Goal: Task Accomplishment & Management: Complete application form

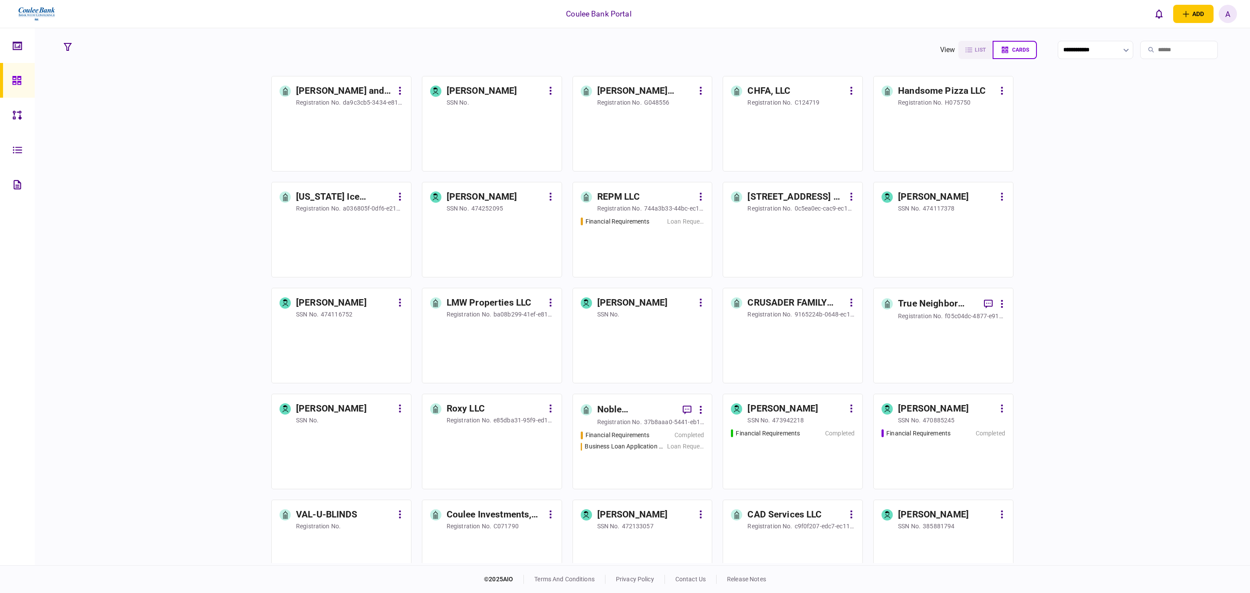
click at [1158, 51] on input "search" at bounding box center [1179, 50] width 78 height 18
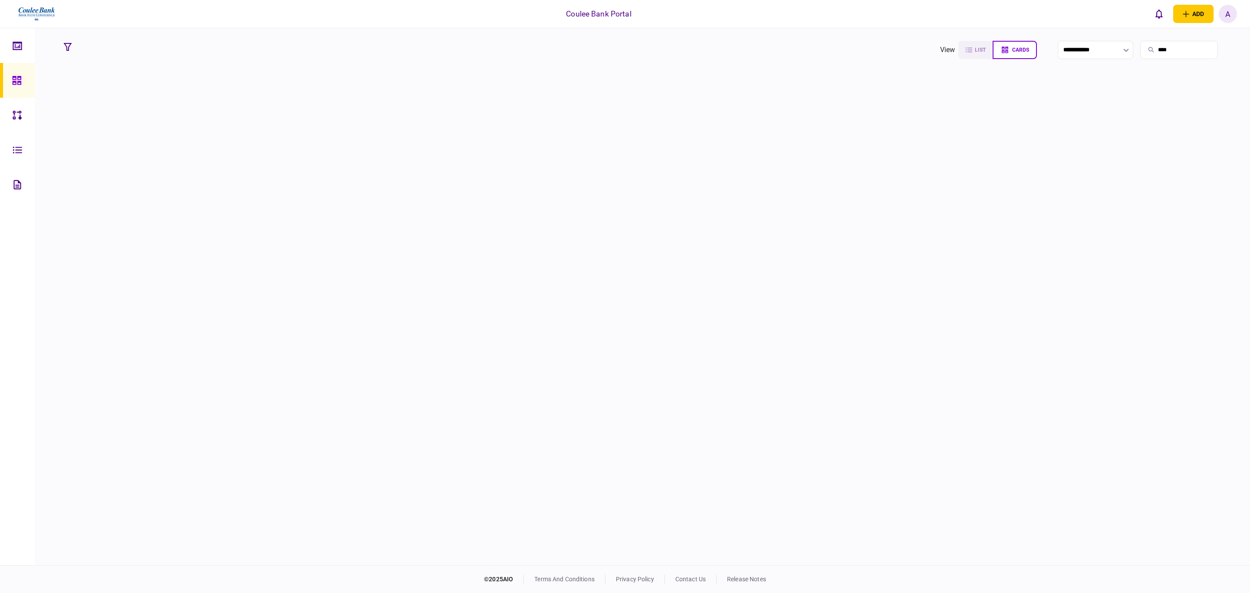
click at [1162, 48] on input "****" at bounding box center [1179, 50] width 78 height 18
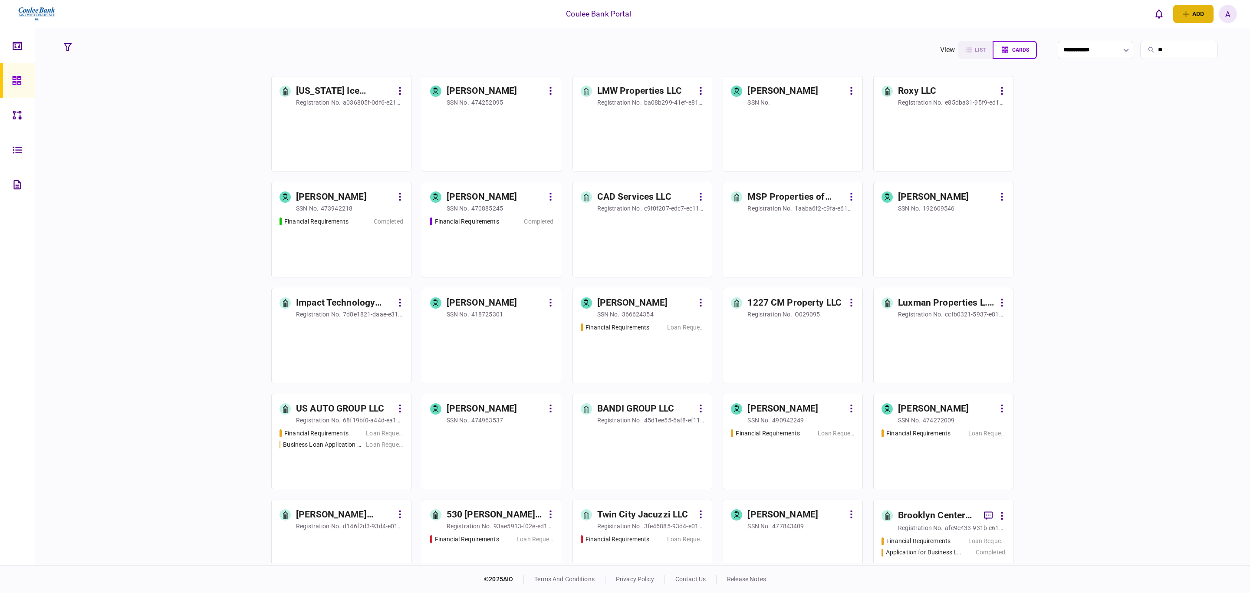
type input "*"
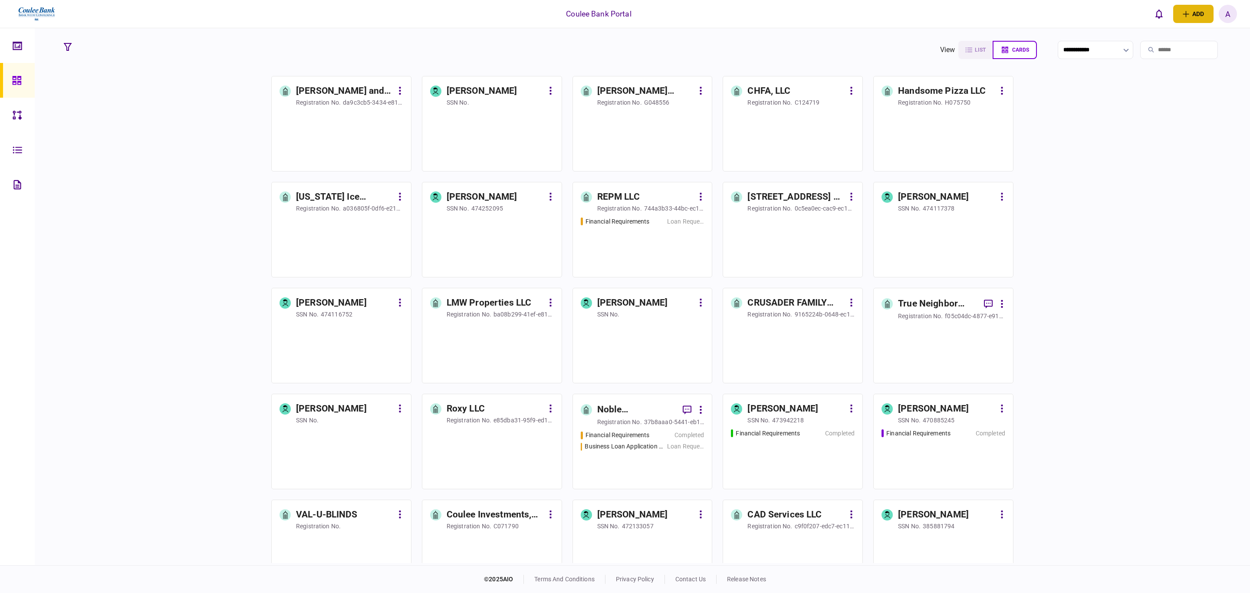
click at [1192, 14] on button "add" at bounding box center [1193, 14] width 40 height 18
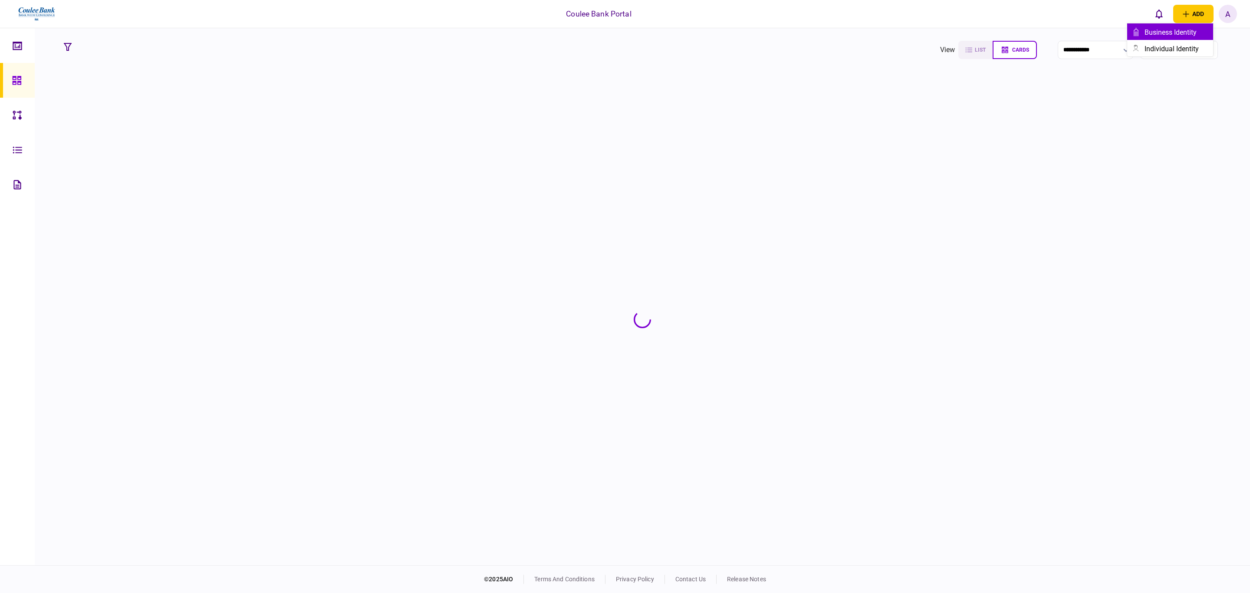
click at [1186, 31] on div "business identity" at bounding box center [1179, 32] width 69 height 8
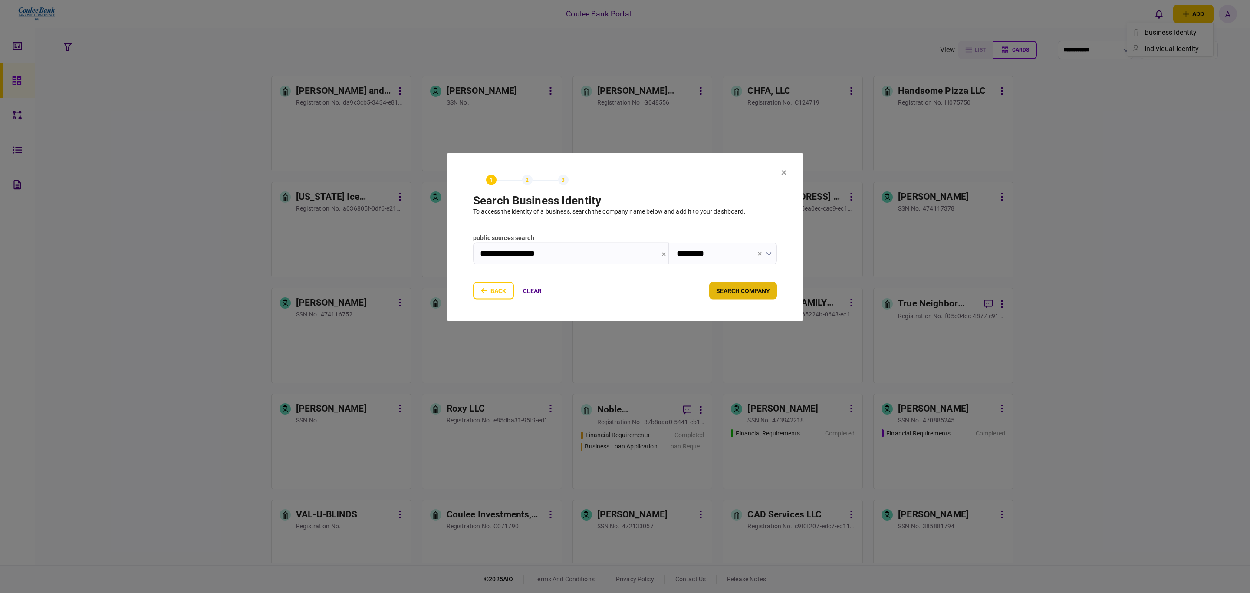
type input "**********"
click at [753, 291] on button "search company" at bounding box center [743, 290] width 68 height 17
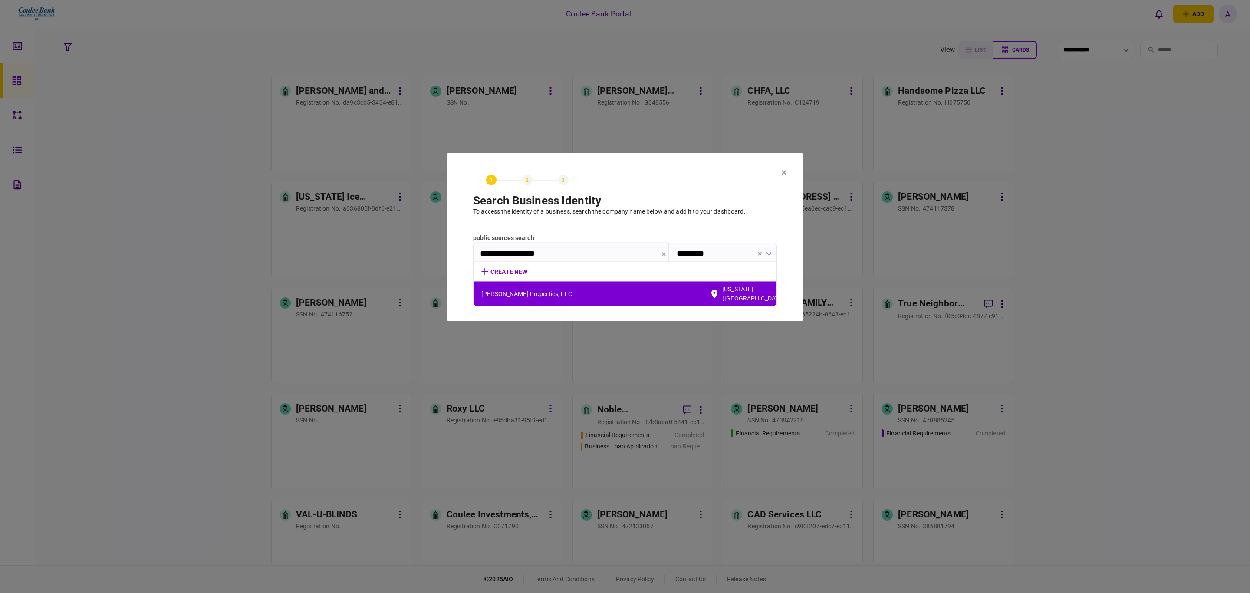
click at [521, 289] on span "Roesner Properties, LLC" at bounding box center [595, 293] width 228 height 9
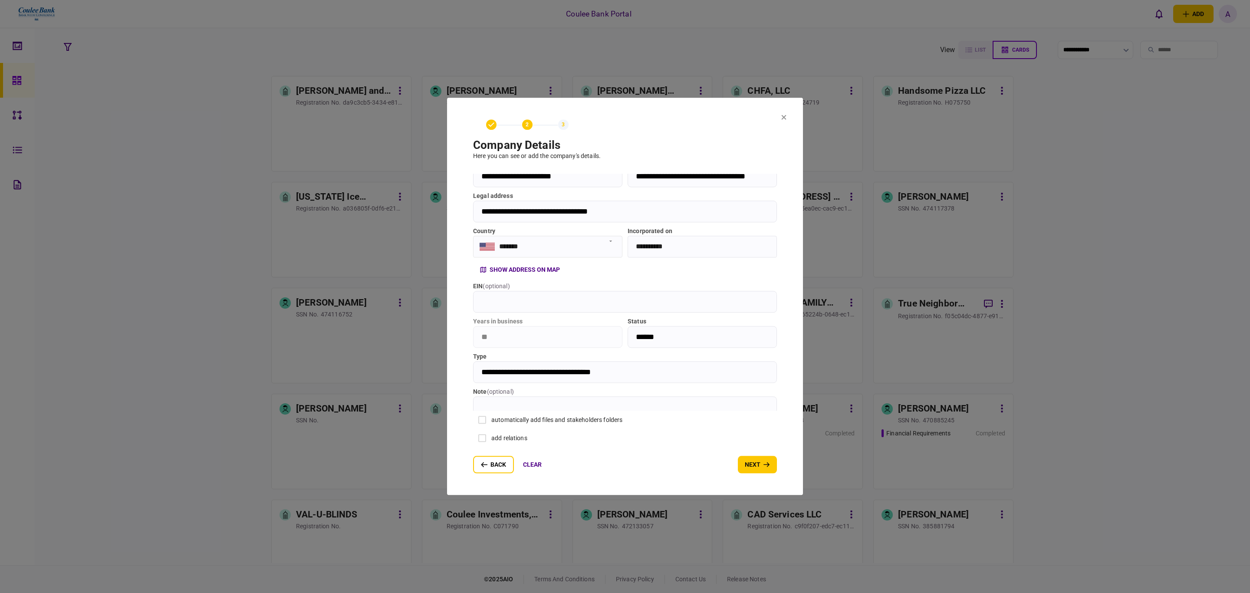
scroll to position [26, 0]
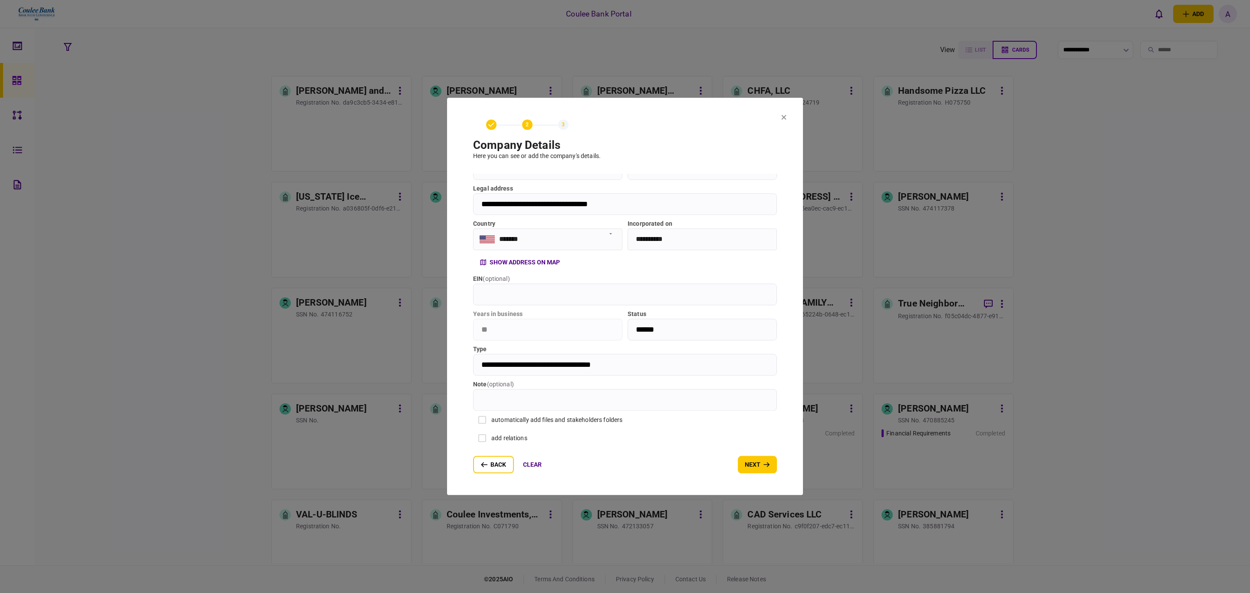
click at [515, 400] on input "note ( optional )" at bounding box center [625, 400] width 304 height 22
type input "******"
click at [586, 292] on input "EIN ( optional )" at bounding box center [625, 294] width 304 height 22
click at [546, 294] on input "EIN ( optional )" at bounding box center [625, 294] width 304 height 22
click at [529, 297] on input "EIN ( optional )" at bounding box center [625, 294] width 304 height 22
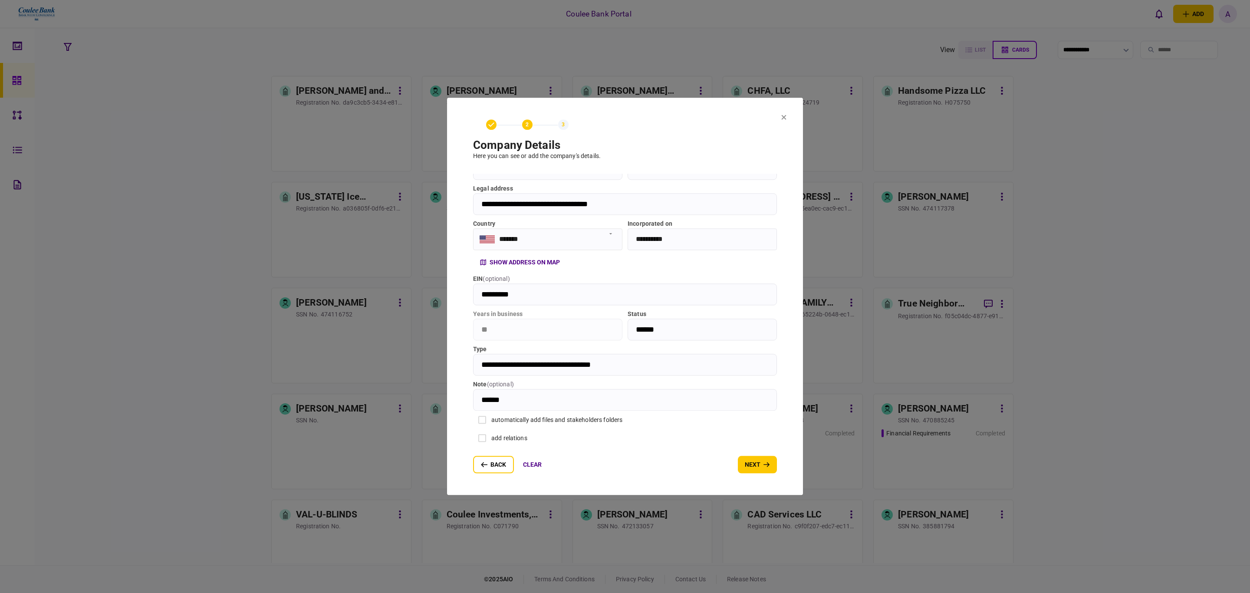
drag, startPoint x: 275, startPoint y: 283, endPoint x: 199, endPoint y: 275, distance: 76.0
click at [207, 277] on div "**********" at bounding box center [625, 296] width 1250 height 593
type input "*********"
click at [764, 464] on icon "button" at bounding box center [767, 465] width 7 height 6
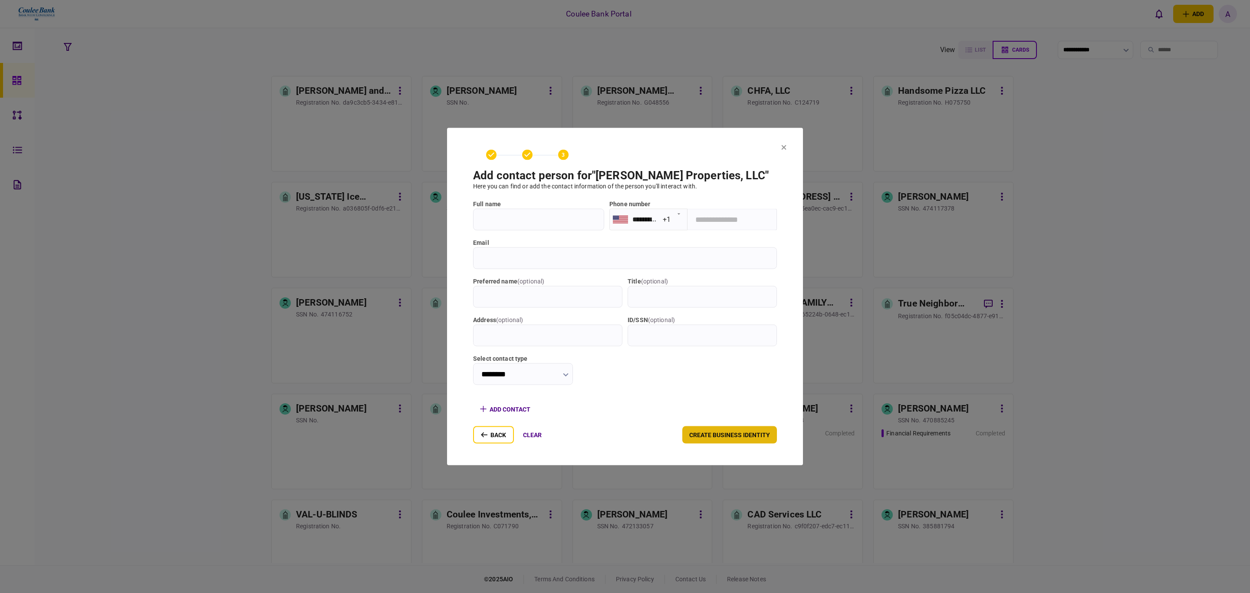
click at [716, 430] on button "create business identity" at bounding box center [729, 434] width 95 height 17
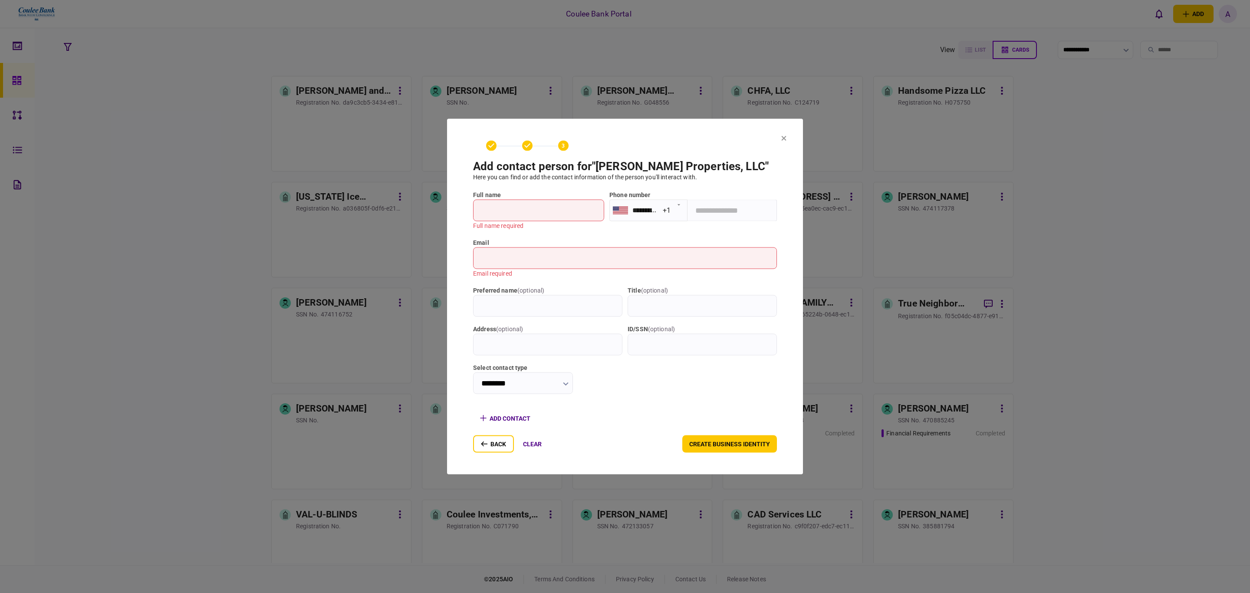
click at [530, 214] on input "full name" at bounding box center [538, 211] width 131 height 22
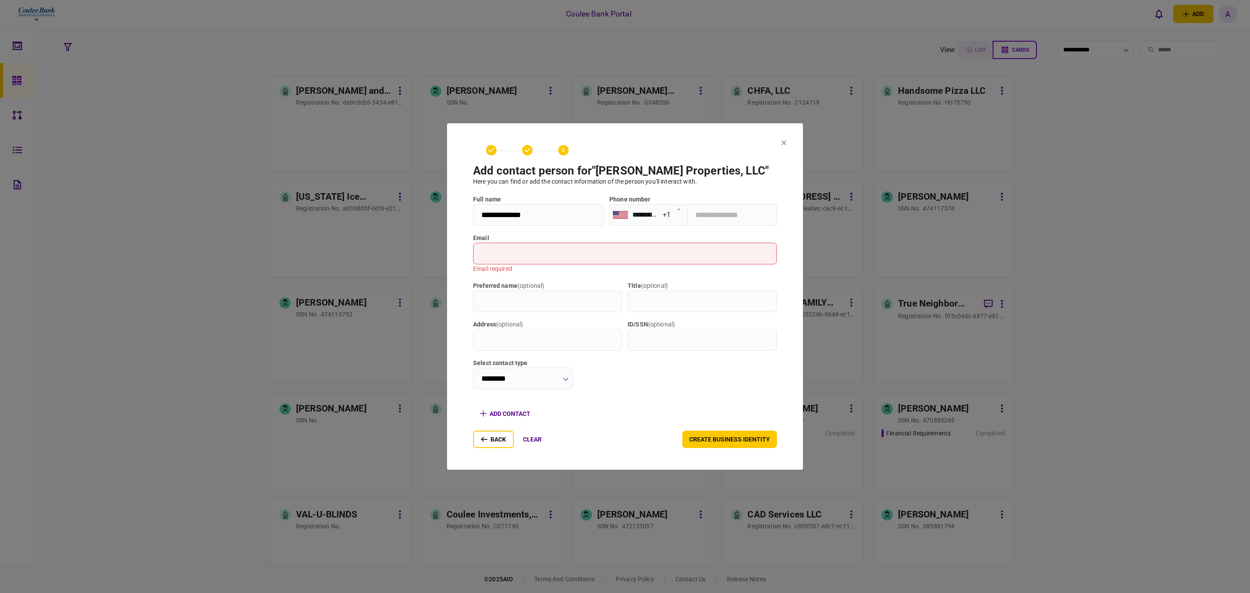
type input "**********"
click at [524, 249] on input "email" at bounding box center [625, 254] width 304 height 22
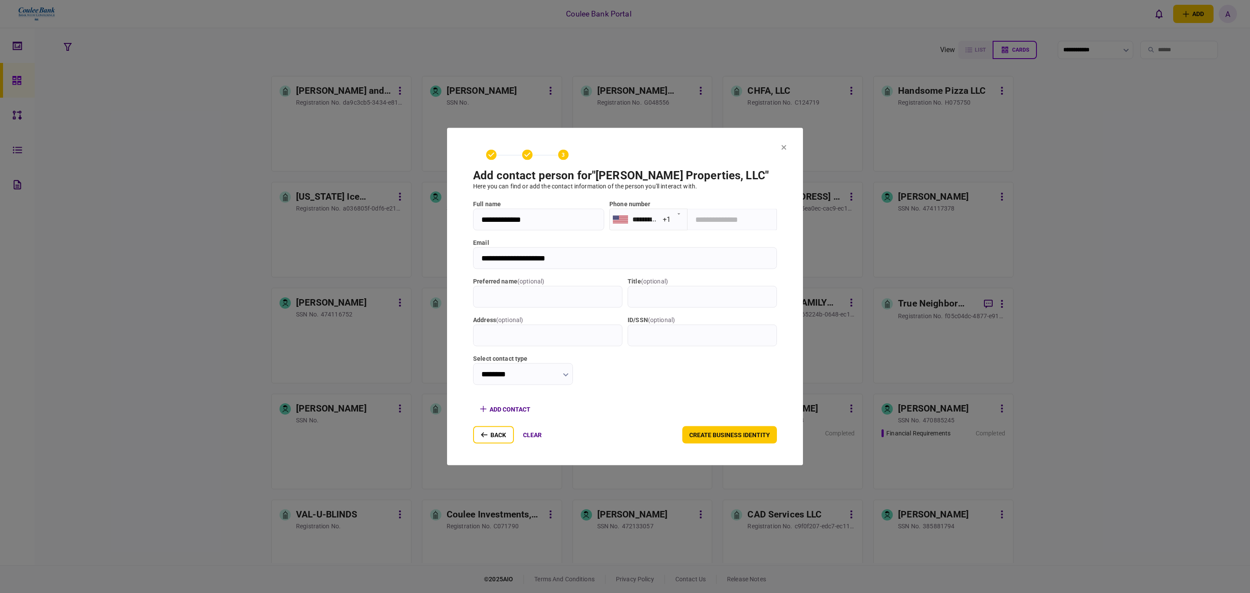
type input "**********"
drag, startPoint x: 577, startPoint y: 262, endPoint x: 308, endPoint y: 247, distance: 270.0
click at [310, 247] on div "**********" at bounding box center [625, 296] width 1250 height 593
type input "**********"
click at [728, 430] on button "create business identity" at bounding box center [729, 434] width 95 height 17
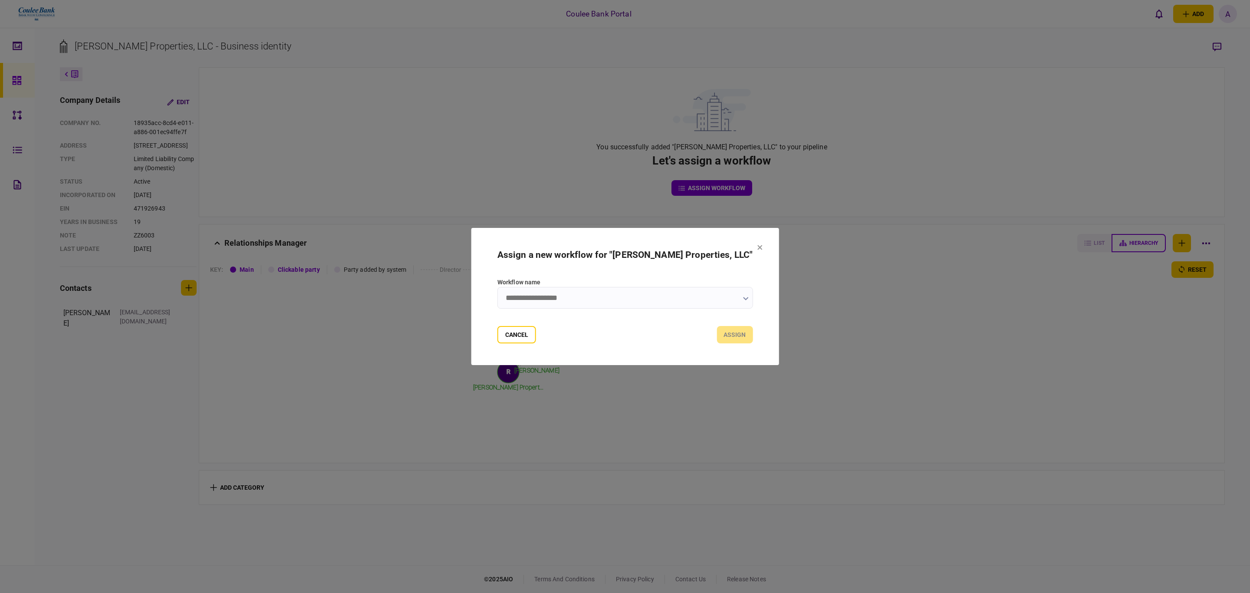
click at [682, 304] on input "Workflow name" at bounding box center [625, 298] width 256 height 22
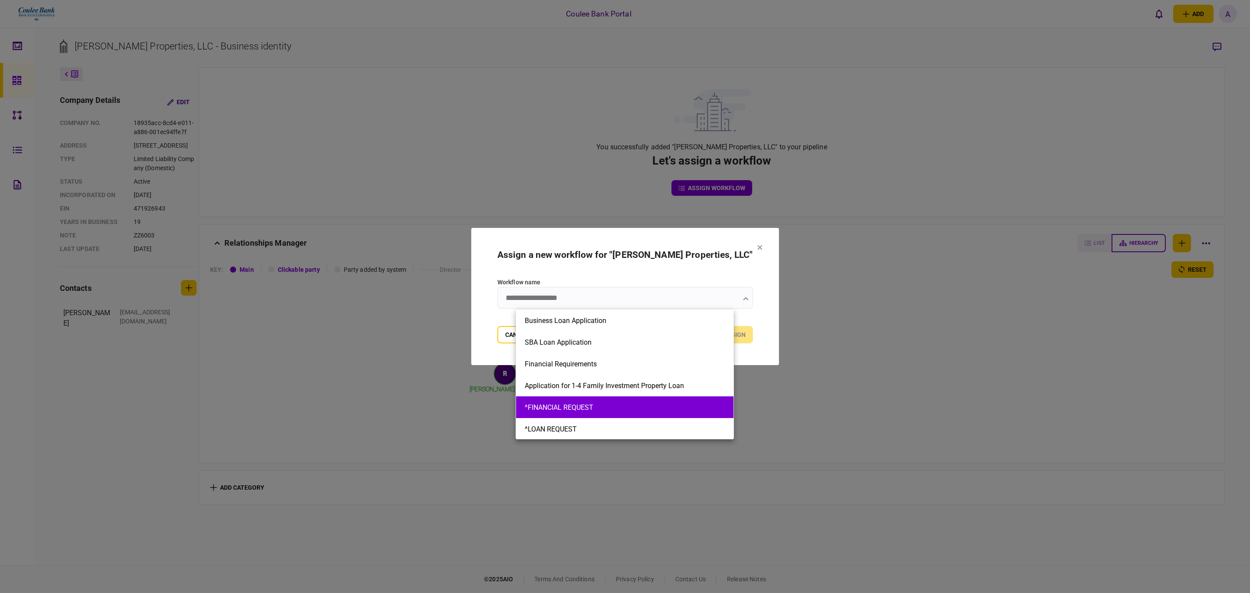
click at [589, 406] on button "^FINANCIAL REQUEST" at bounding box center [625, 407] width 200 height 8
type input "**********"
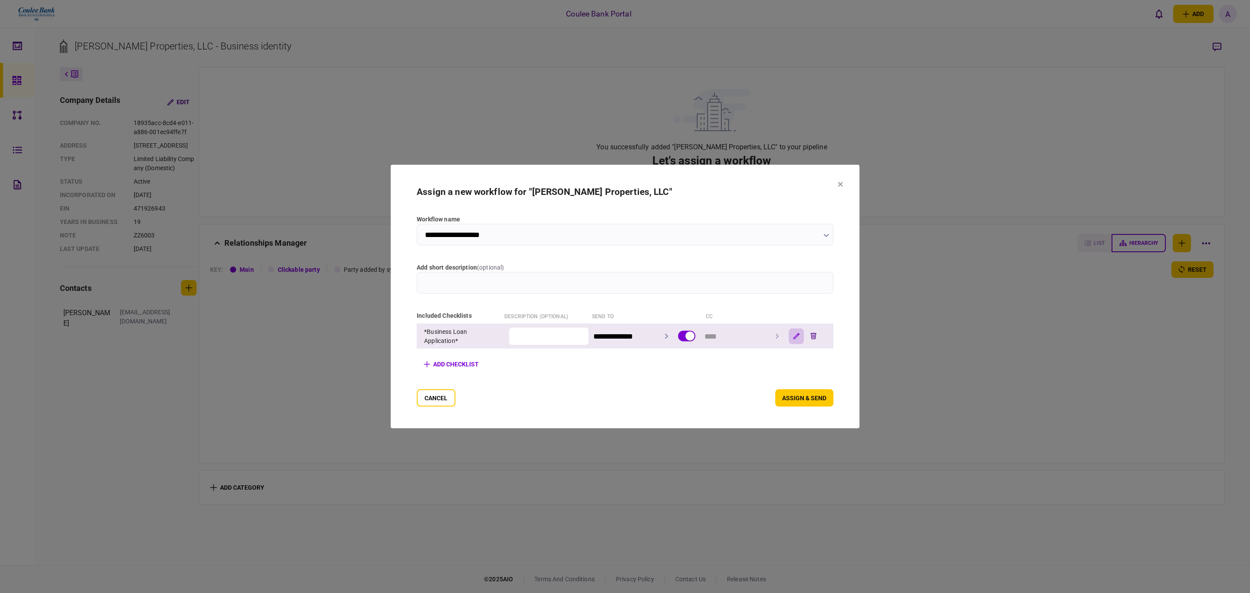
click at [804, 343] on button "button" at bounding box center [796, 336] width 15 height 16
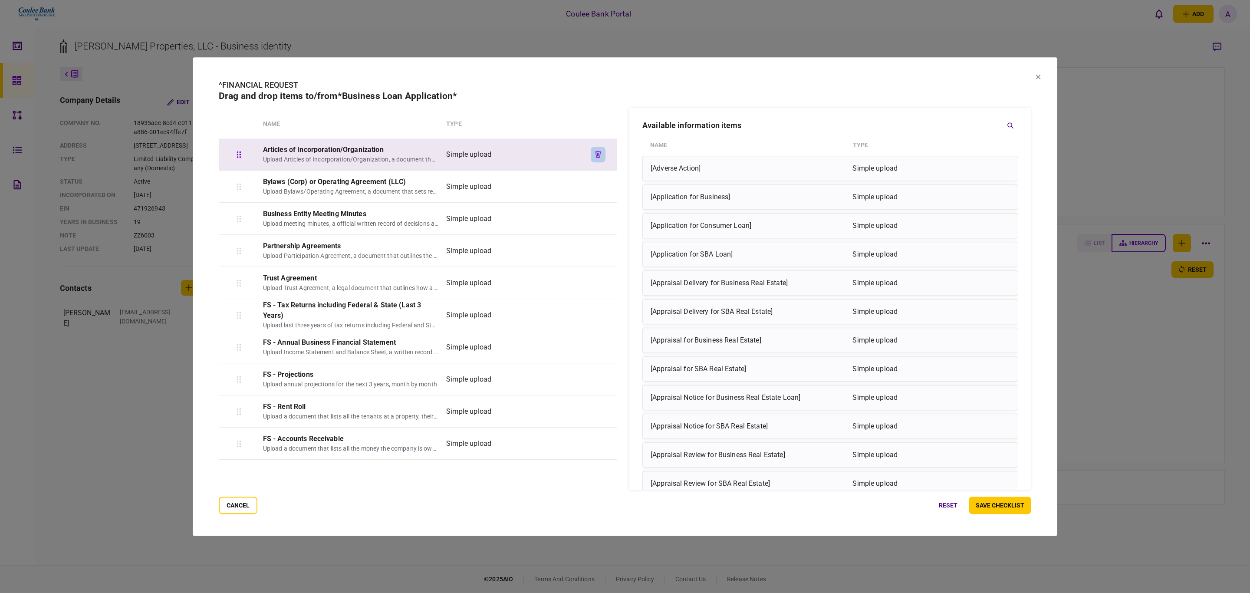
click at [596, 151] on icon "button" at bounding box center [598, 154] width 6 height 7
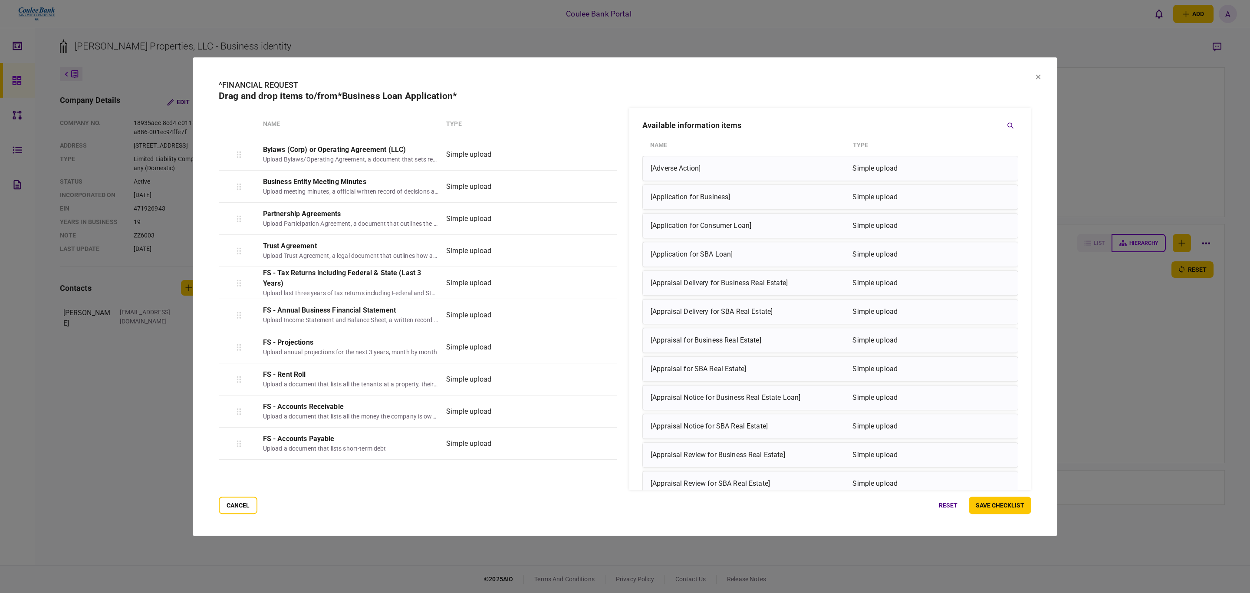
click at [596, 151] on icon "button" at bounding box center [598, 154] width 6 height 7
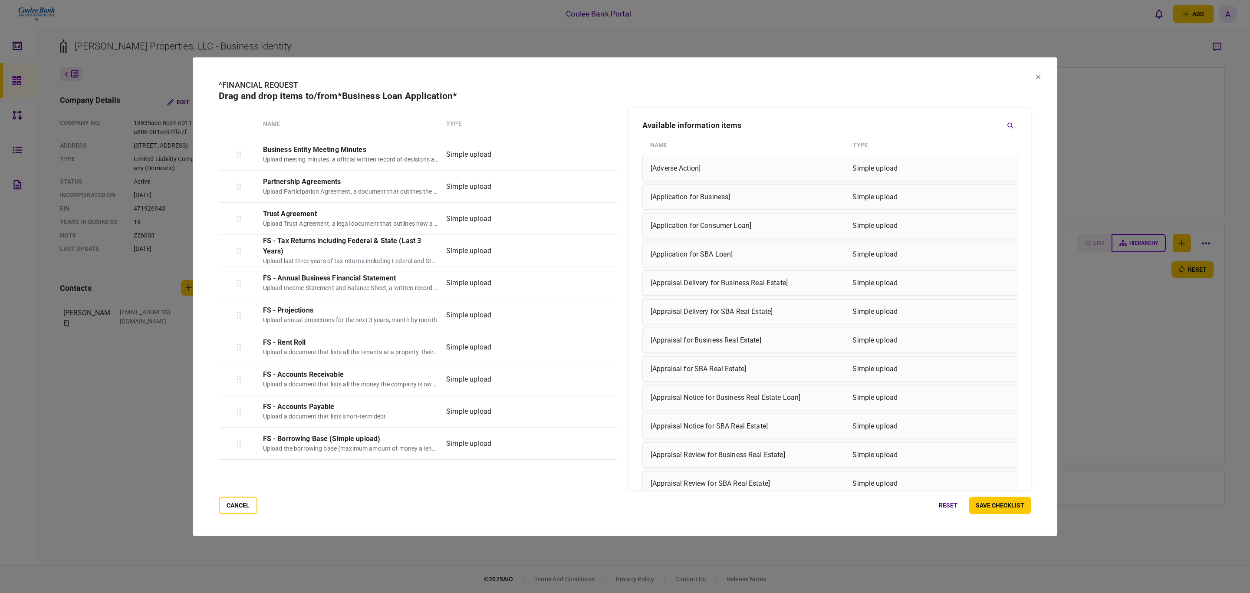
click at [596, 151] on icon "button" at bounding box center [598, 154] width 6 height 7
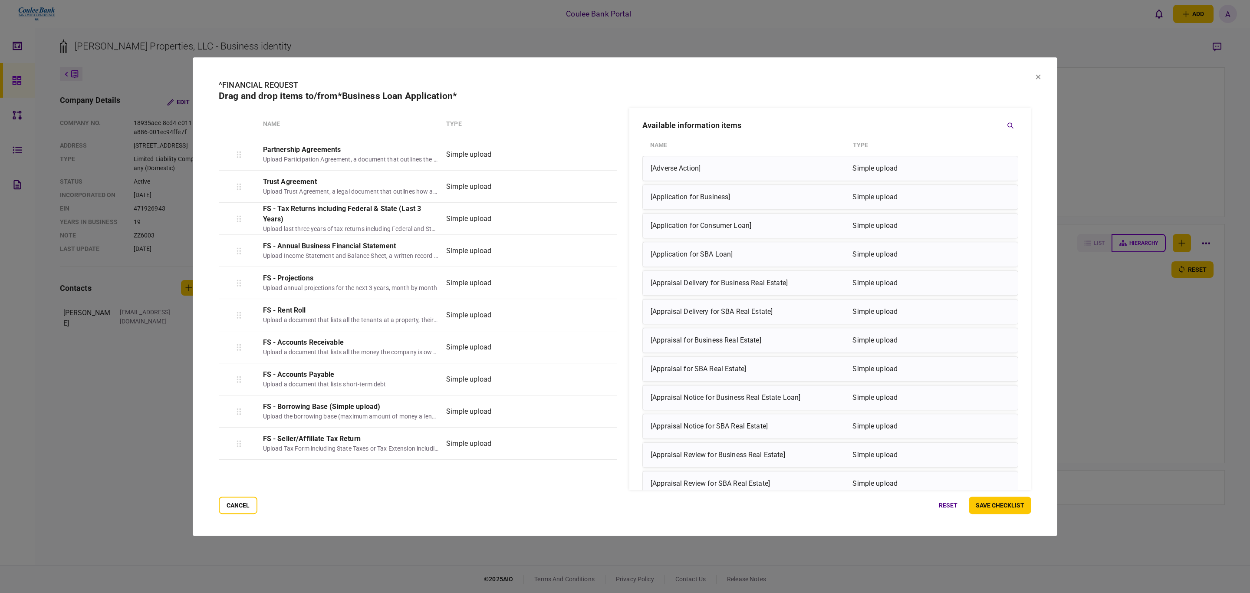
click at [596, 151] on icon "button" at bounding box center [598, 154] width 6 height 7
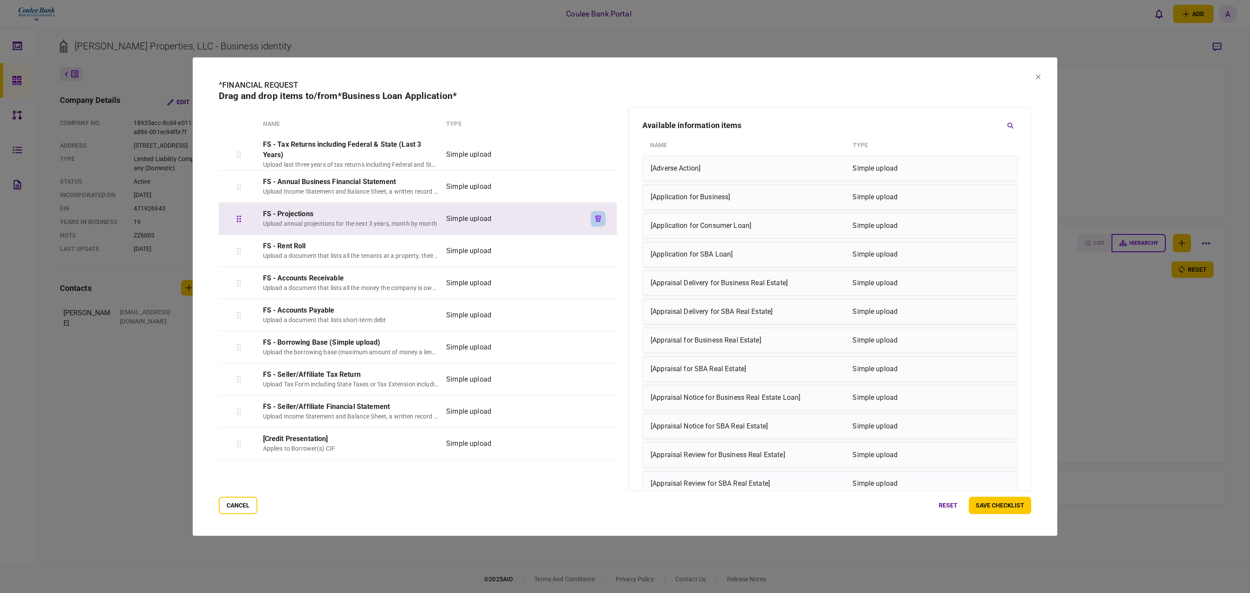
click at [598, 211] on button "button" at bounding box center [598, 219] width 15 height 16
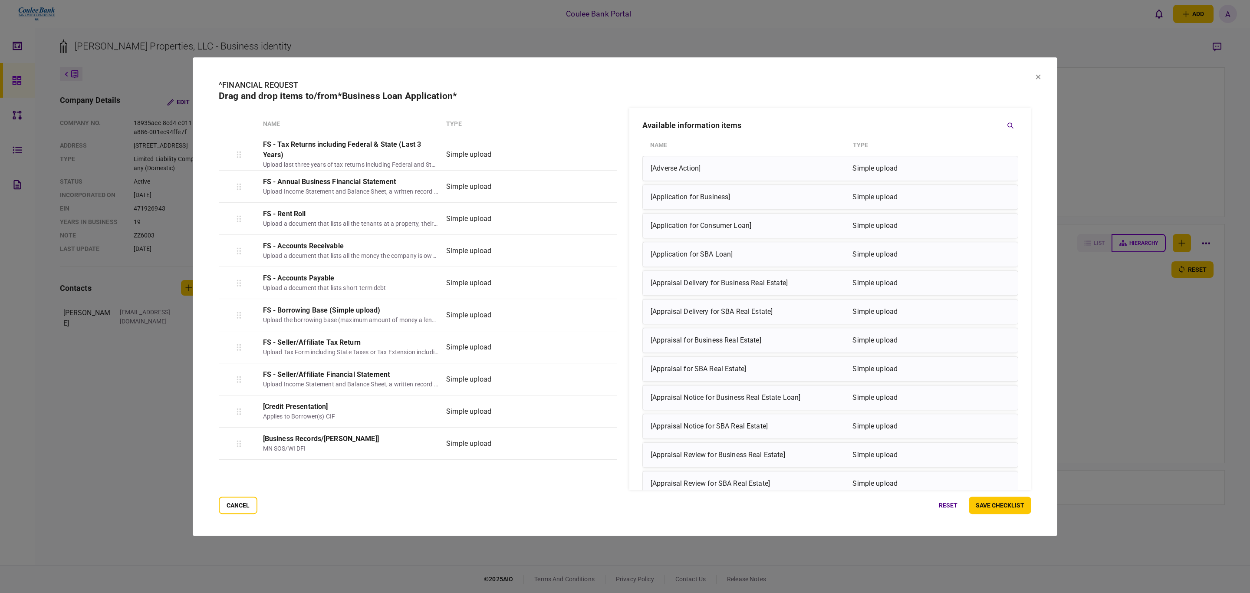
click at [598, 211] on button "button" at bounding box center [598, 219] width 15 height 16
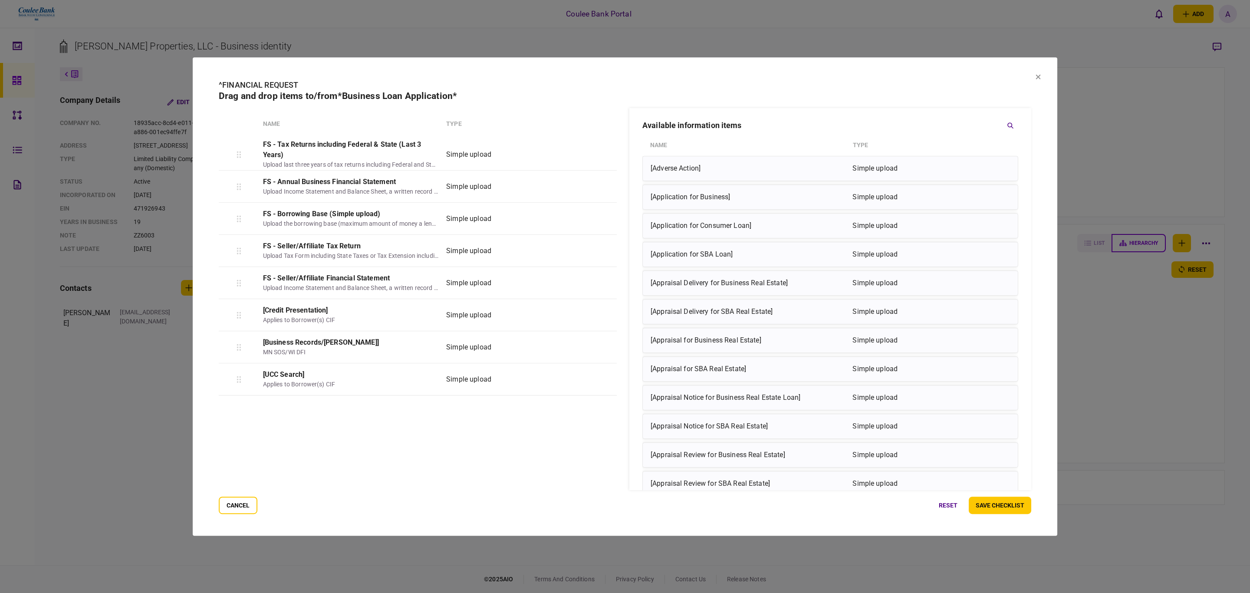
click at [598, 211] on button "button" at bounding box center [598, 219] width 15 height 16
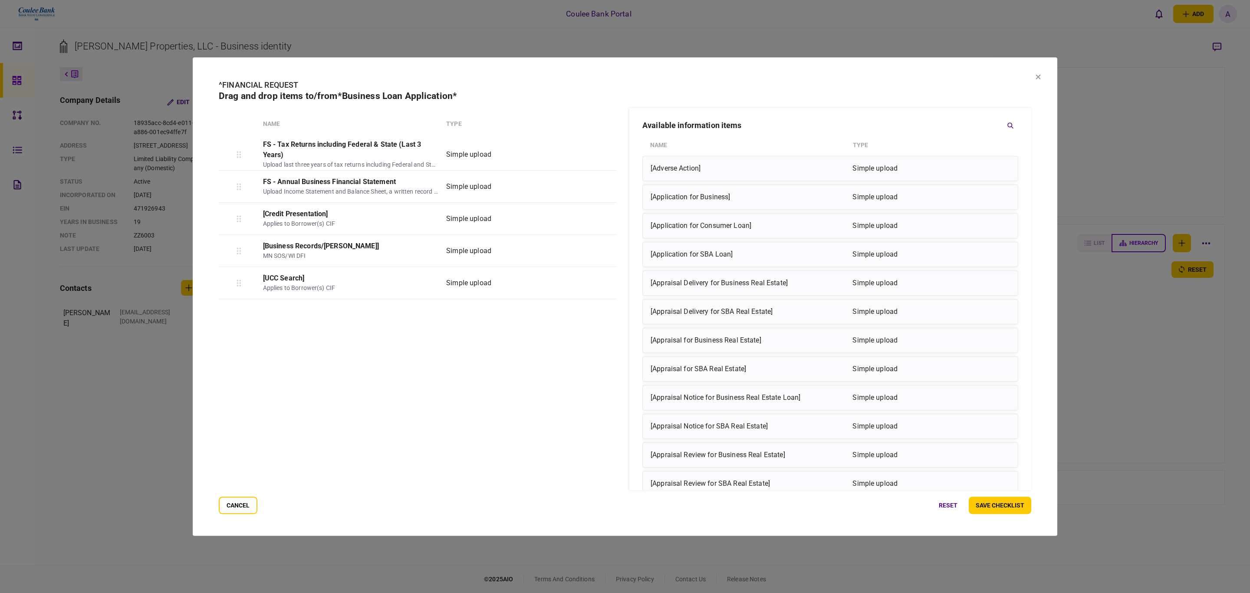
click at [598, 211] on button "button" at bounding box center [598, 219] width 15 height 16
click at [598, 210] on div "FS - Tax Returns including Federal & State (Last 3 Years) Upload last three yea…" at bounding box center [420, 301] width 402 height 326
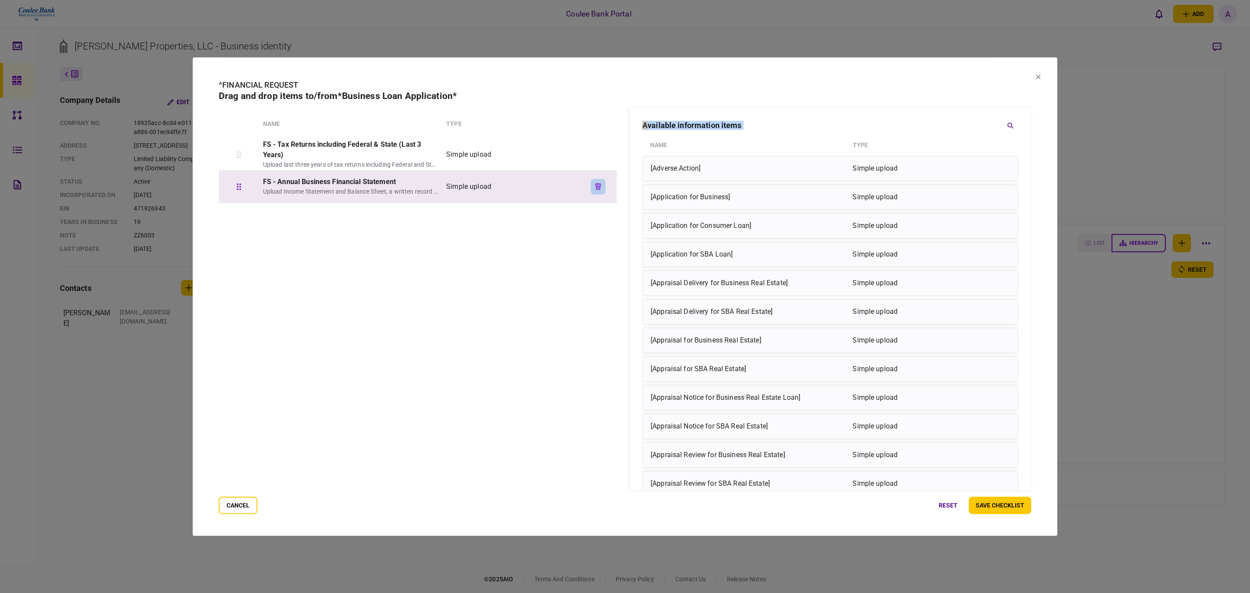
click at [598, 184] on icon "button" at bounding box center [598, 186] width 6 height 7
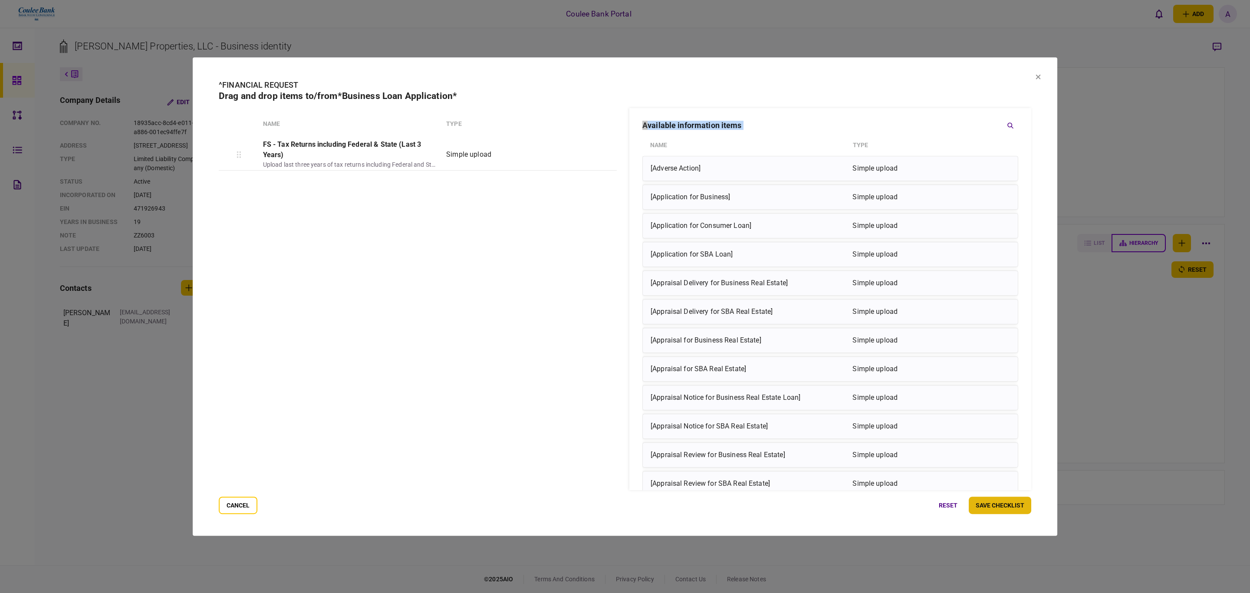
click at [1001, 504] on button "save checklist" at bounding box center [1000, 505] width 63 height 17
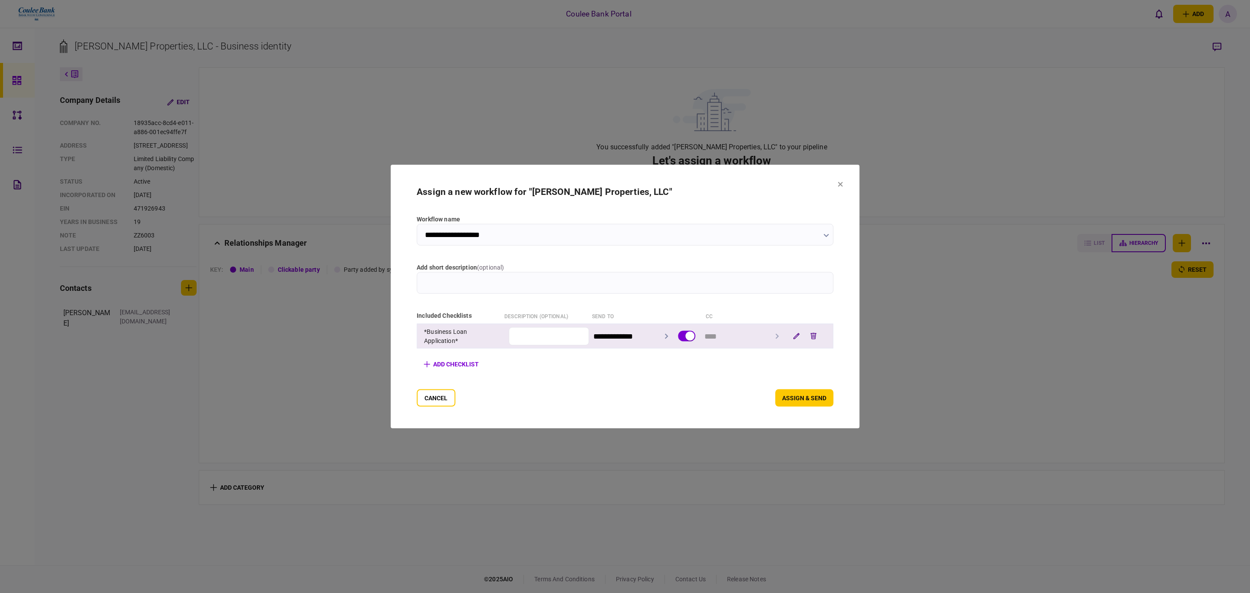
click at [632, 342] on input "**********" at bounding box center [633, 336] width 80 height 22
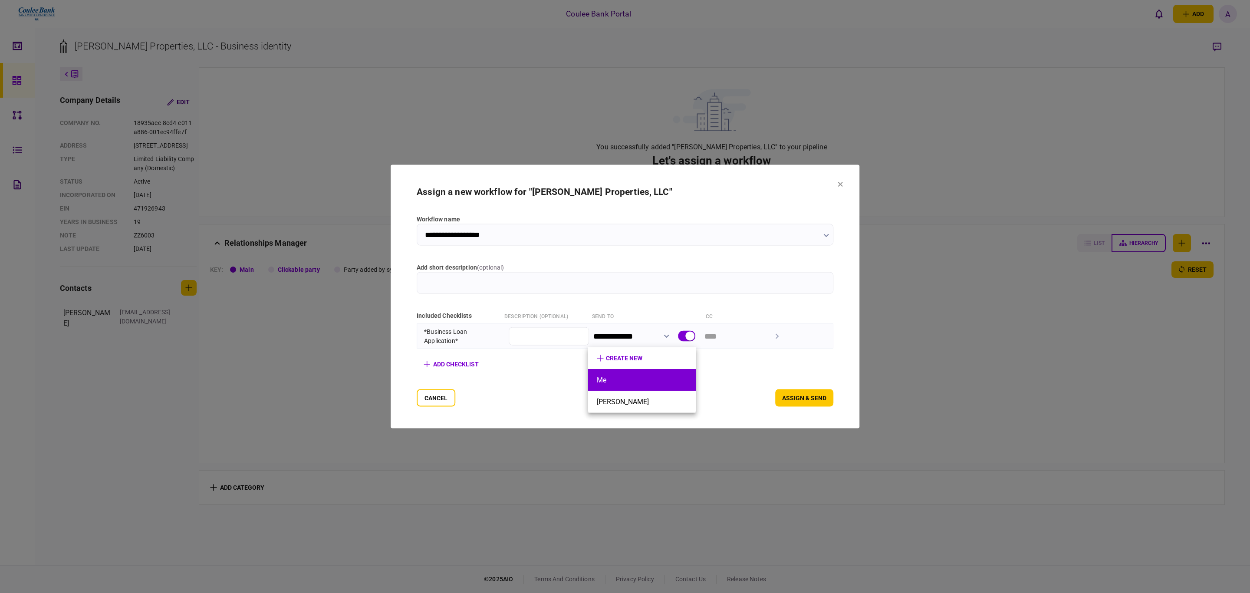
click at [611, 380] on button "Me" at bounding box center [642, 380] width 90 height 8
type input "**"
click at [833, 391] on button "assign" at bounding box center [815, 397] width 36 height 17
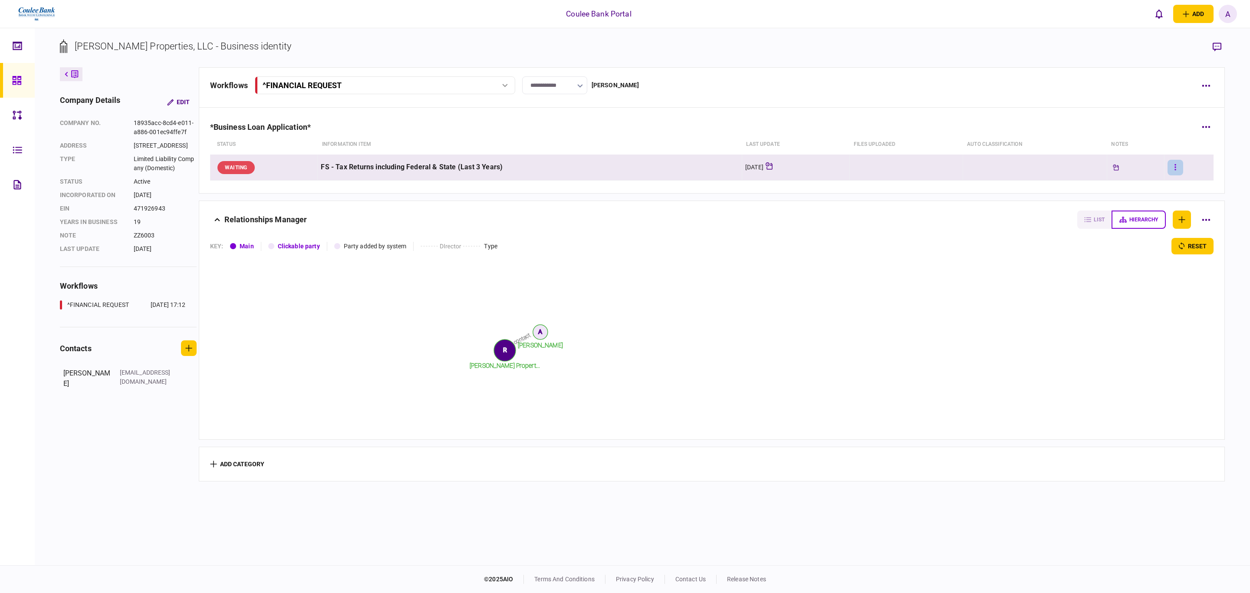
click at [1173, 168] on button "button" at bounding box center [1176, 168] width 16 height 16
click at [1140, 276] on span "edit monitoring rules" at bounding box center [1119, 281] width 65 height 10
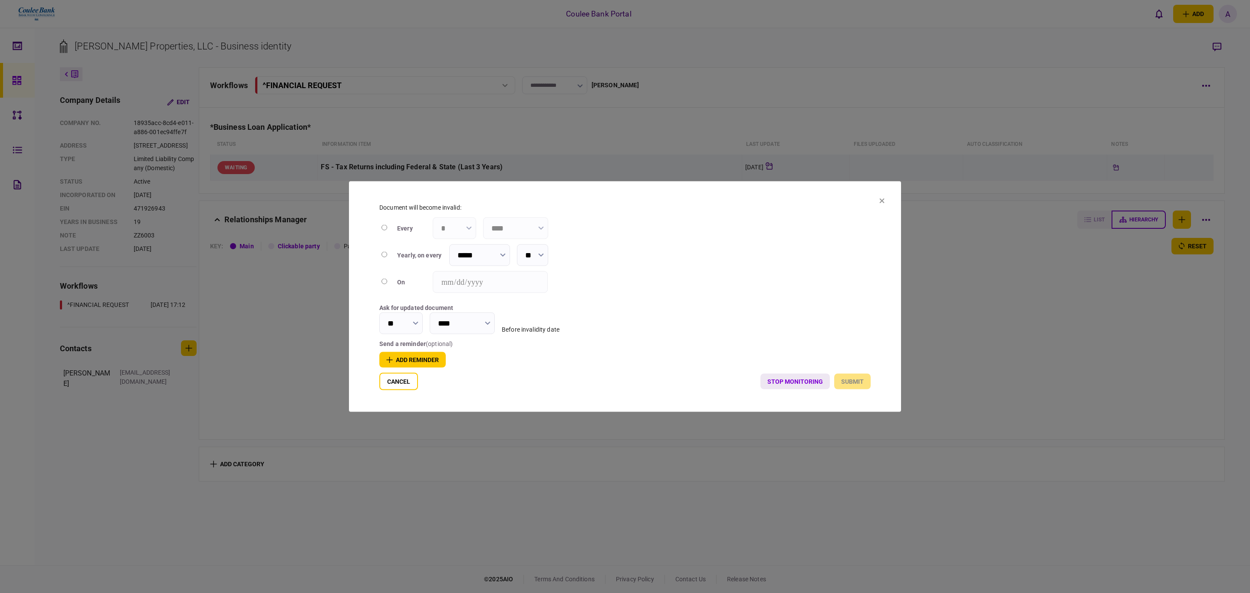
click at [798, 380] on button "stop monitoring" at bounding box center [795, 382] width 69 height 16
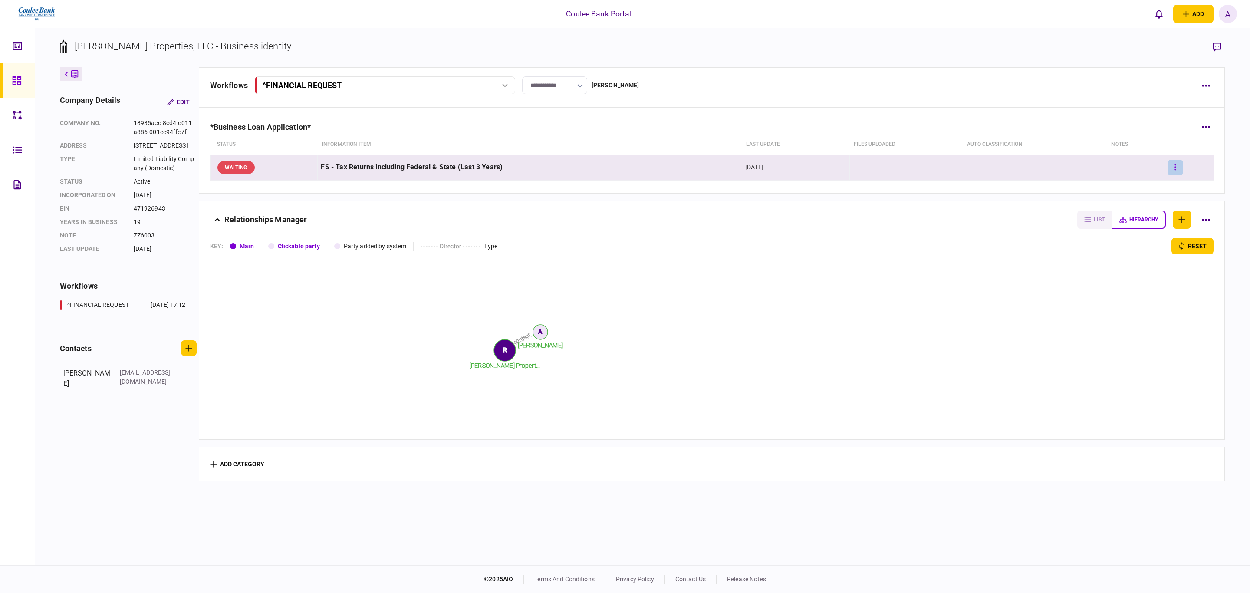
click at [1168, 166] on button "button" at bounding box center [1176, 168] width 16 height 16
click at [1137, 264] on span "upload manually" at bounding box center [1114, 262] width 53 height 10
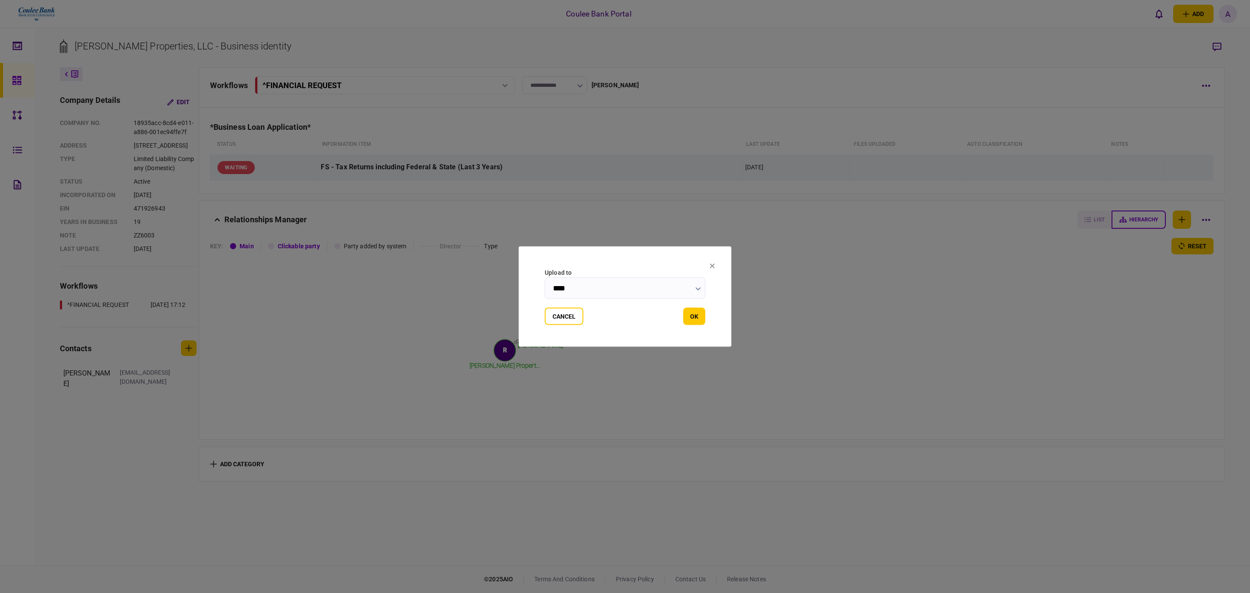
click at [658, 296] on input "****" at bounding box center [625, 288] width 161 height 22
click at [572, 348] on li "2022" at bounding box center [625, 354] width 160 height 22
type input "****"
click at [693, 316] on button "OK" at bounding box center [694, 316] width 22 height 17
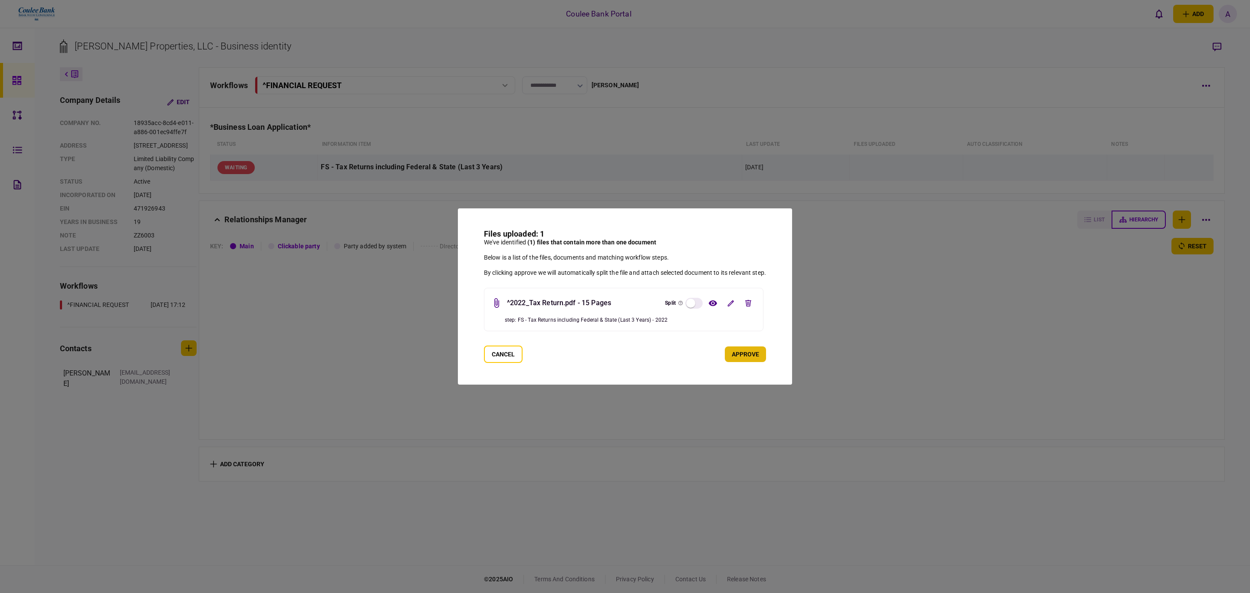
click at [741, 352] on button "approve" at bounding box center [745, 354] width 41 height 16
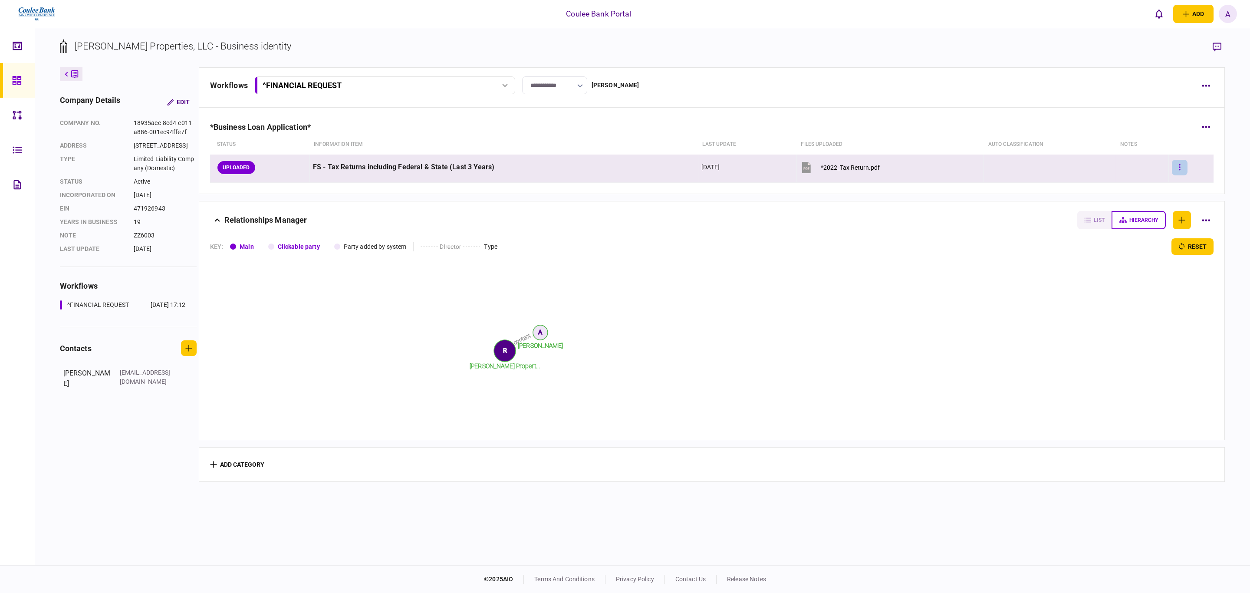
click at [1173, 167] on button "button" at bounding box center [1180, 168] width 16 height 16
click at [1117, 281] on span "upload manually" at bounding box center [1102, 281] width 53 height 10
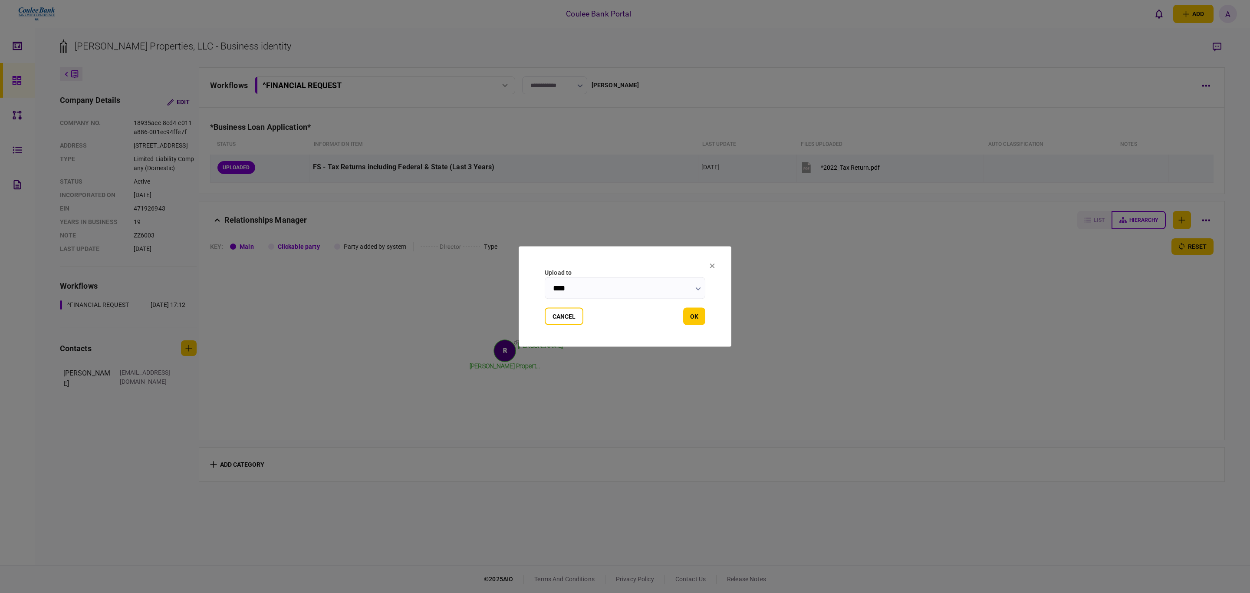
click at [625, 289] on input "****" at bounding box center [625, 288] width 161 height 22
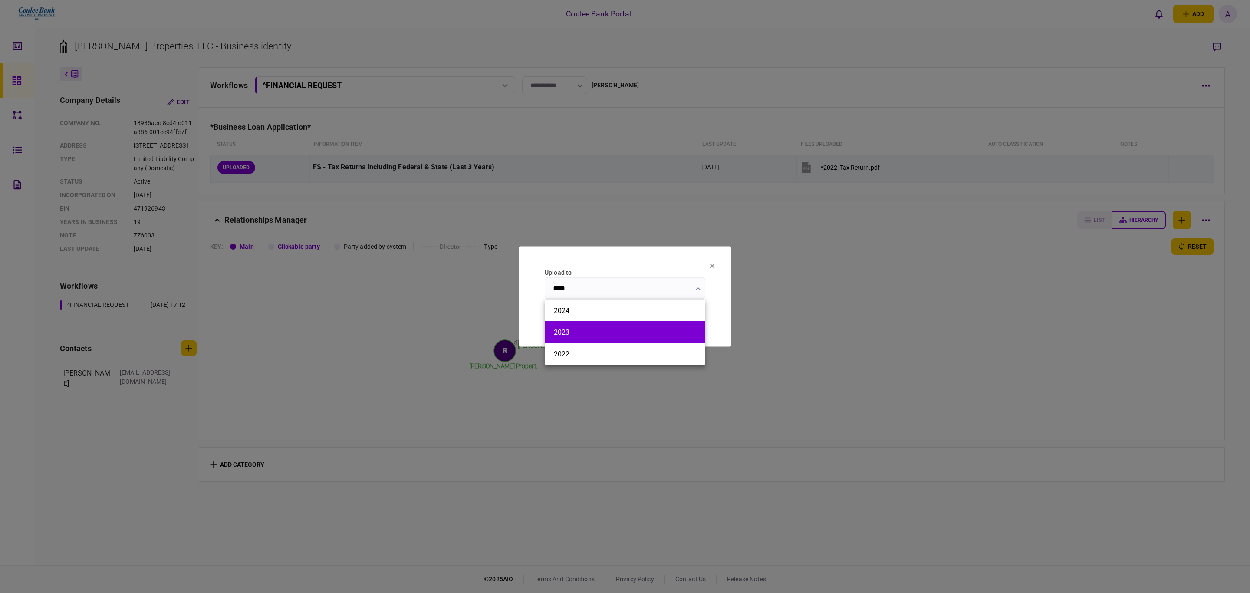
click at [580, 327] on li "2023" at bounding box center [625, 332] width 160 height 22
type input "****"
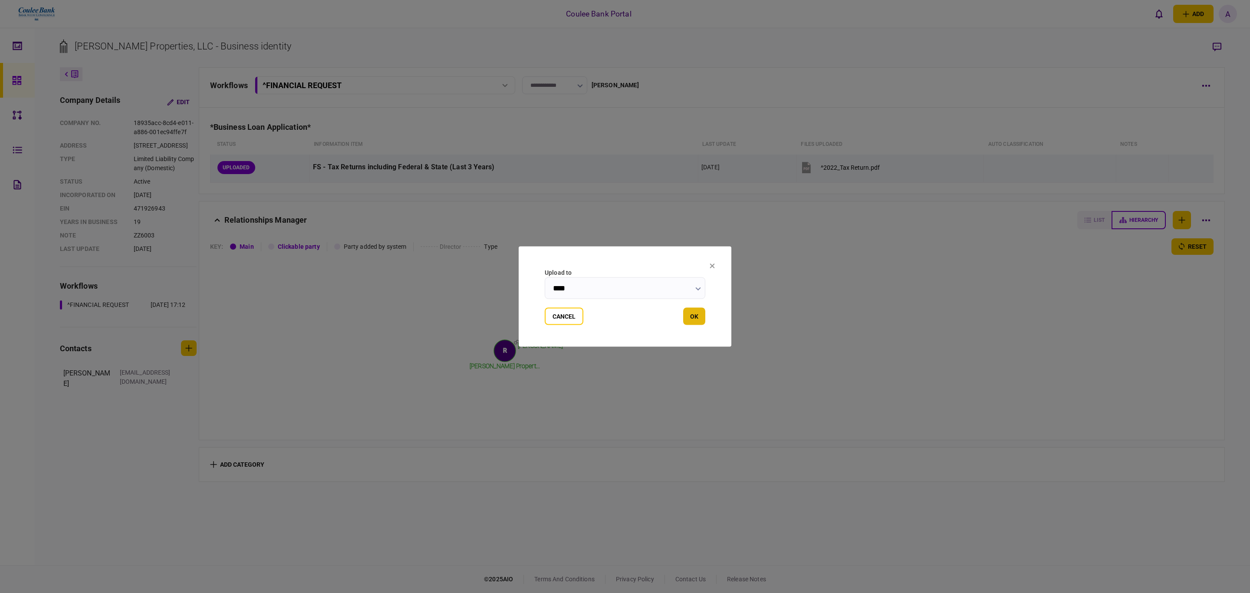
click at [695, 313] on button "OK" at bounding box center [694, 316] width 22 height 17
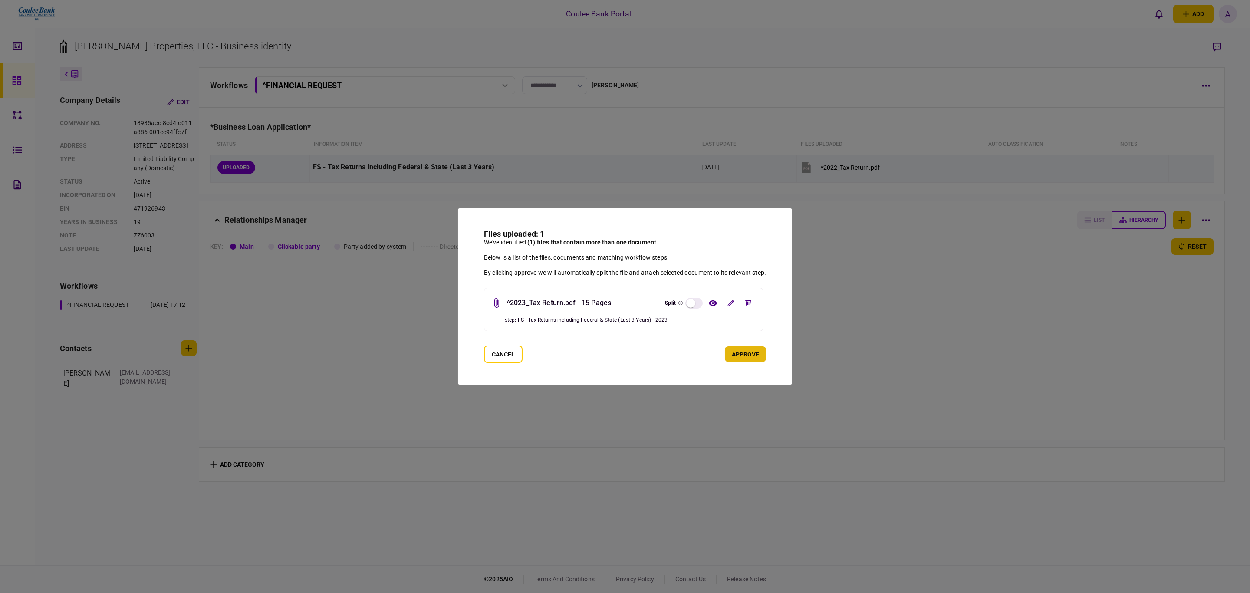
click at [749, 357] on button "approve" at bounding box center [745, 354] width 41 height 16
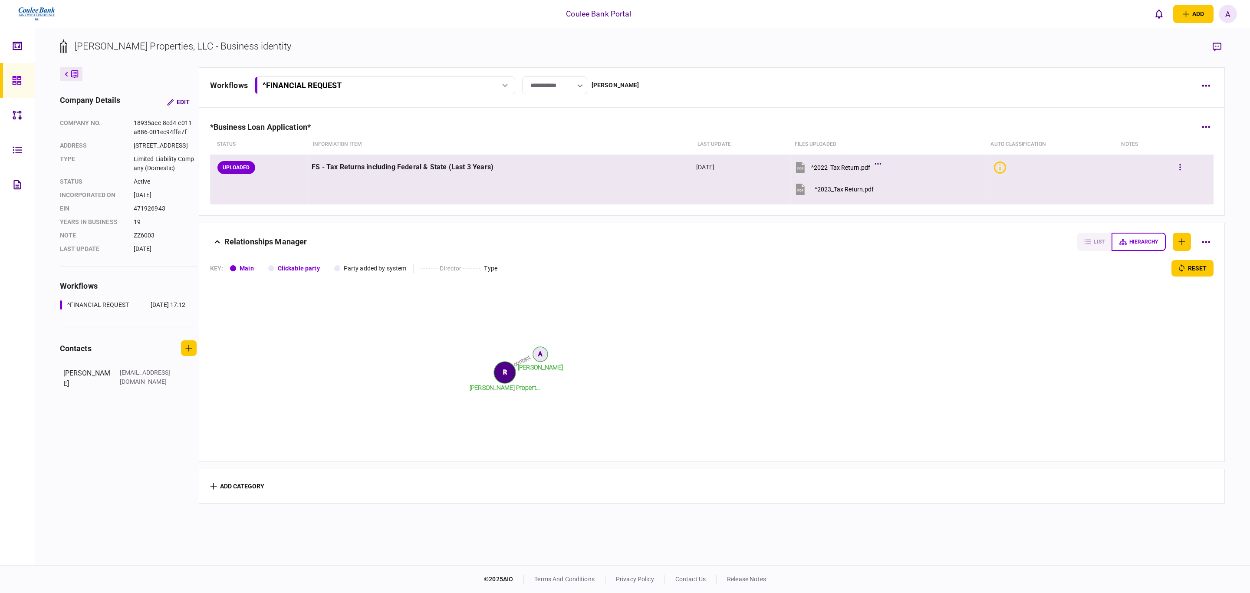
click at [1180, 168] on div at bounding box center [1192, 168] width 39 height 20
click at [1175, 167] on button "button" at bounding box center [1181, 168] width 16 height 16
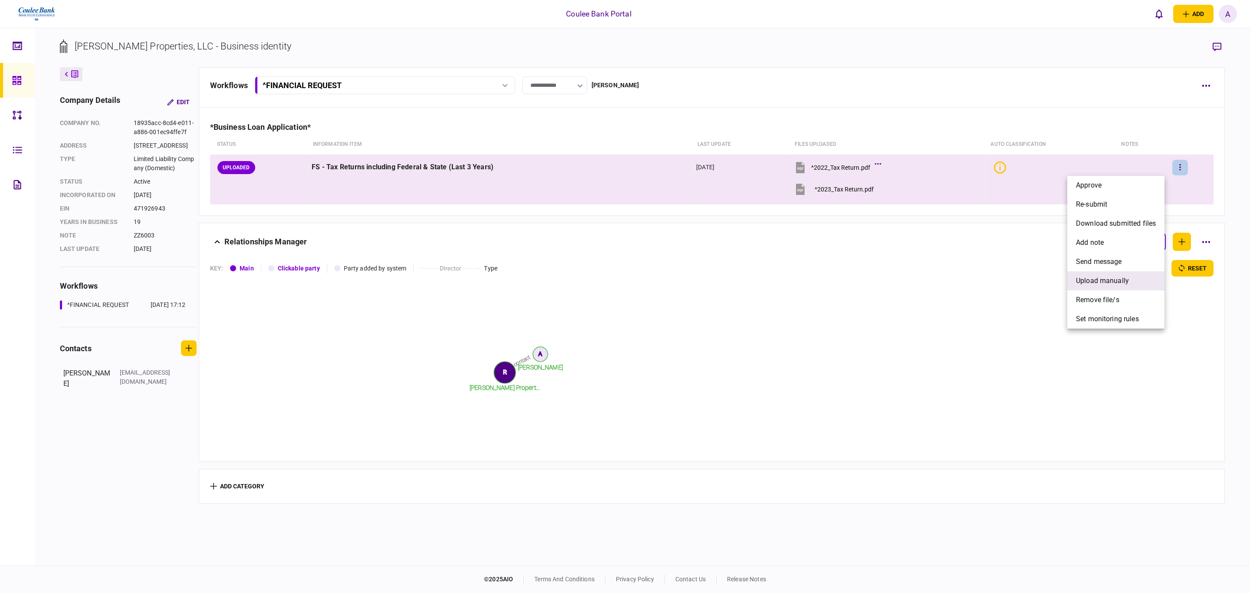
click at [1128, 286] on span "upload manually" at bounding box center [1102, 281] width 53 height 10
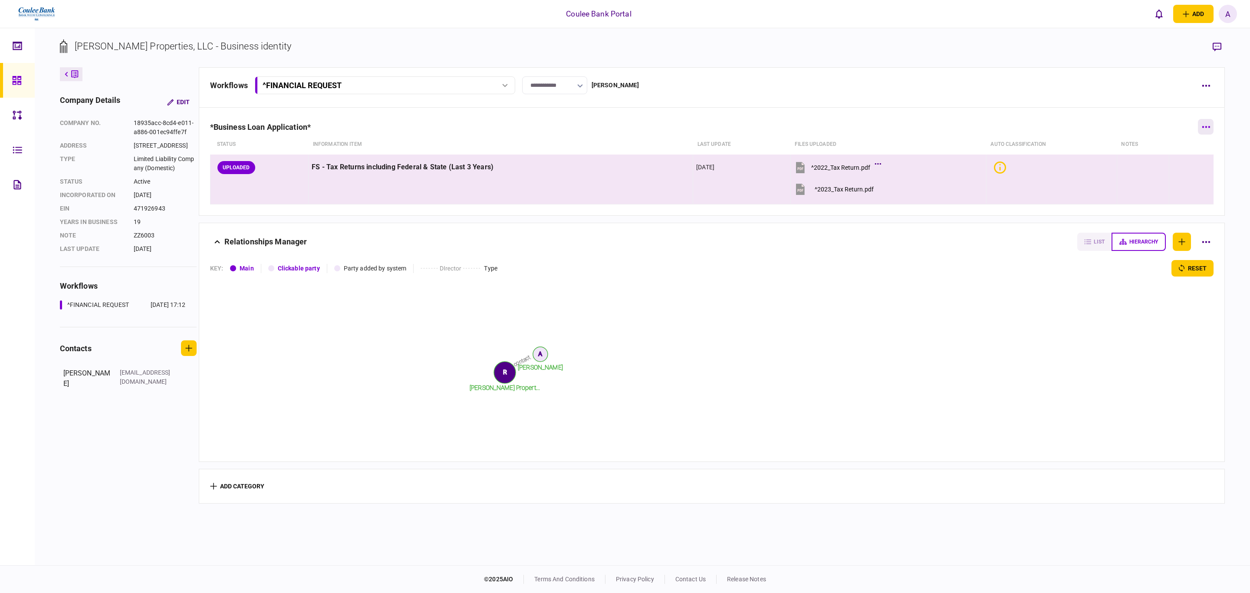
click at [1202, 127] on icon "button" at bounding box center [1206, 127] width 8 height 2
click at [1124, 160] on span "add step" at bounding box center [1110, 163] width 27 height 10
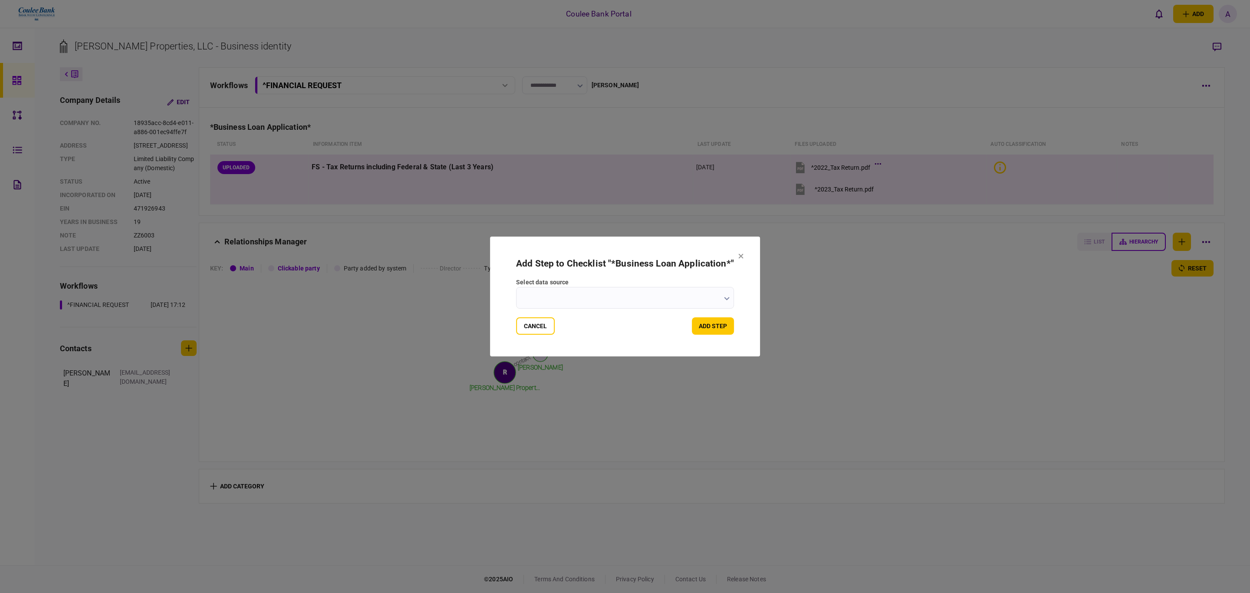
click at [626, 301] on input "select data source" at bounding box center [625, 298] width 218 height 22
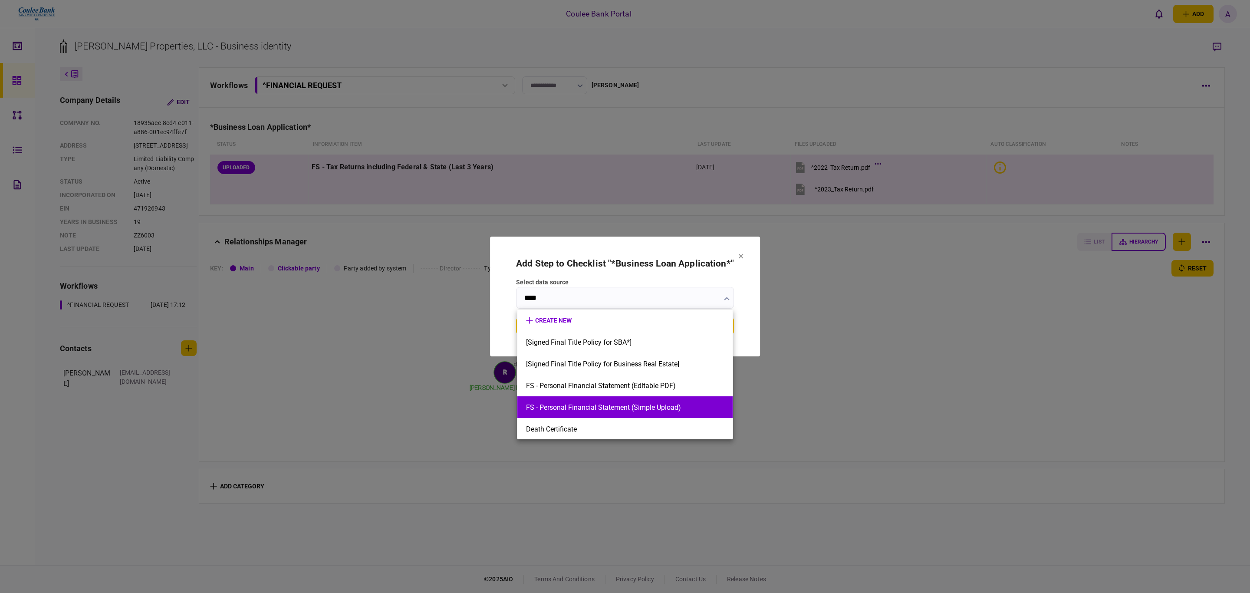
click at [671, 399] on li "FS - Personal Financial Statement (Simple Upload)" at bounding box center [624, 407] width 215 height 22
type input "**********"
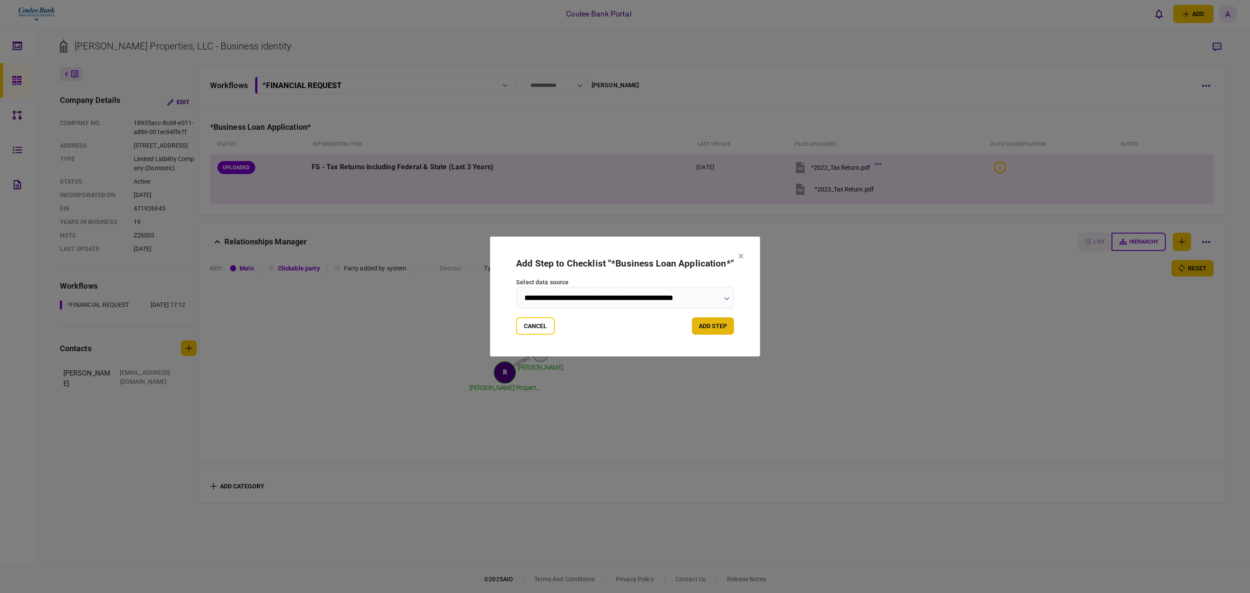
click at [718, 320] on button "add step" at bounding box center [713, 325] width 42 height 17
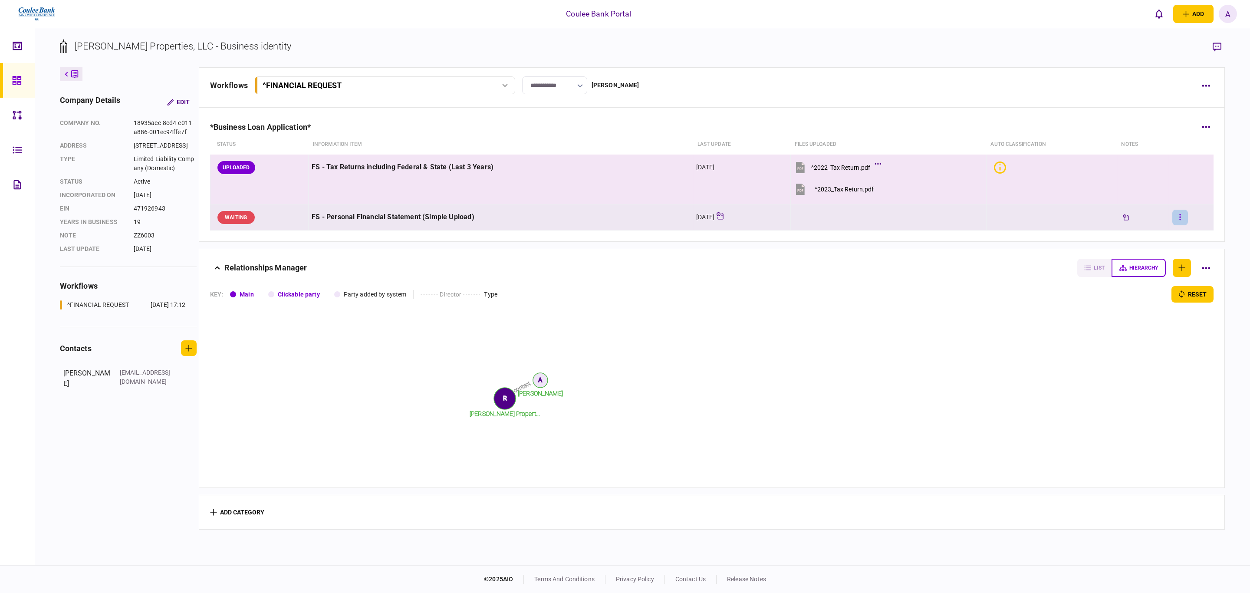
click at [1179, 217] on icon "button" at bounding box center [1180, 217] width 2 height 8
click at [1104, 307] on span "upload manually" at bounding box center [1117, 311] width 53 height 10
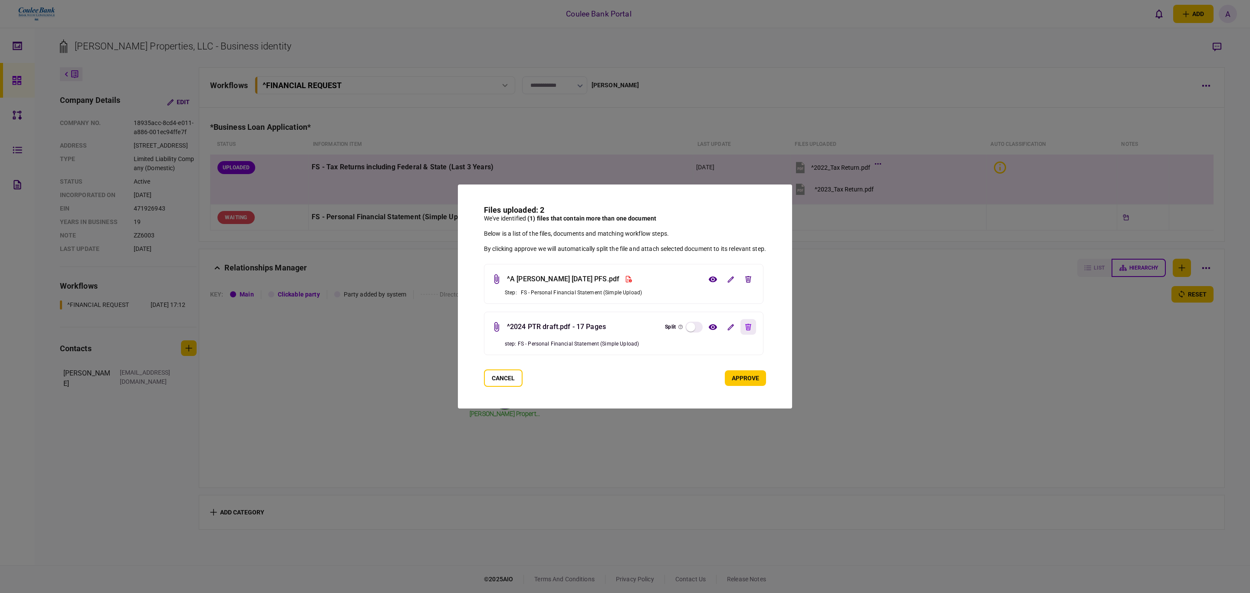
click at [751, 327] on icon "edit file" at bounding box center [748, 327] width 6 height 7
click at [749, 329] on icon "revert deletion" at bounding box center [748, 327] width 9 height 9
click at [733, 329] on icon "edit file" at bounding box center [731, 327] width 7 height 7
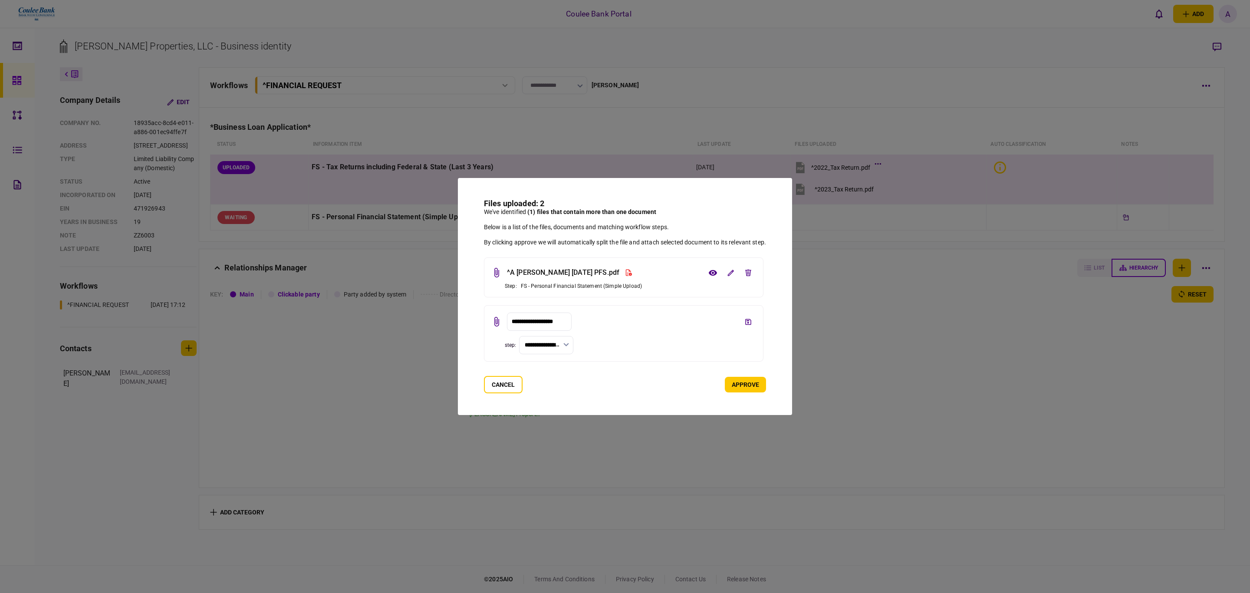
click at [560, 352] on input "**********" at bounding box center [546, 345] width 54 height 18
click at [553, 377] on button "FS - Tax Returns including Federal & State (Last 3 Years) - 2024" at bounding box center [545, 386] width 36 height 58
type input "**********"
click at [744, 383] on button "approve" at bounding box center [745, 385] width 41 height 16
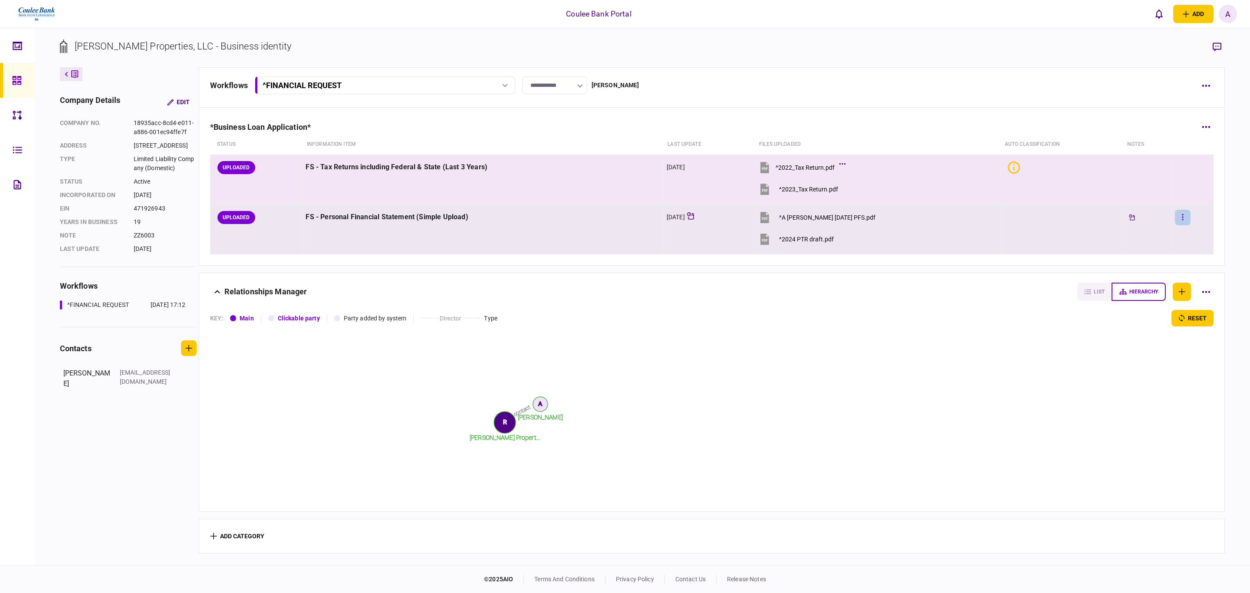
click at [1175, 220] on button "button" at bounding box center [1183, 218] width 16 height 16
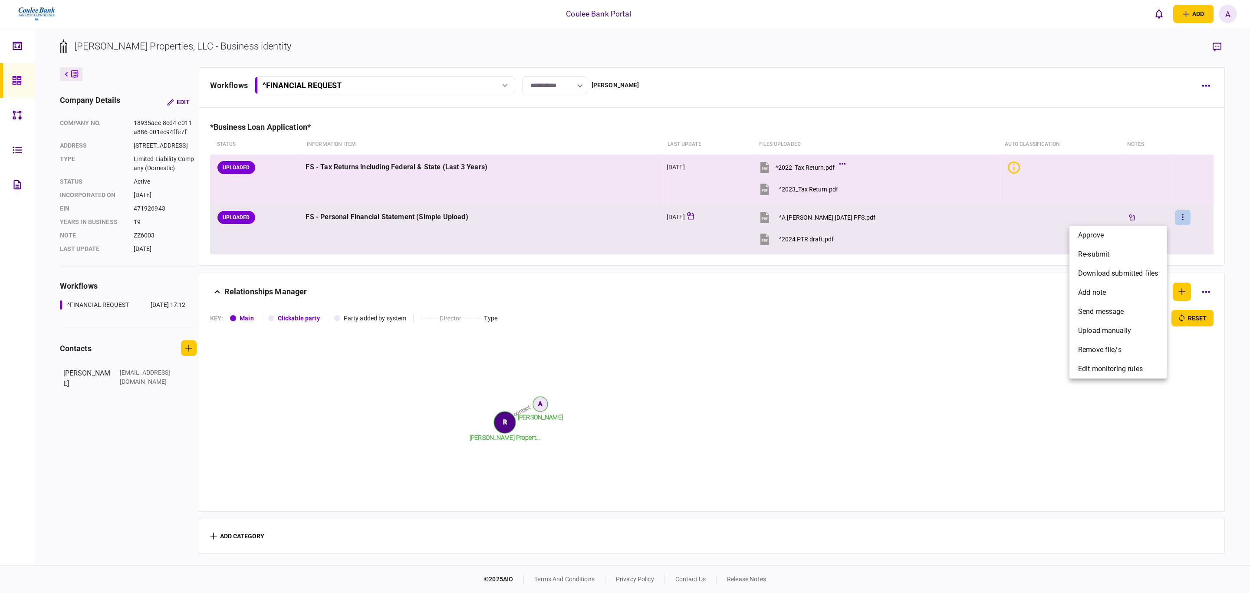
click at [973, 366] on div at bounding box center [625, 296] width 1250 height 593
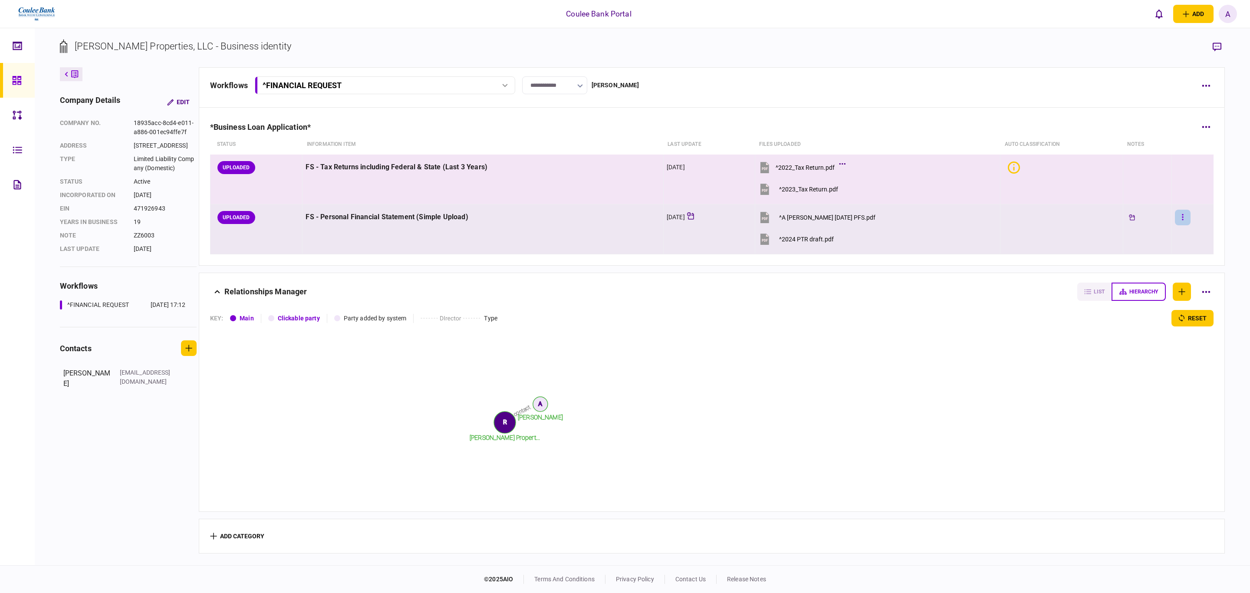
click at [1180, 219] on button "button" at bounding box center [1183, 218] width 16 height 16
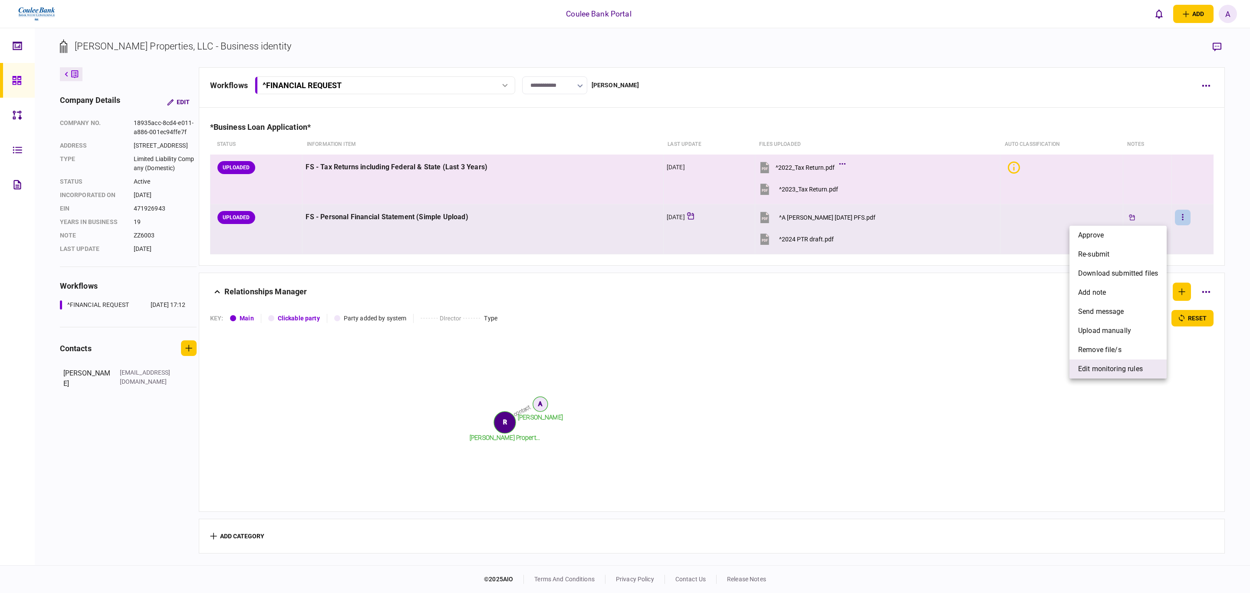
click at [1104, 366] on span "edit monitoring rules" at bounding box center [1110, 369] width 65 height 10
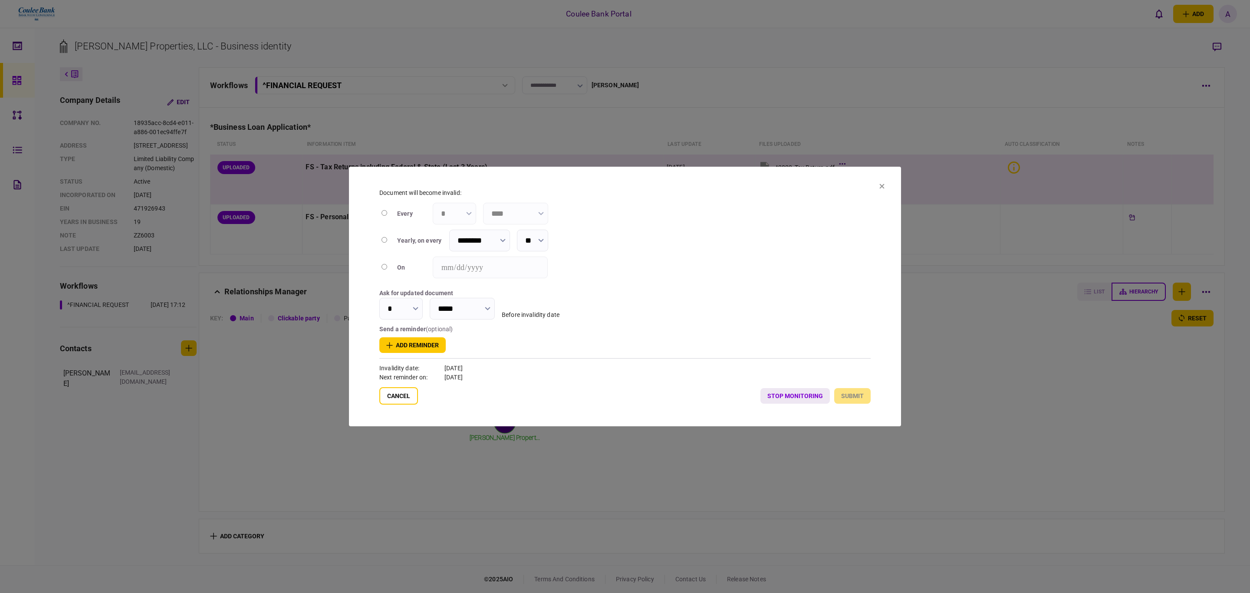
click at [791, 397] on button "stop monitoring" at bounding box center [795, 396] width 69 height 16
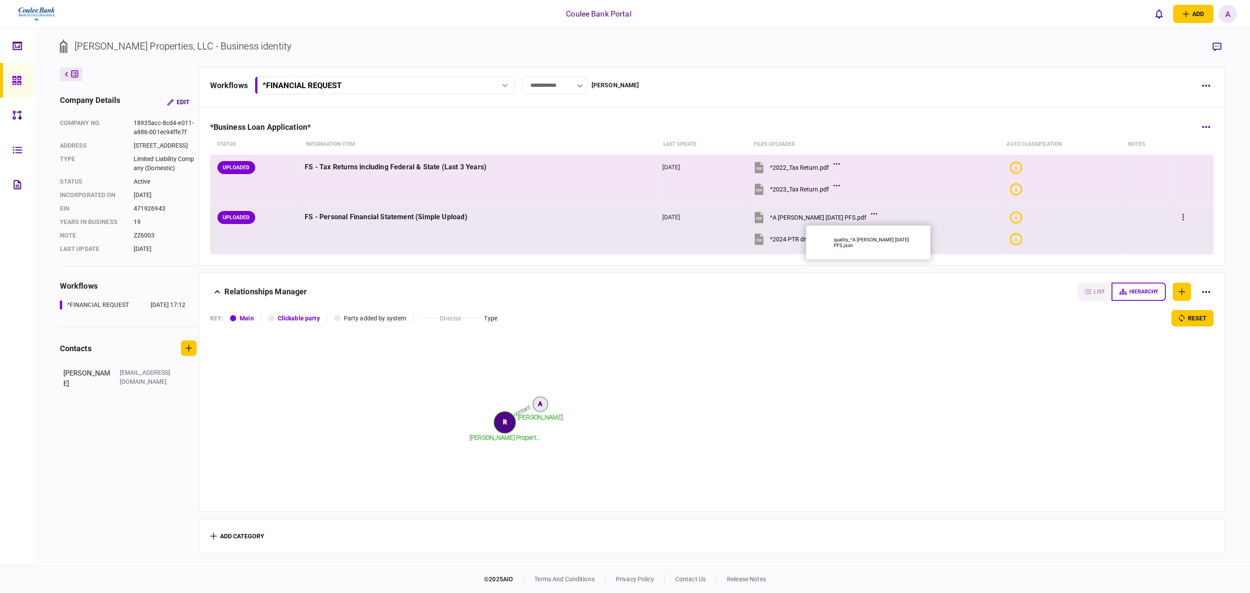
click at [871, 214] on icon at bounding box center [874, 214] width 7 height 2
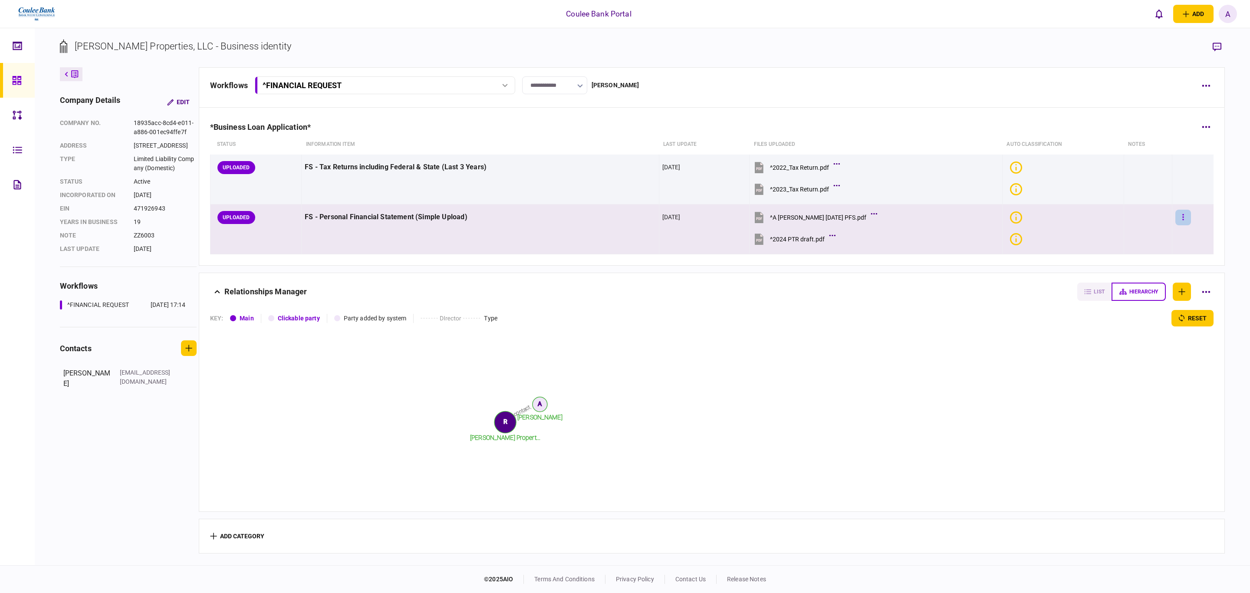
click at [1176, 220] on button "button" at bounding box center [1184, 218] width 16 height 16
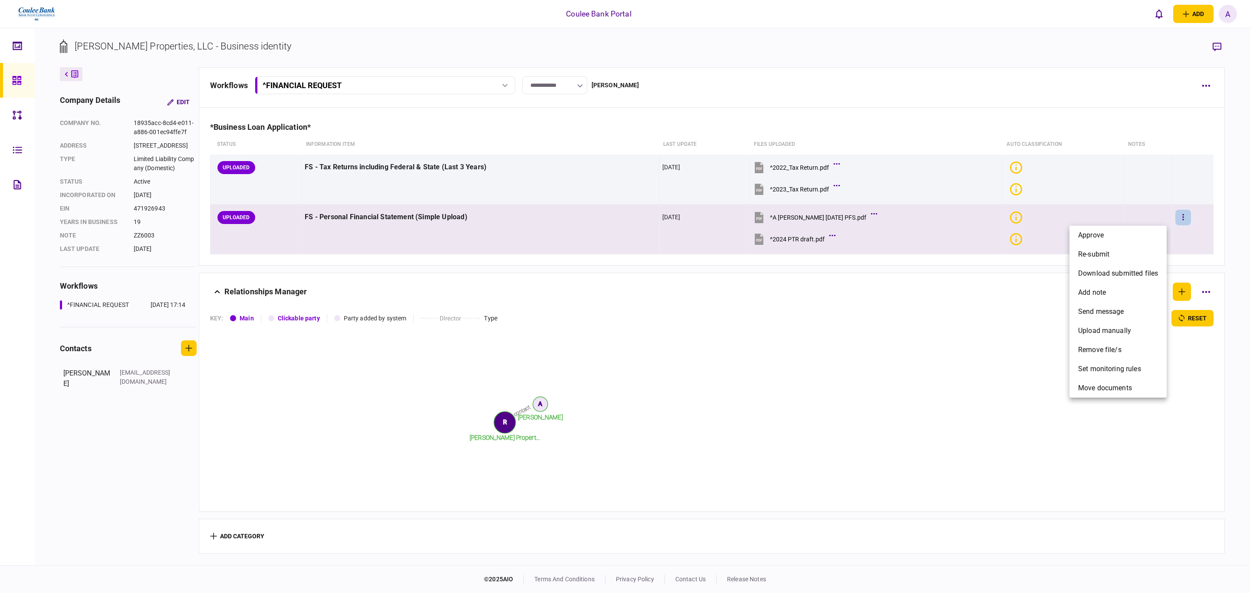
click at [1179, 170] on div at bounding box center [625, 296] width 1250 height 593
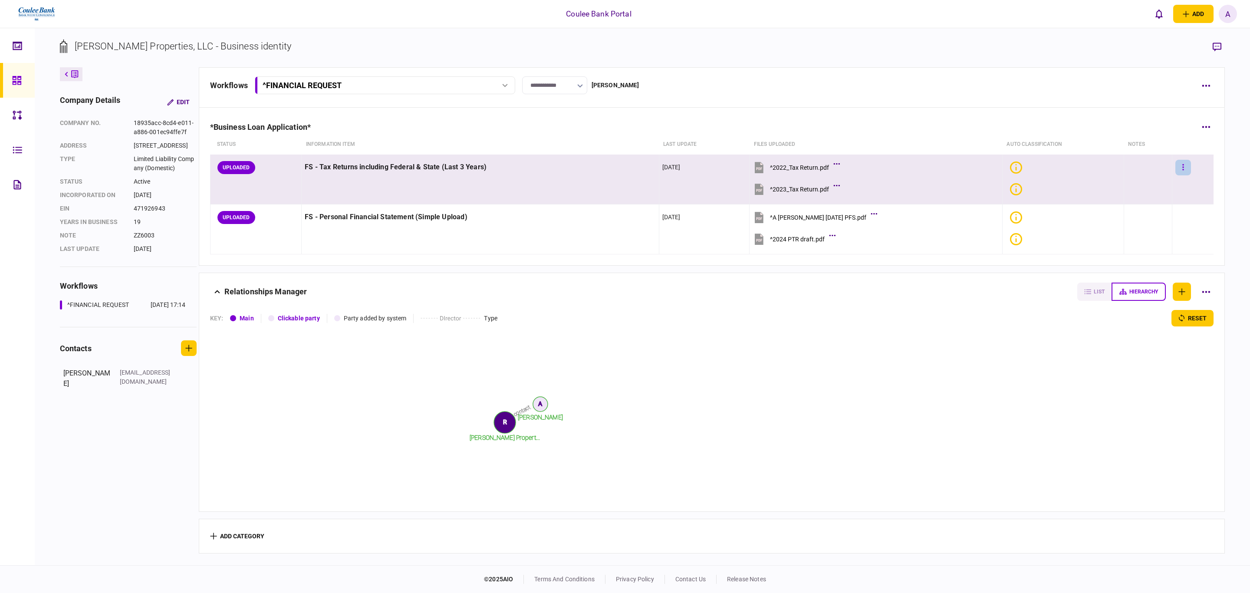
click at [1182, 165] on icon "button" at bounding box center [1182, 167] width 1 height 6
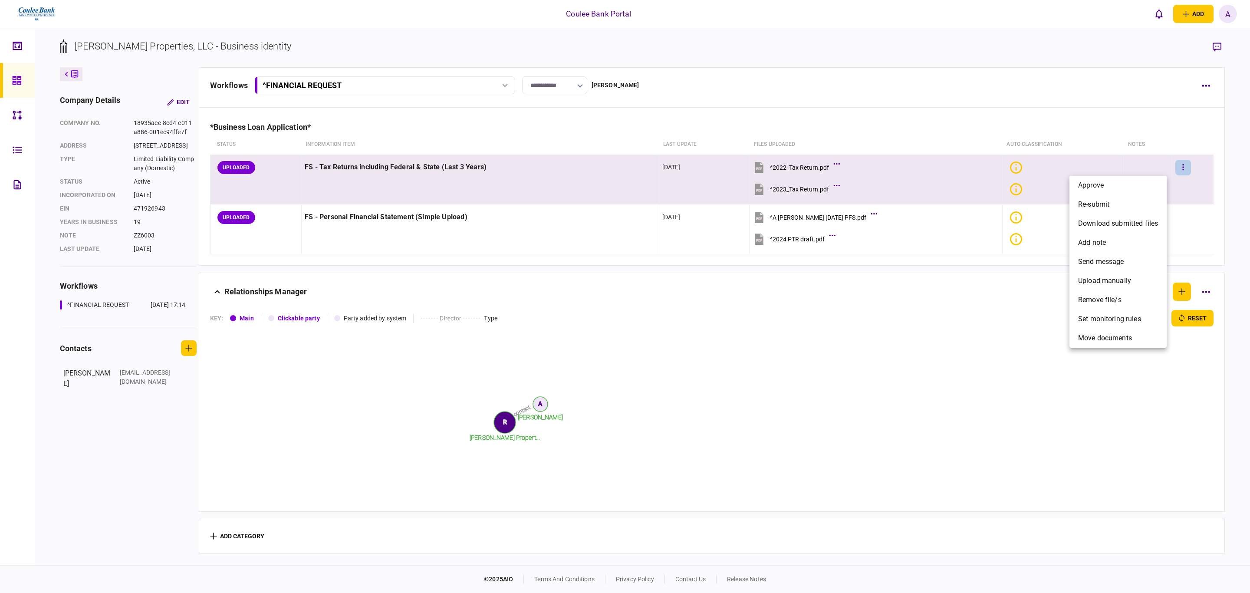
click at [1174, 166] on div at bounding box center [625, 296] width 1250 height 593
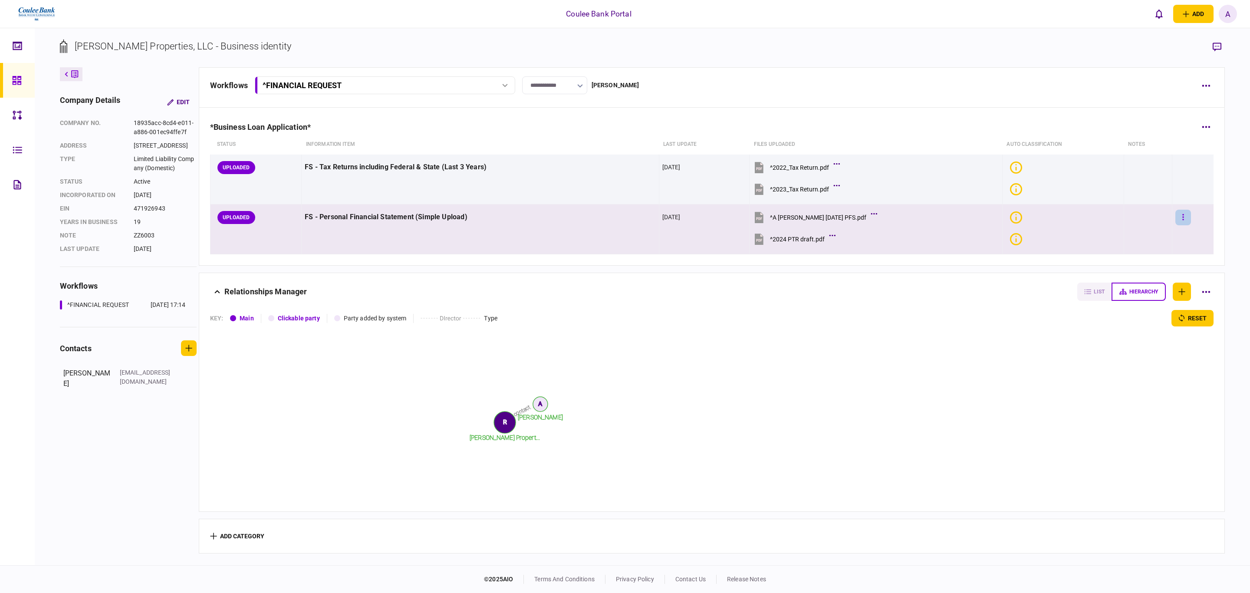
click at [1182, 219] on icon "button" at bounding box center [1183, 217] width 2 height 8
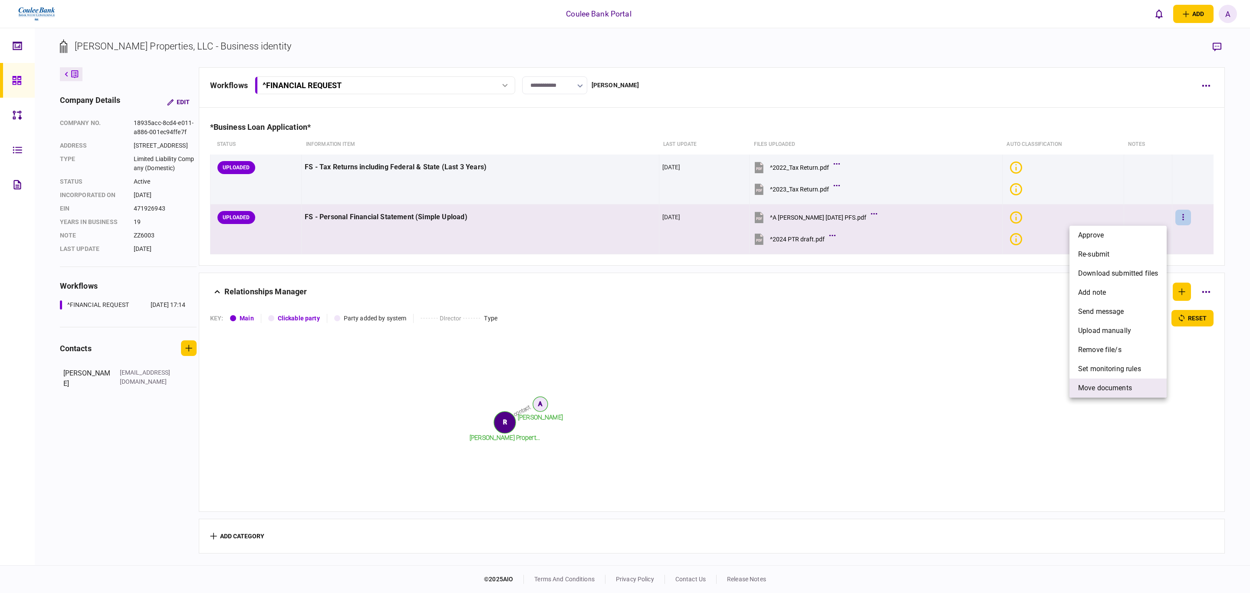
click at [1114, 385] on span "Move documents" at bounding box center [1105, 388] width 54 height 10
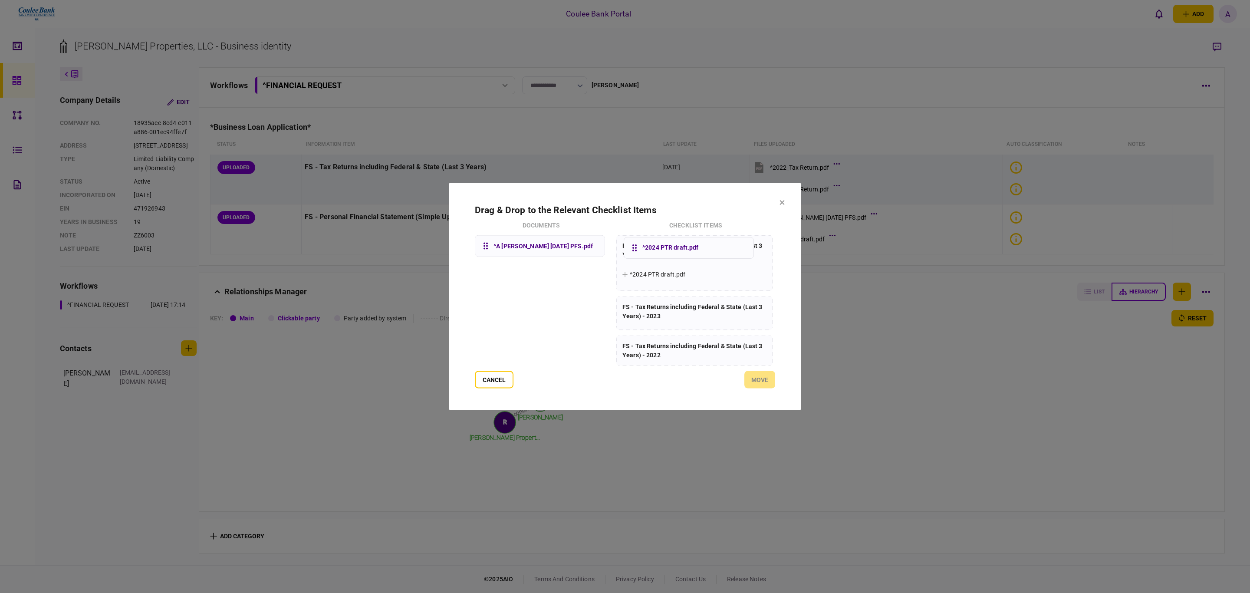
drag, startPoint x: 530, startPoint y: 292, endPoint x: 683, endPoint y: 253, distance: 157.8
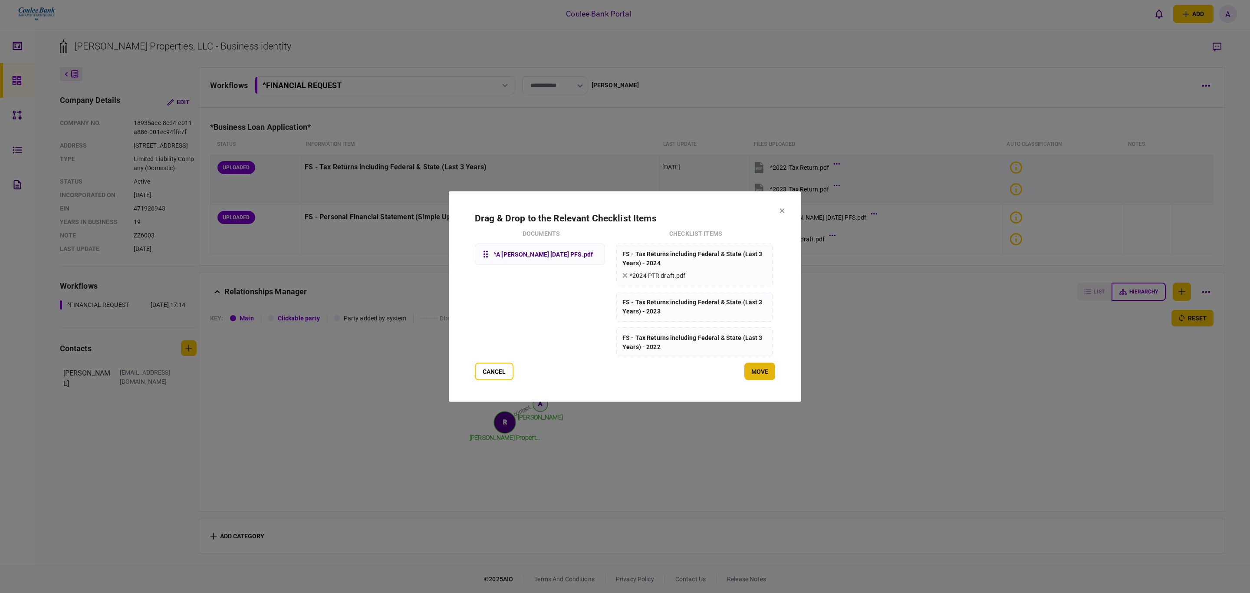
click at [758, 370] on button "Move" at bounding box center [759, 371] width 31 height 17
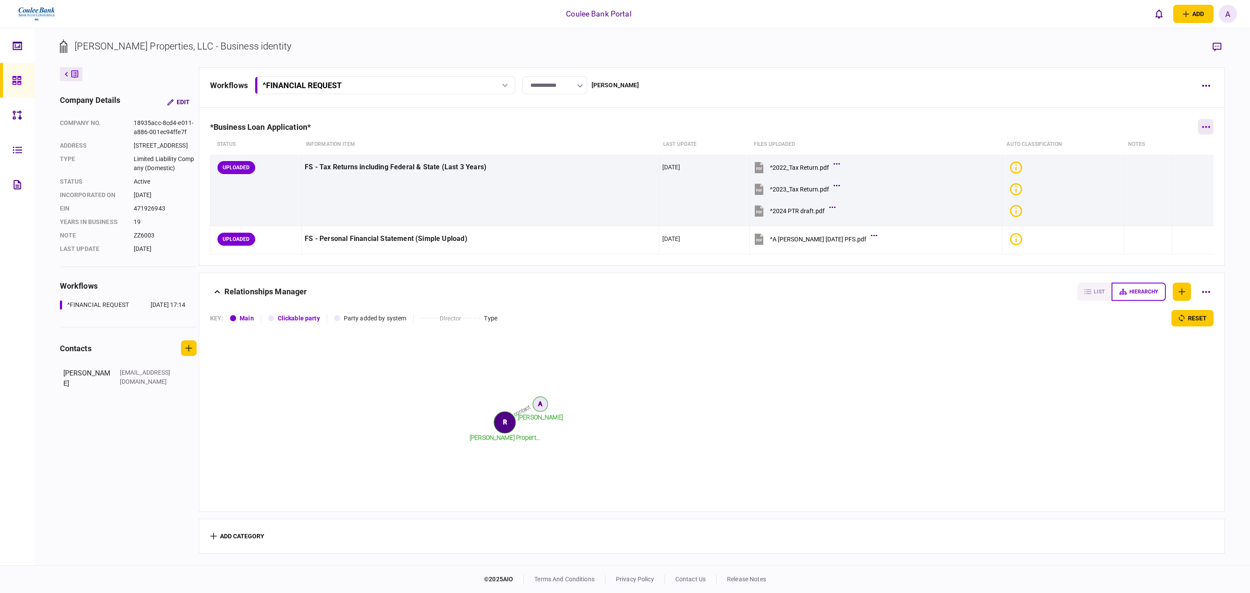
click at [1198, 133] on button "button" at bounding box center [1206, 127] width 16 height 16
click at [1124, 165] on span "add step" at bounding box center [1110, 163] width 27 height 10
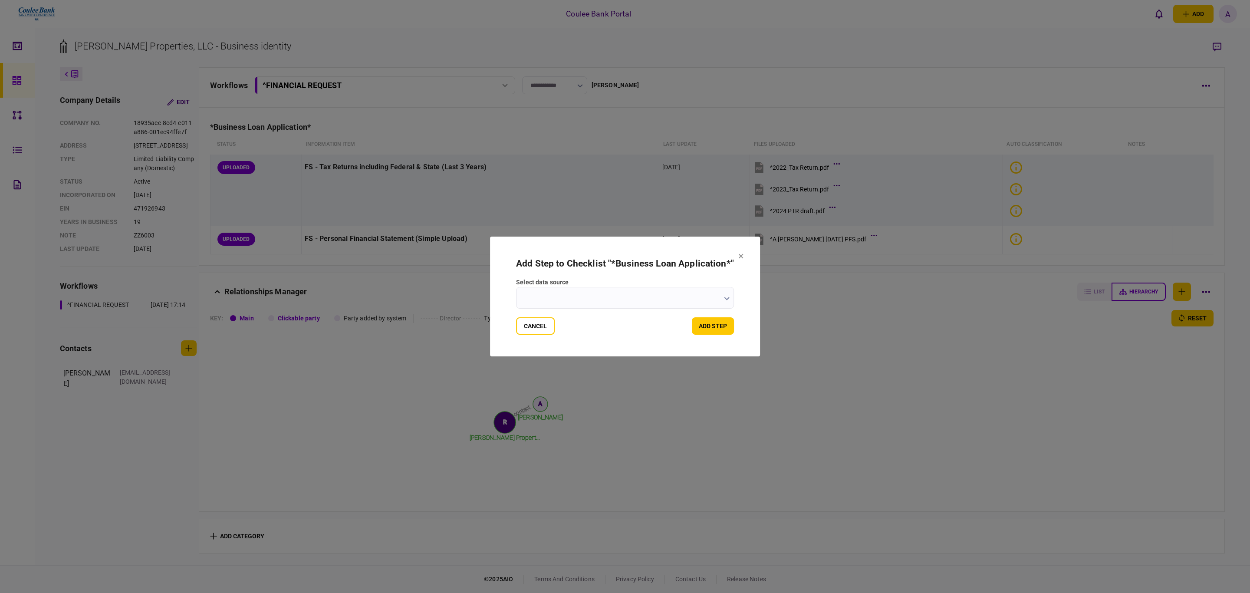
click at [573, 309] on input "select data source" at bounding box center [625, 298] width 218 height 22
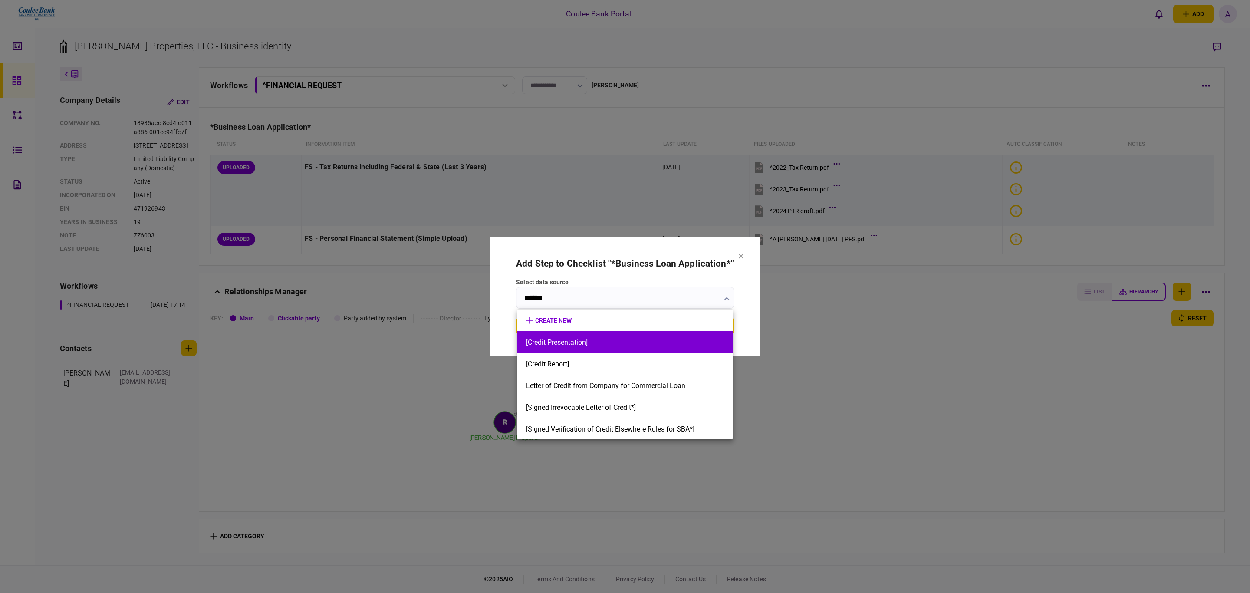
click at [580, 331] on li "[Credit Presentation]" at bounding box center [624, 342] width 215 height 22
type input "**********"
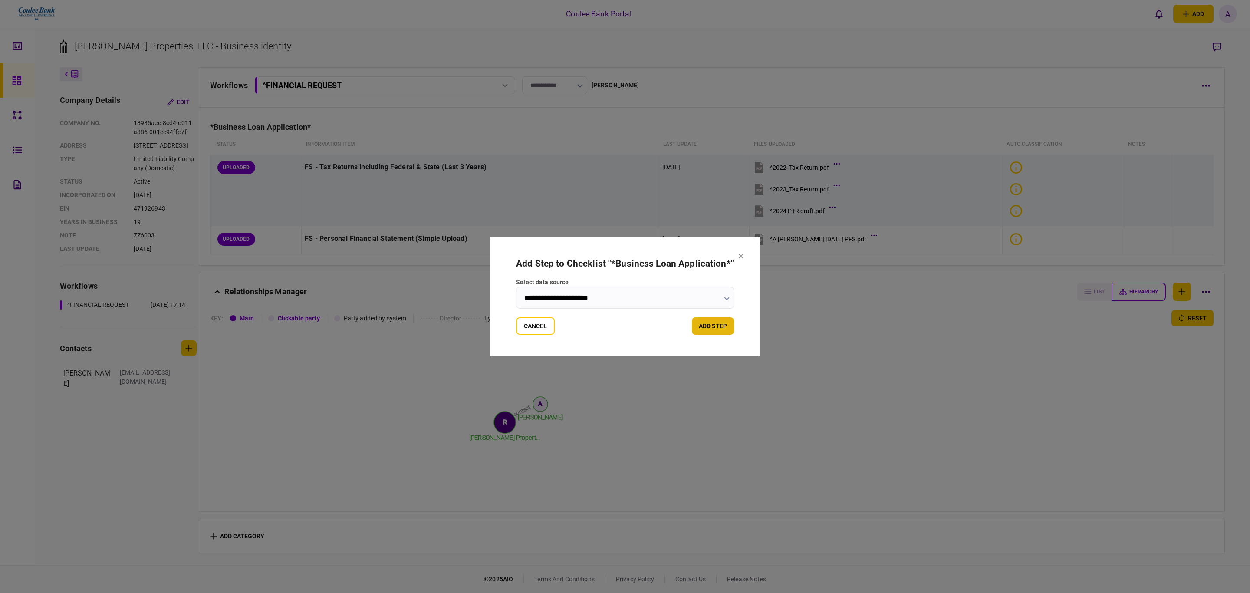
click at [702, 320] on button "add step" at bounding box center [713, 325] width 42 height 17
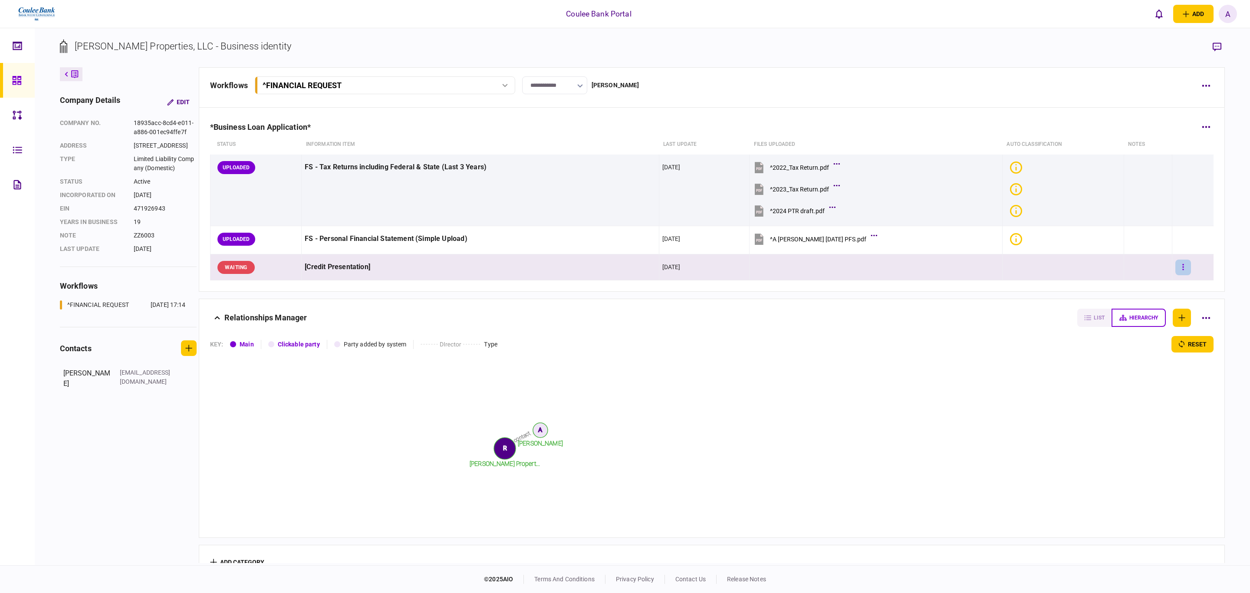
click at [1176, 272] on button "button" at bounding box center [1184, 268] width 16 height 16
click at [1120, 364] on span "upload manually" at bounding box center [1121, 362] width 53 height 10
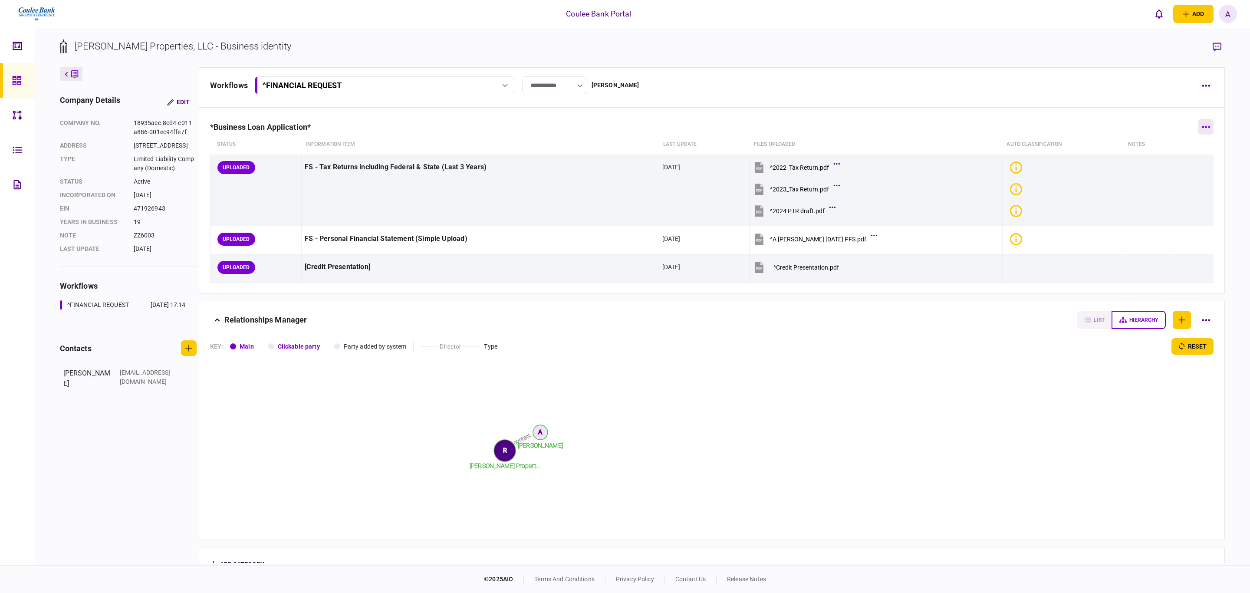
click at [1202, 126] on icon "button" at bounding box center [1206, 127] width 8 height 2
click at [1149, 167] on li "add step" at bounding box center [1139, 163] width 103 height 19
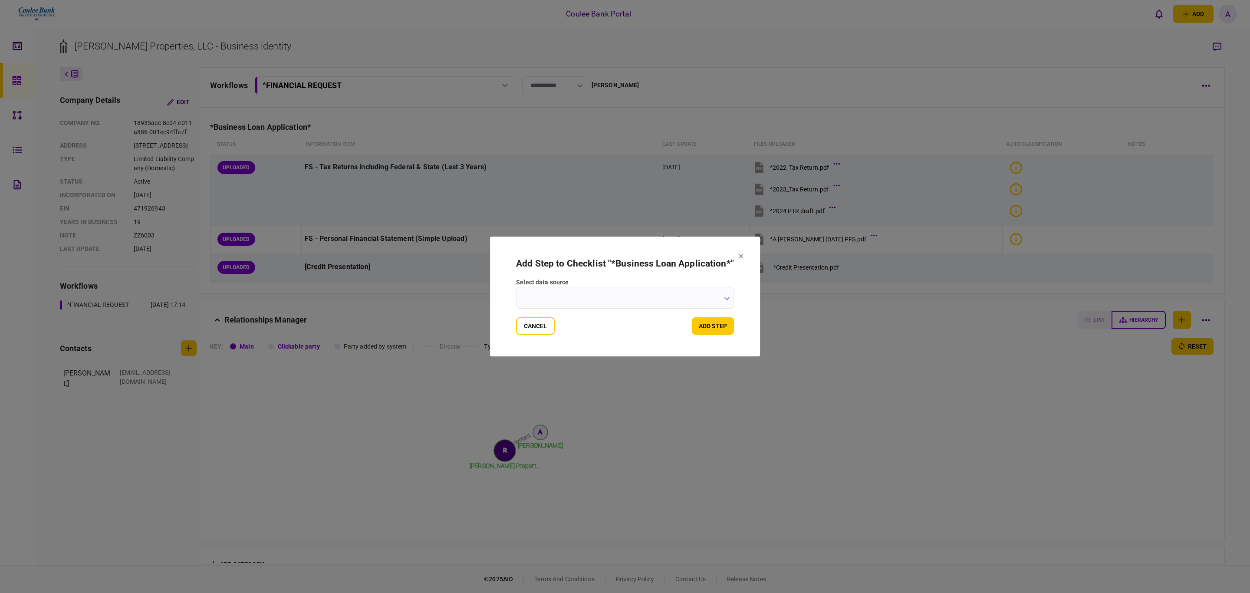
click at [583, 300] on input "select data source" at bounding box center [625, 298] width 218 height 22
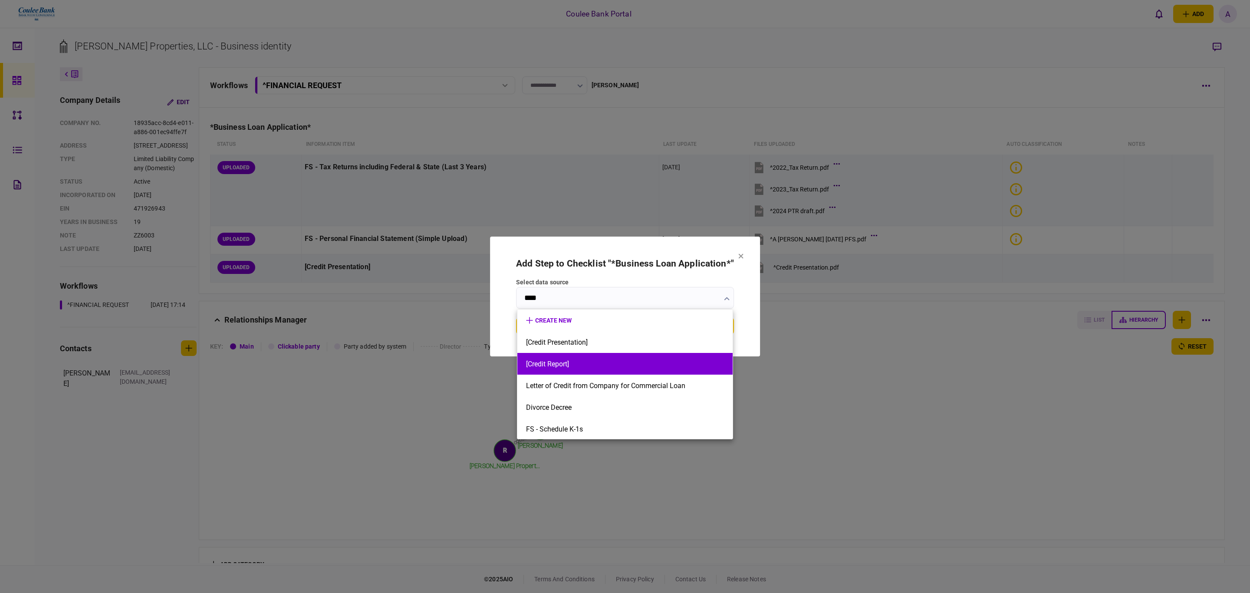
click at [548, 366] on button "[Credit Report]" at bounding box center [625, 364] width 198 height 8
type input "**********"
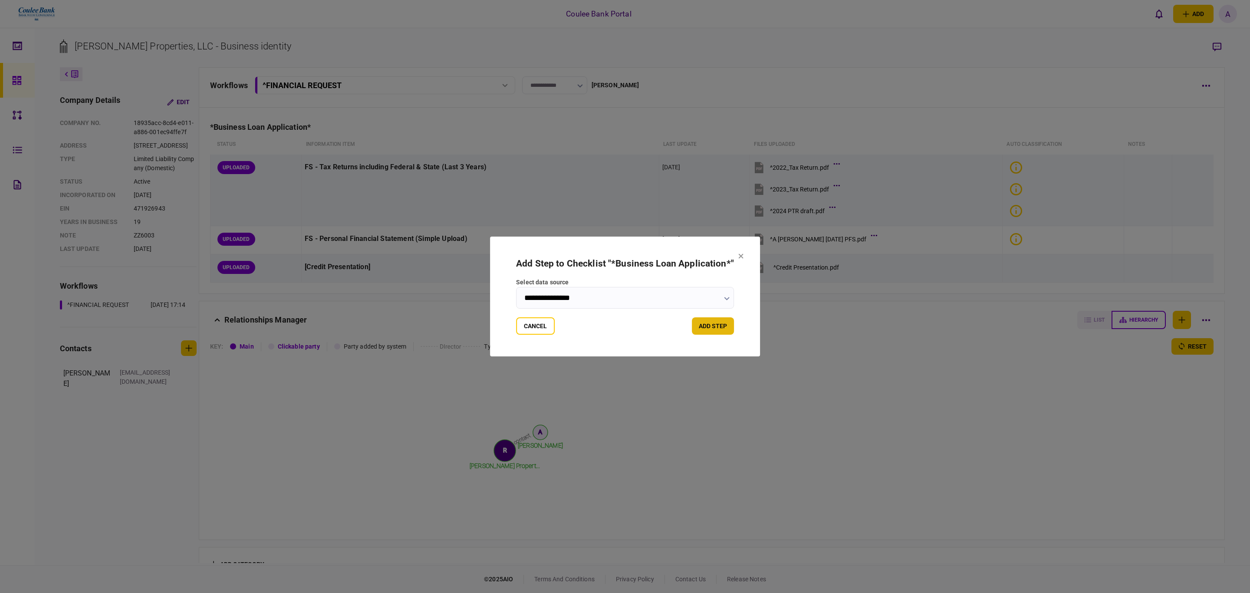
click at [713, 320] on button "add step" at bounding box center [713, 325] width 42 height 17
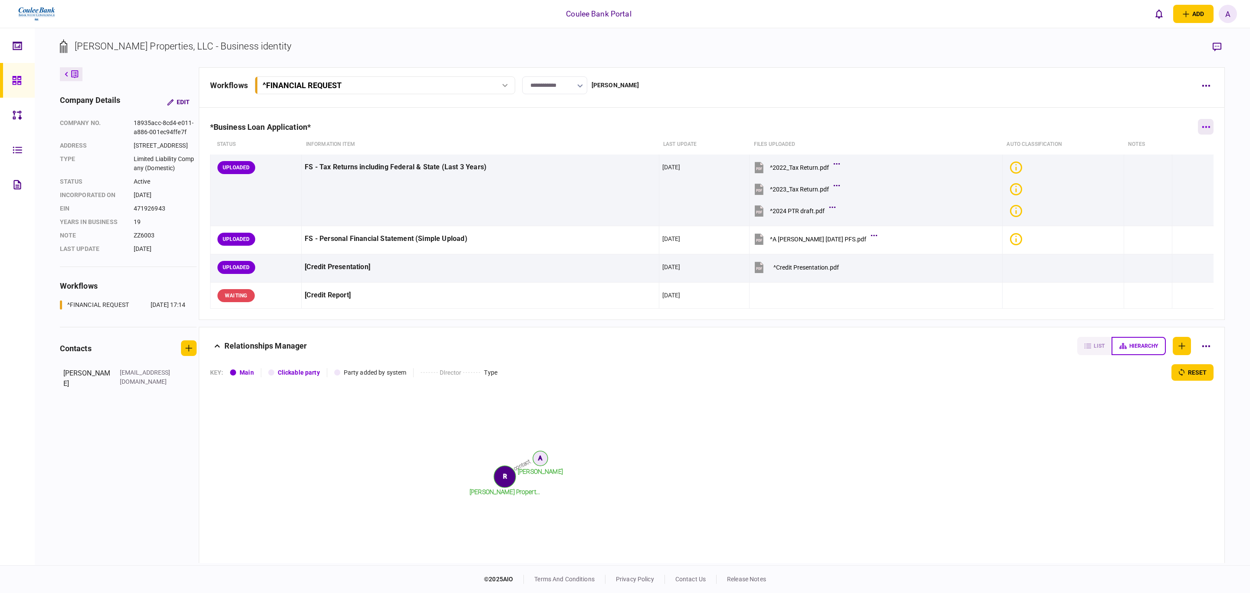
click at [1198, 132] on button "button" at bounding box center [1206, 127] width 16 height 16
click at [1111, 160] on span "add step" at bounding box center [1110, 163] width 27 height 10
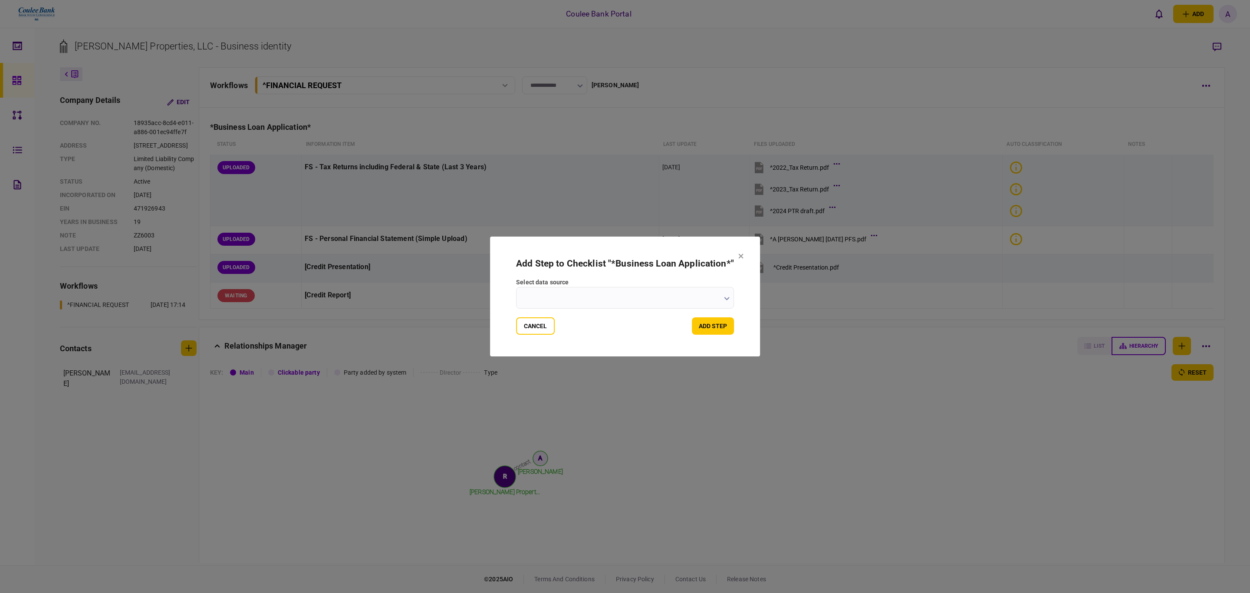
click at [600, 302] on input "select data source" at bounding box center [625, 298] width 218 height 22
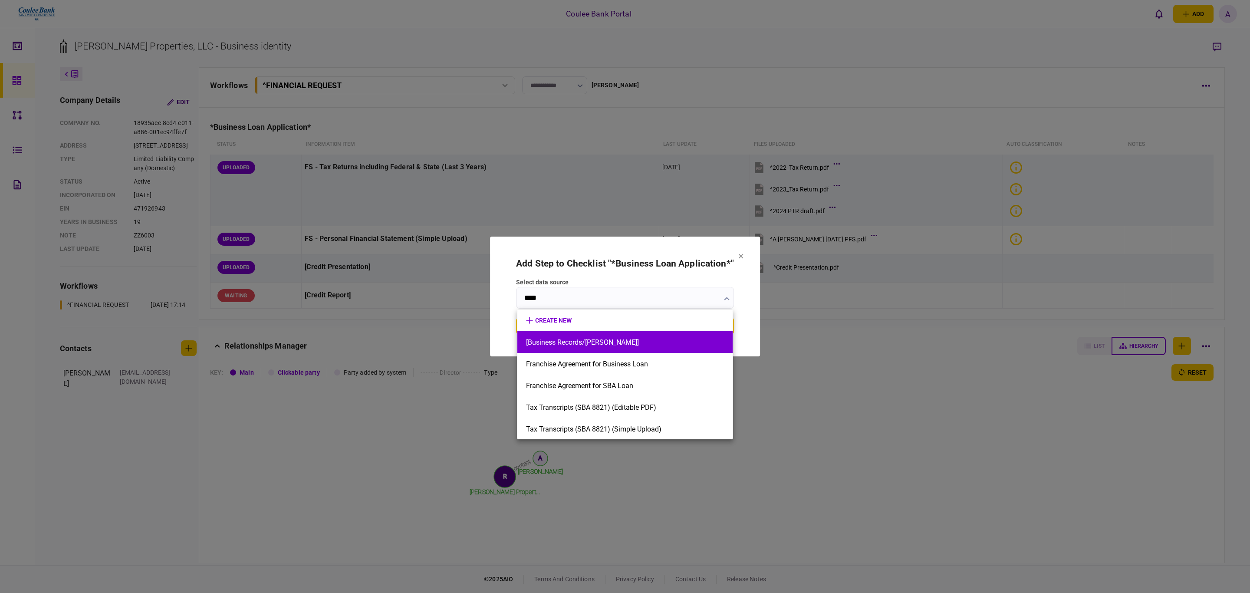
click at [586, 343] on button "[Business Records/[PERSON_NAME]]" at bounding box center [625, 342] width 198 height 8
type input "**********"
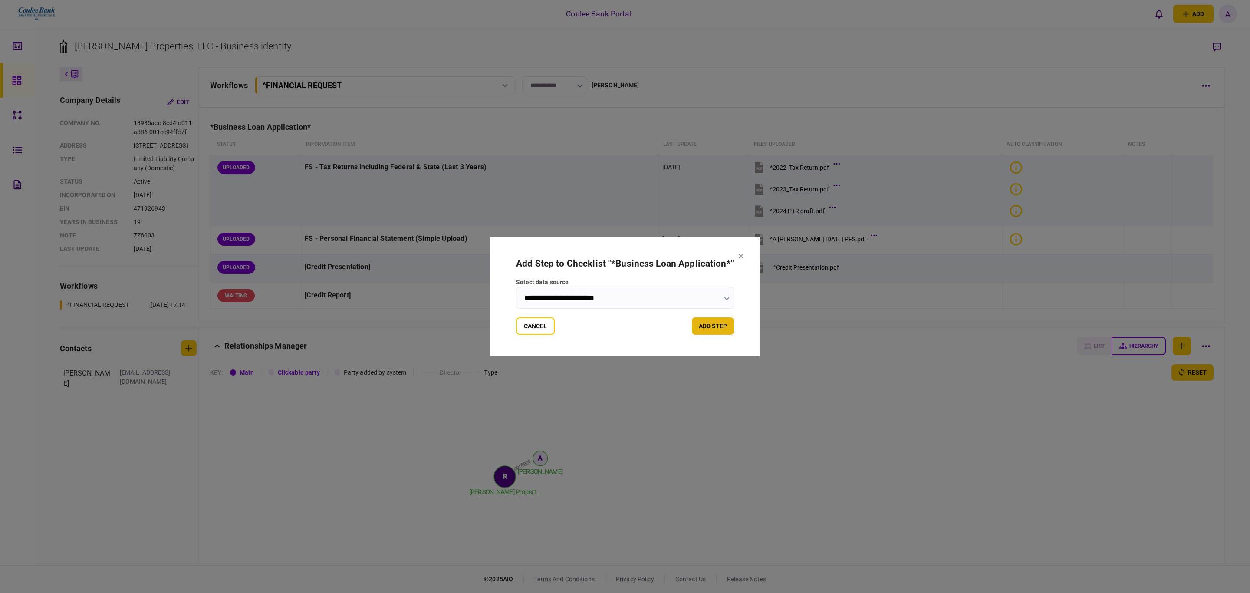
click at [710, 326] on button "add step" at bounding box center [713, 325] width 42 height 17
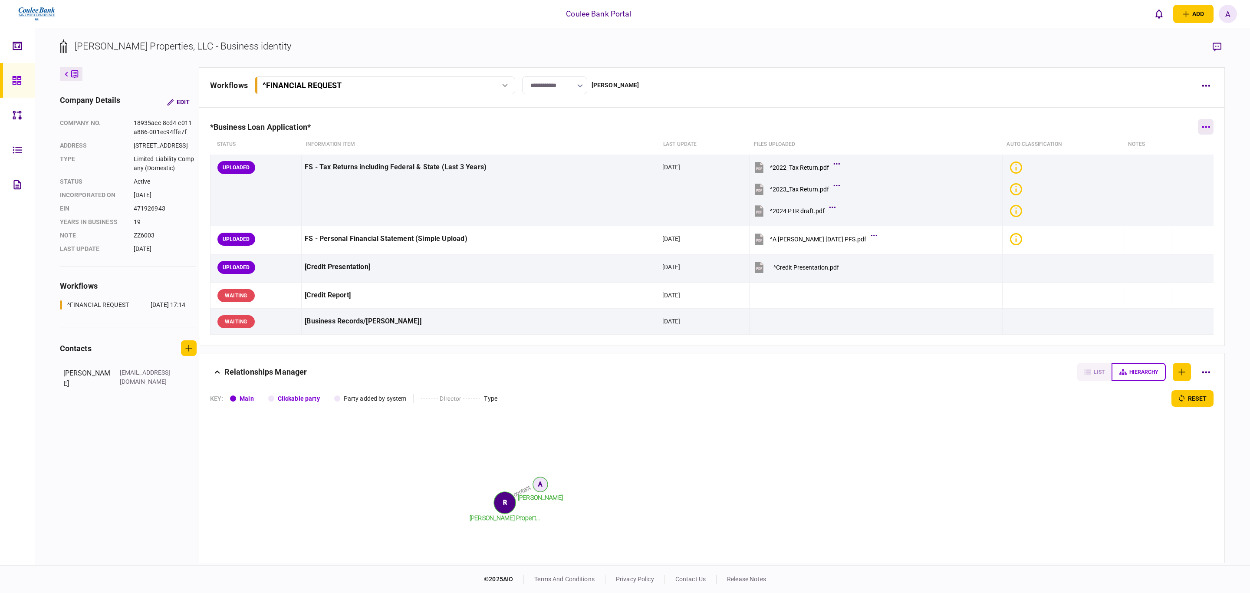
click at [1202, 127] on icon "button" at bounding box center [1206, 127] width 8 height 2
click at [1125, 165] on li "add step" at bounding box center [1139, 163] width 103 height 19
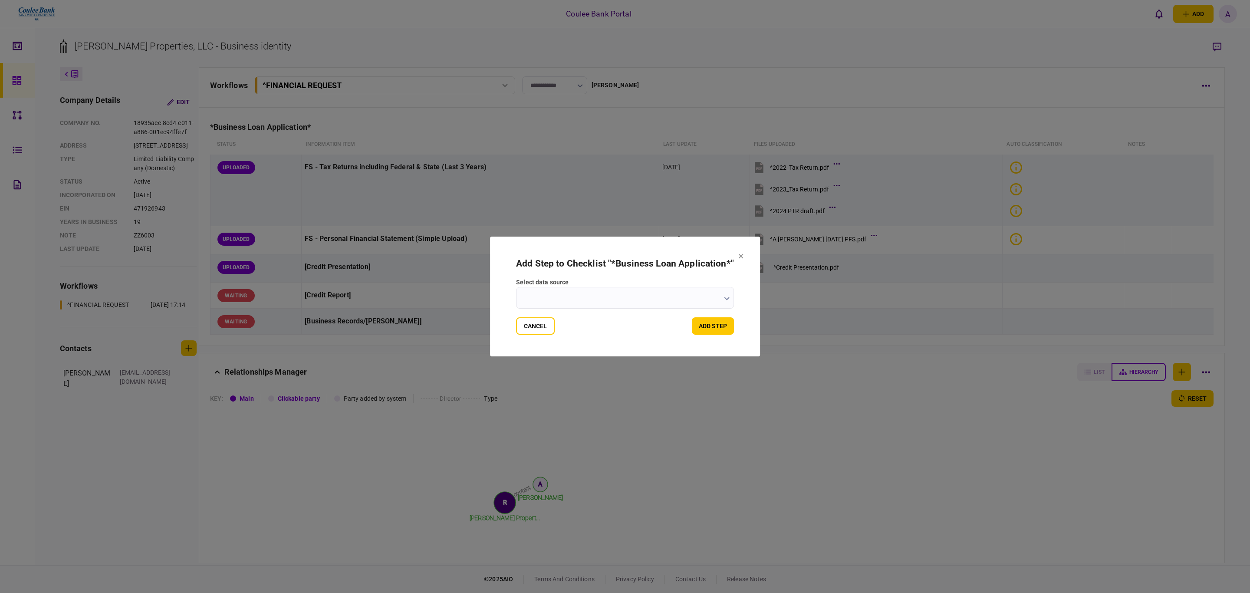
click at [603, 300] on input "select data source" at bounding box center [625, 298] width 218 height 22
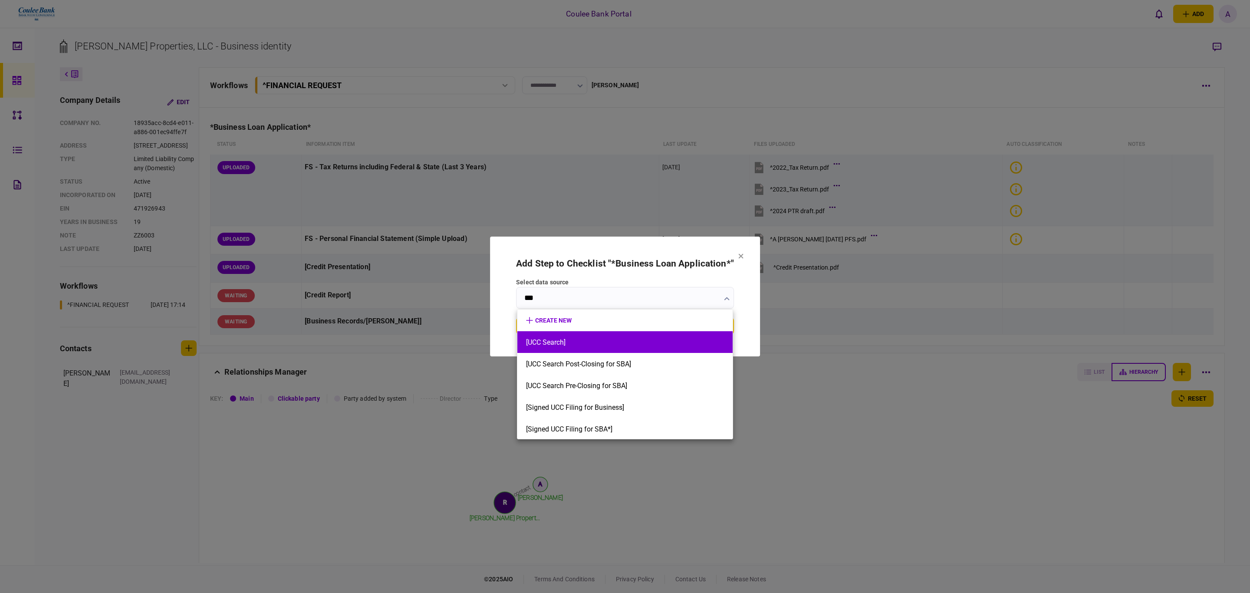
click at [562, 342] on button "[UCC Search]" at bounding box center [625, 342] width 198 height 8
type input "**********"
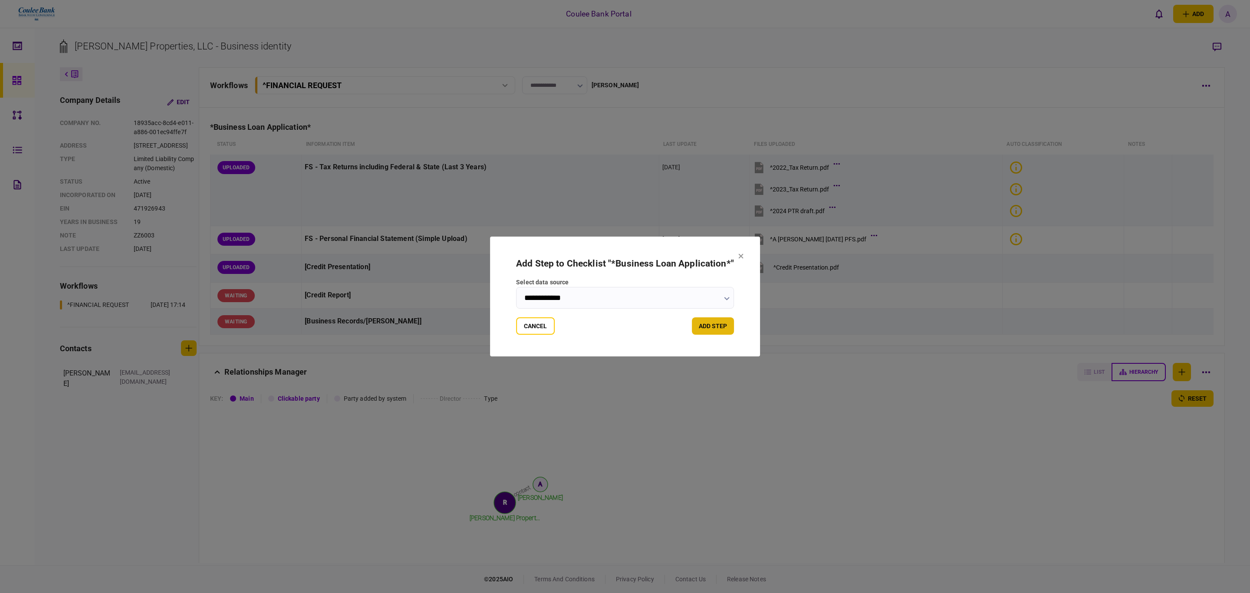
click at [723, 327] on button "add step" at bounding box center [713, 325] width 42 height 17
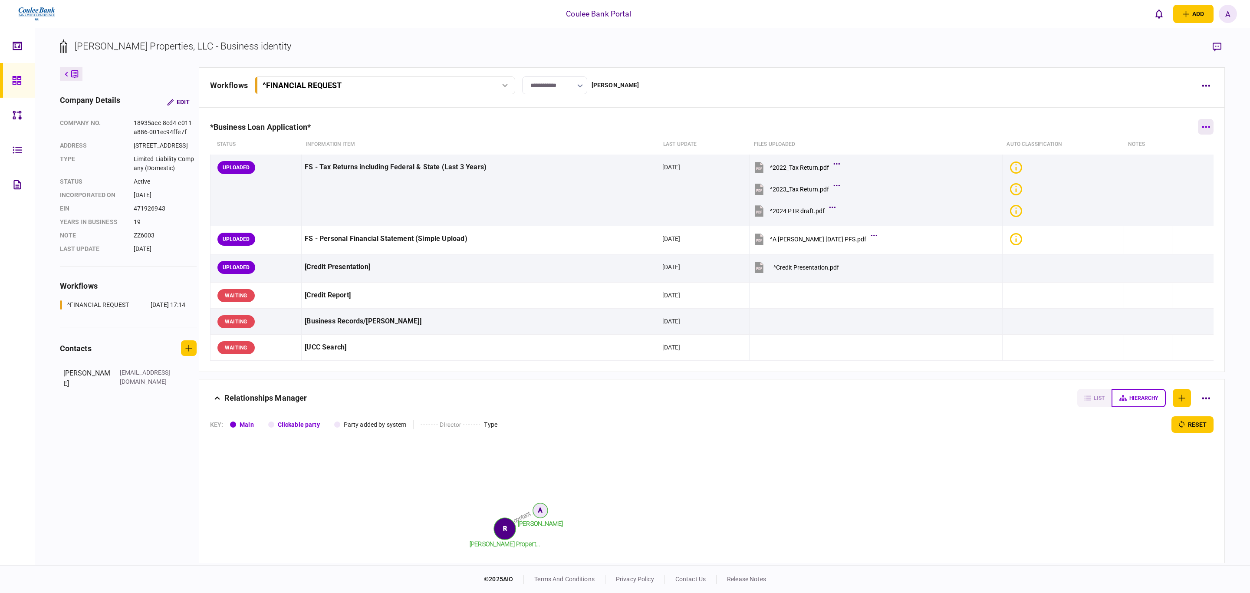
click at [1202, 128] on icon "button" at bounding box center [1206, 127] width 8 height 2
click at [1113, 168] on span "add step" at bounding box center [1110, 163] width 27 height 10
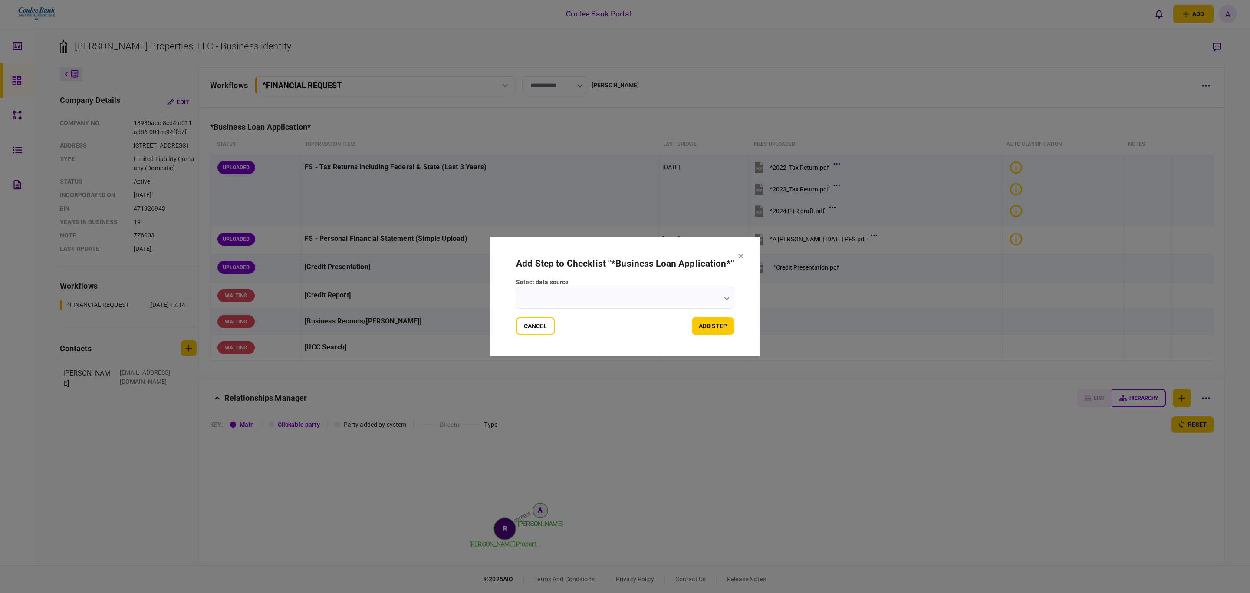
click at [597, 300] on input "select data source" at bounding box center [625, 298] width 218 height 22
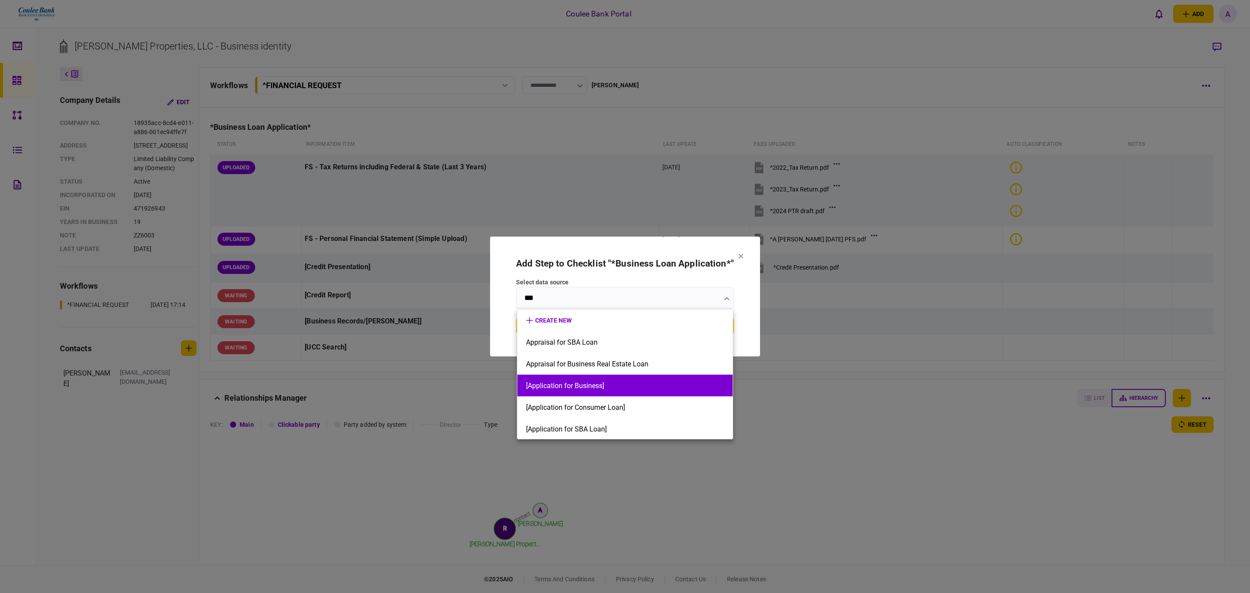
click at [594, 387] on button "[Application for Business]" at bounding box center [625, 386] width 198 height 8
type input "**********"
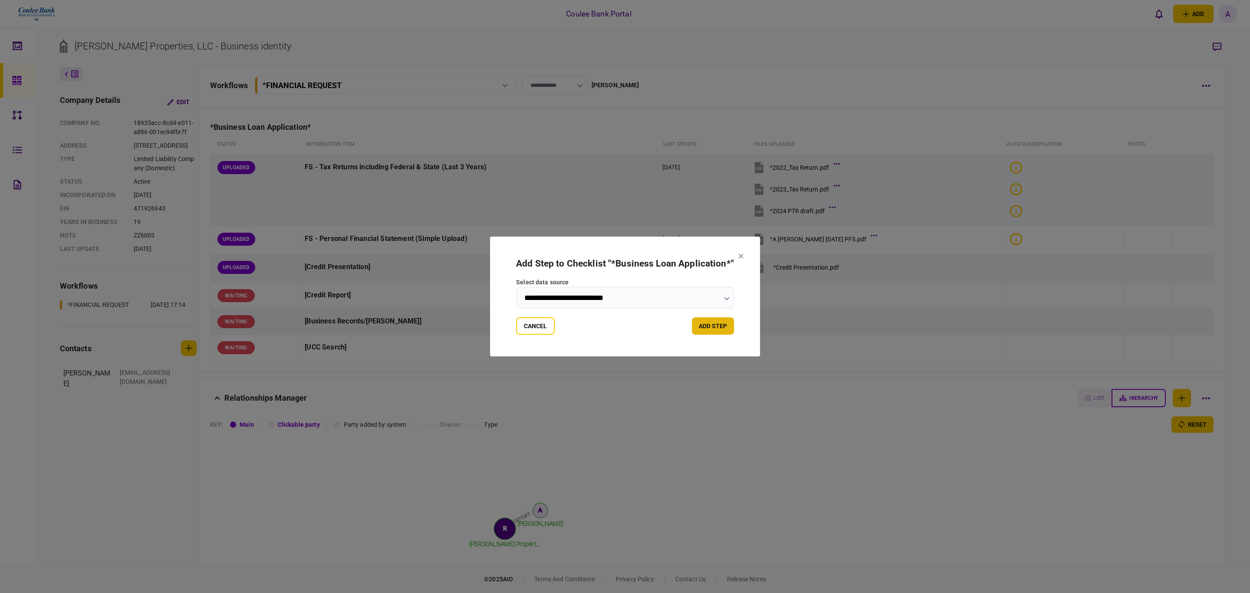
click at [716, 322] on button "add step" at bounding box center [713, 325] width 42 height 17
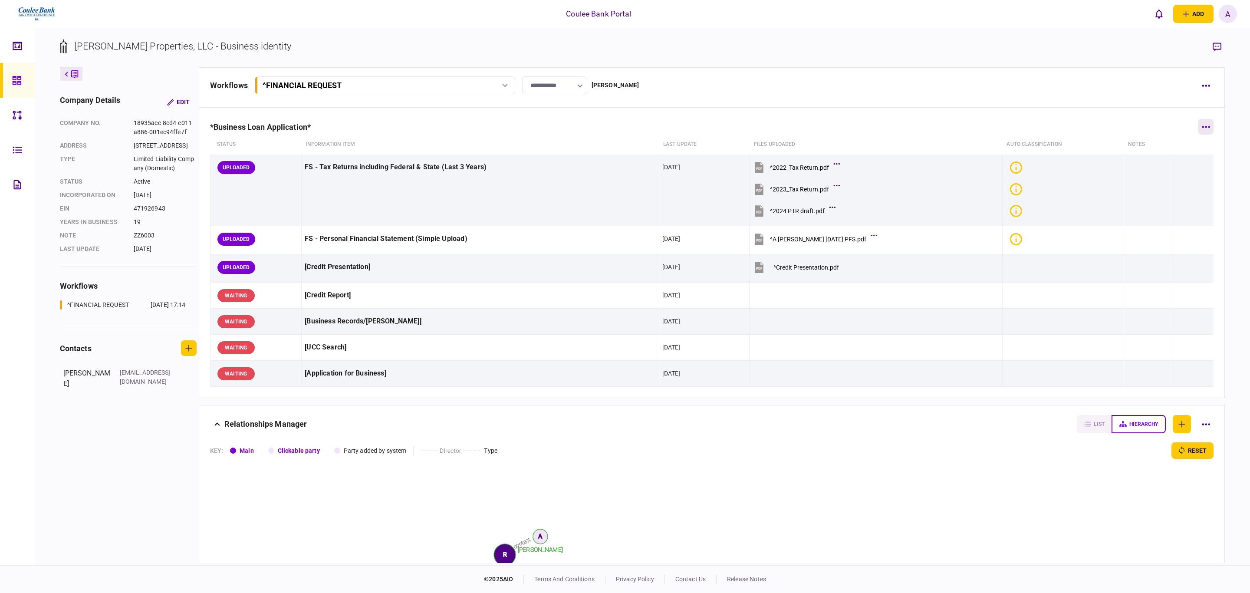
click at [1199, 130] on button "button" at bounding box center [1206, 127] width 16 height 16
click at [1119, 167] on span "add step" at bounding box center [1110, 163] width 27 height 10
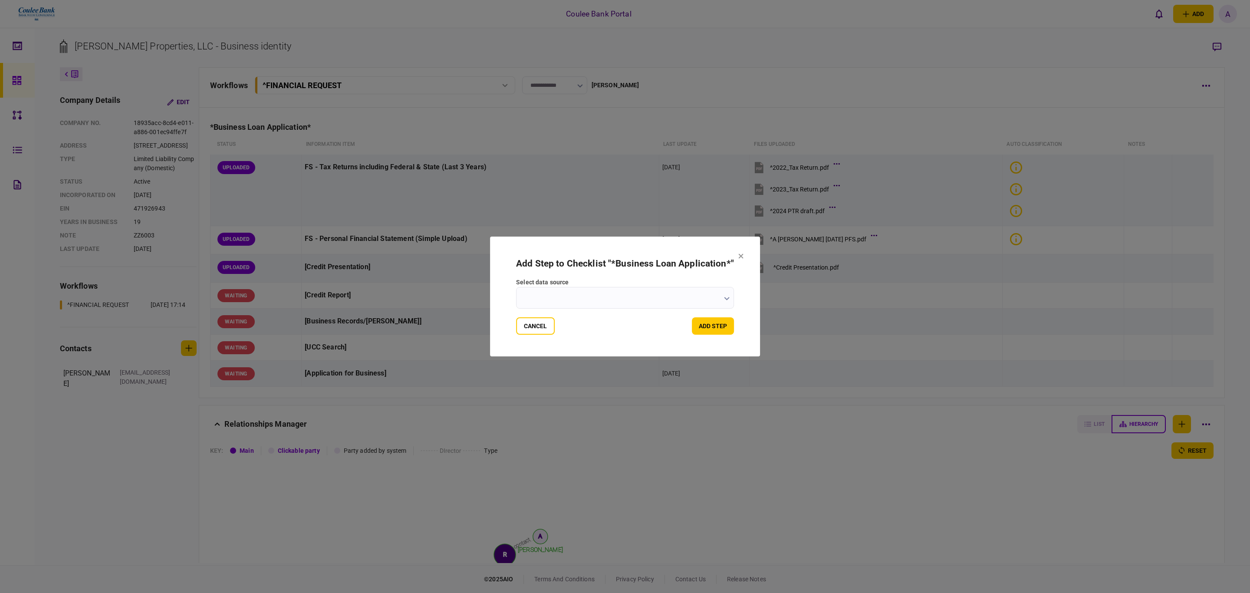
click at [626, 296] on input "select data source" at bounding box center [625, 298] width 218 height 22
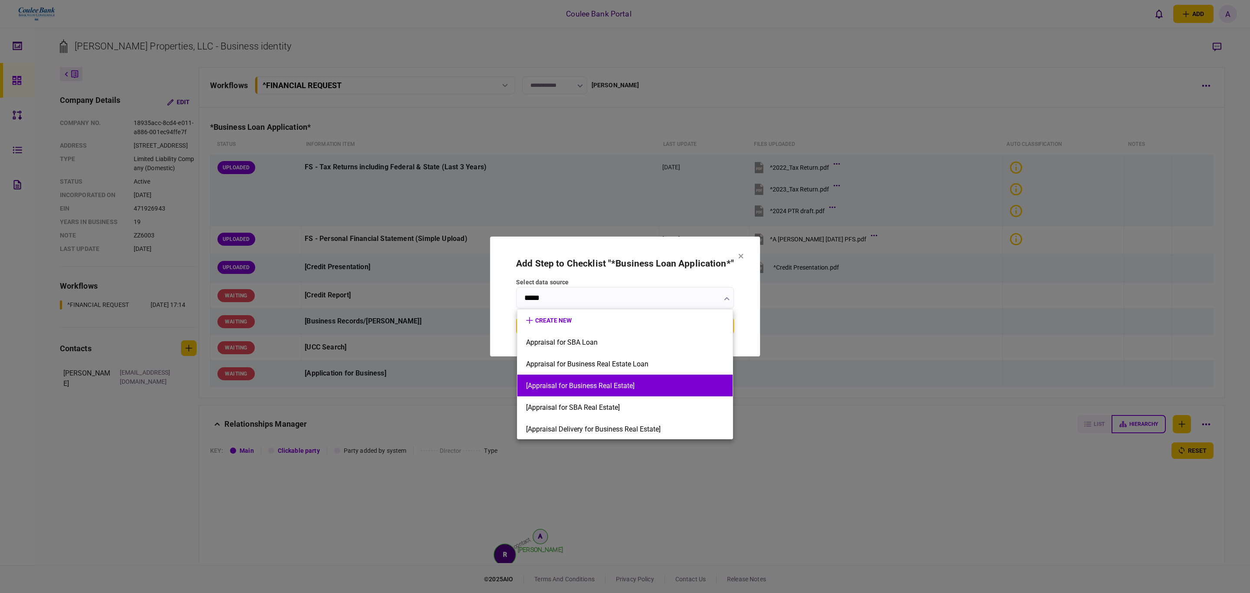
click at [635, 389] on button "[Appraisal for Business Real Estate]" at bounding box center [625, 386] width 198 height 8
type input "**********"
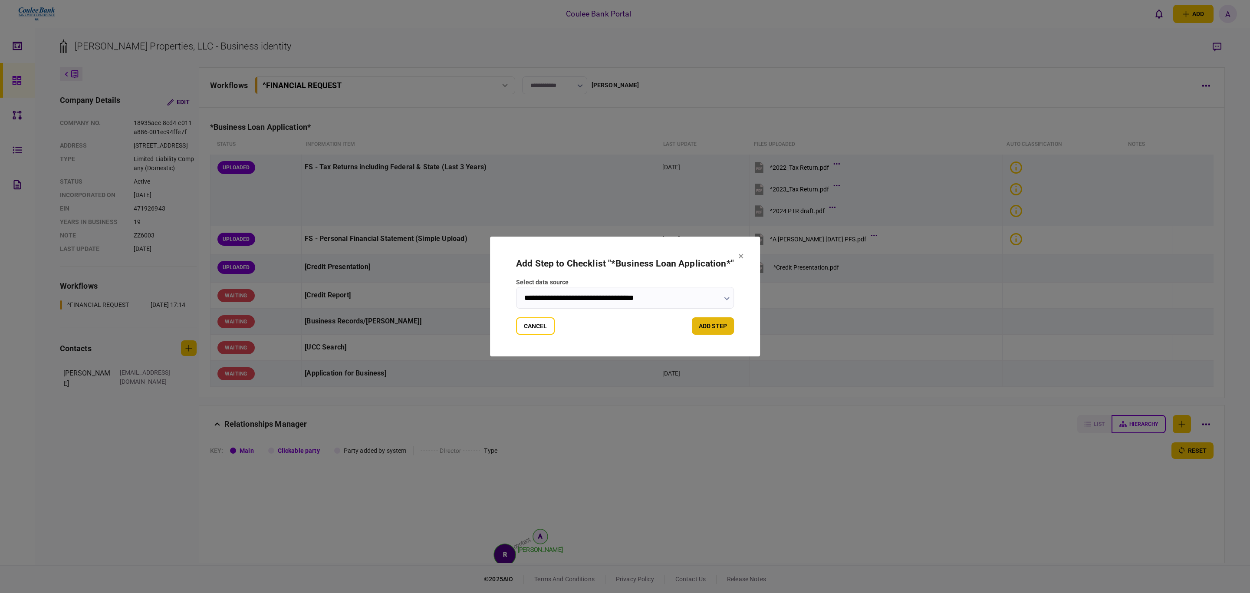
click at [711, 320] on button "add step" at bounding box center [713, 325] width 42 height 17
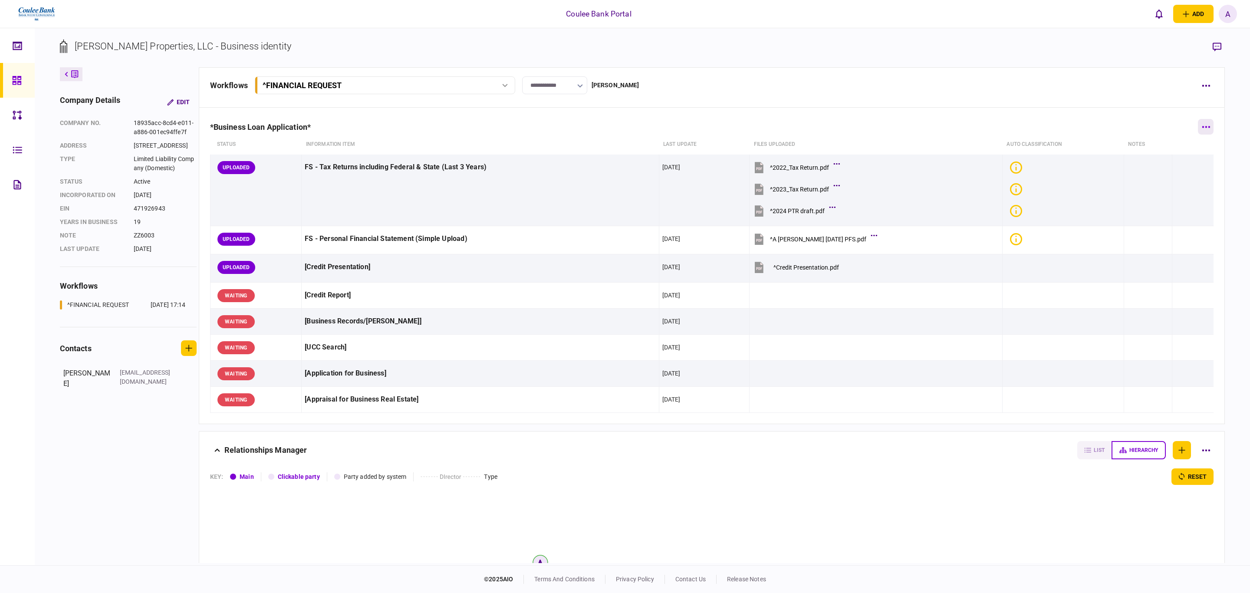
click at [1202, 126] on icon "button" at bounding box center [1206, 127] width 8 height 2
click at [1129, 168] on li "add step" at bounding box center [1139, 163] width 103 height 19
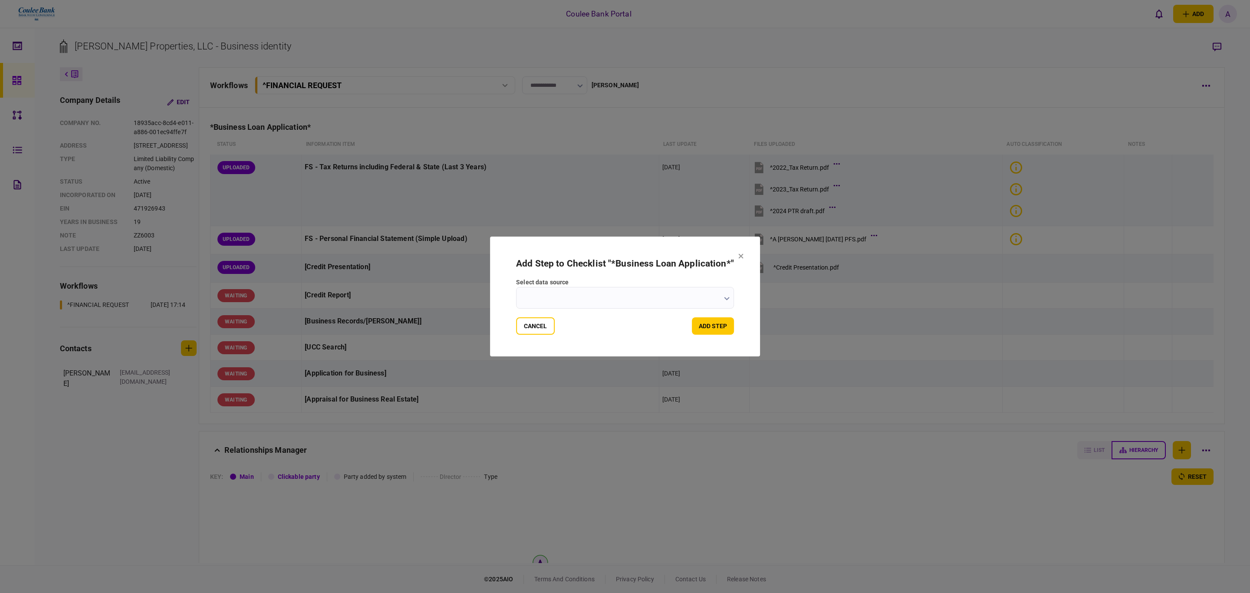
click at [665, 301] on input "select data source" at bounding box center [625, 298] width 218 height 22
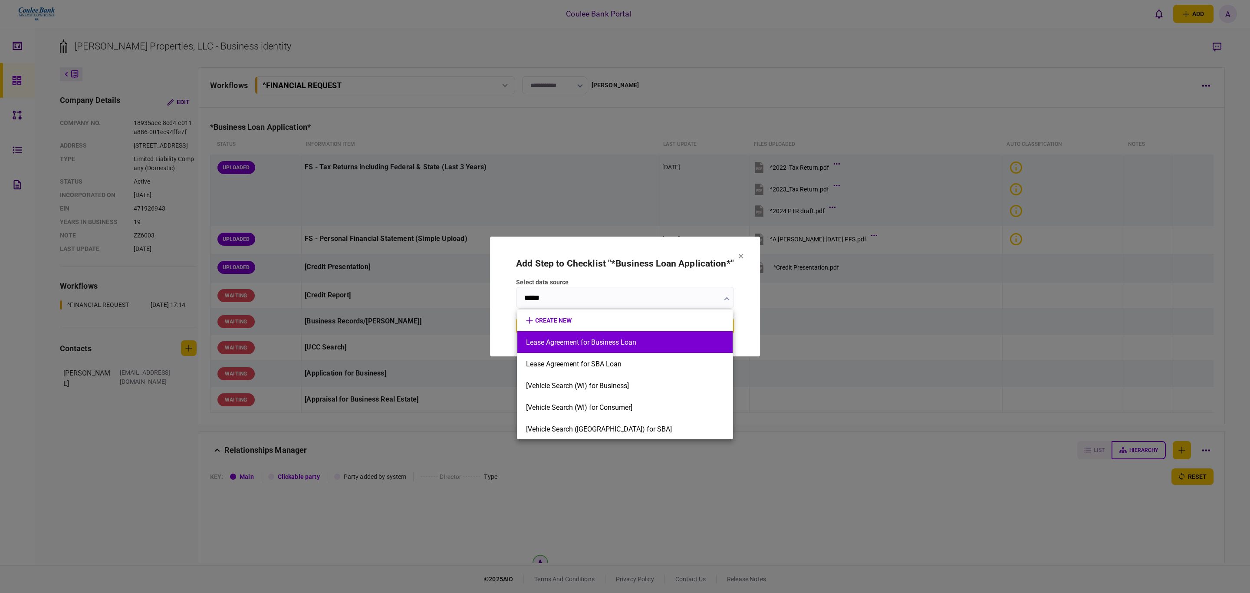
click at [617, 342] on button "Lease Agreement for Business Loan" at bounding box center [625, 342] width 198 height 8
type input "**********"
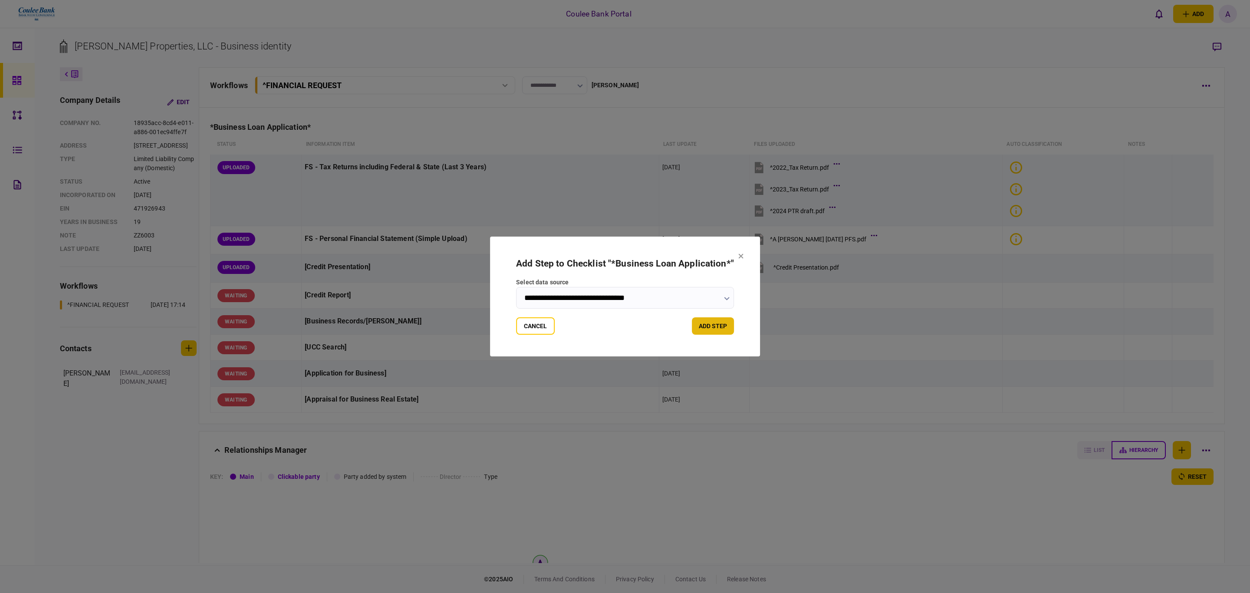
click at [725, 322] on button "add step" at bounding box center [713, 325] width 42 height 17
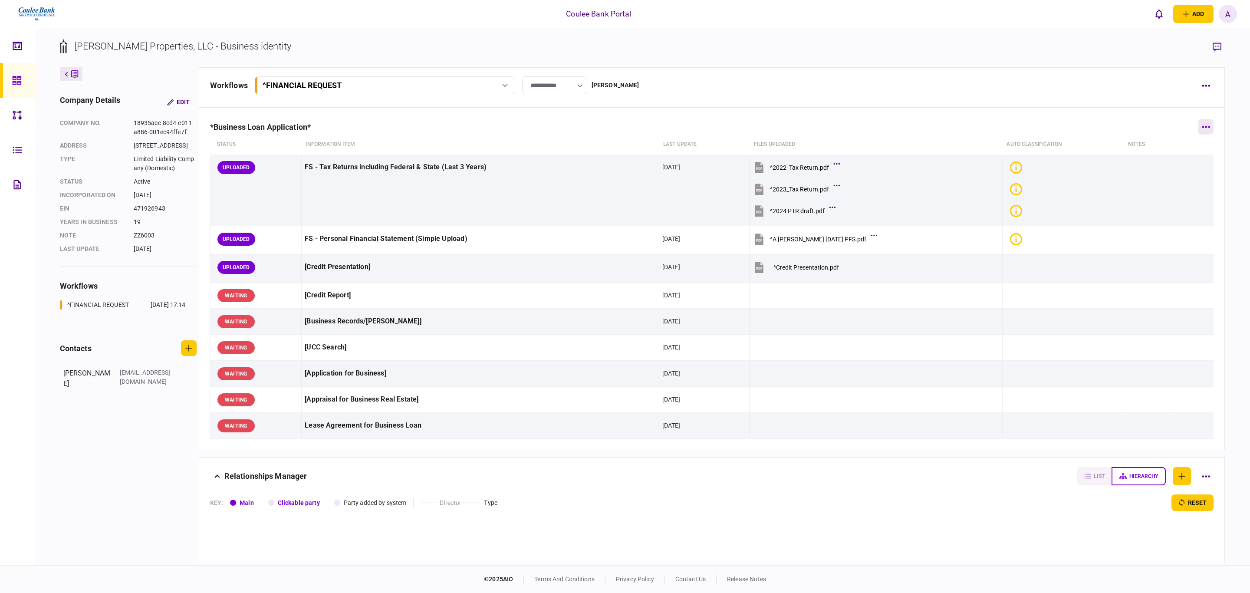
click at [1198, 130] on button "button" at bounding box center [1206, 127] width 16 height 16
click at [1117, 160] on span "add step" at bounding box center [1110, 163] width 27 height 10
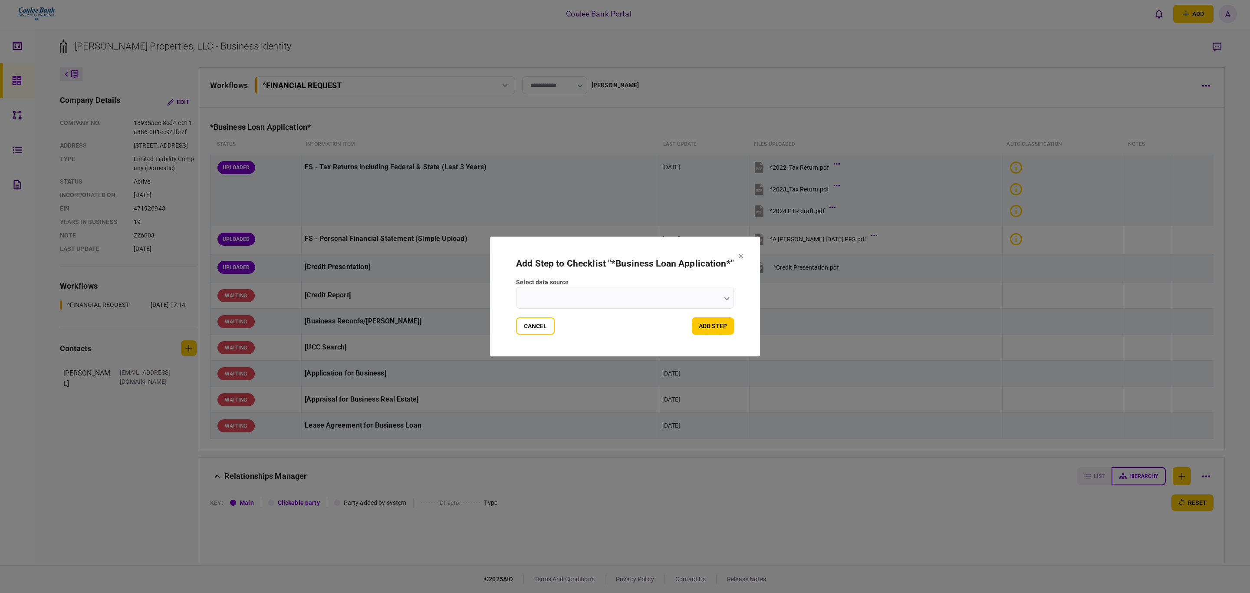
click at [569, 300] on input "select data source" at bounding box center [625, 298] width 218 height 22
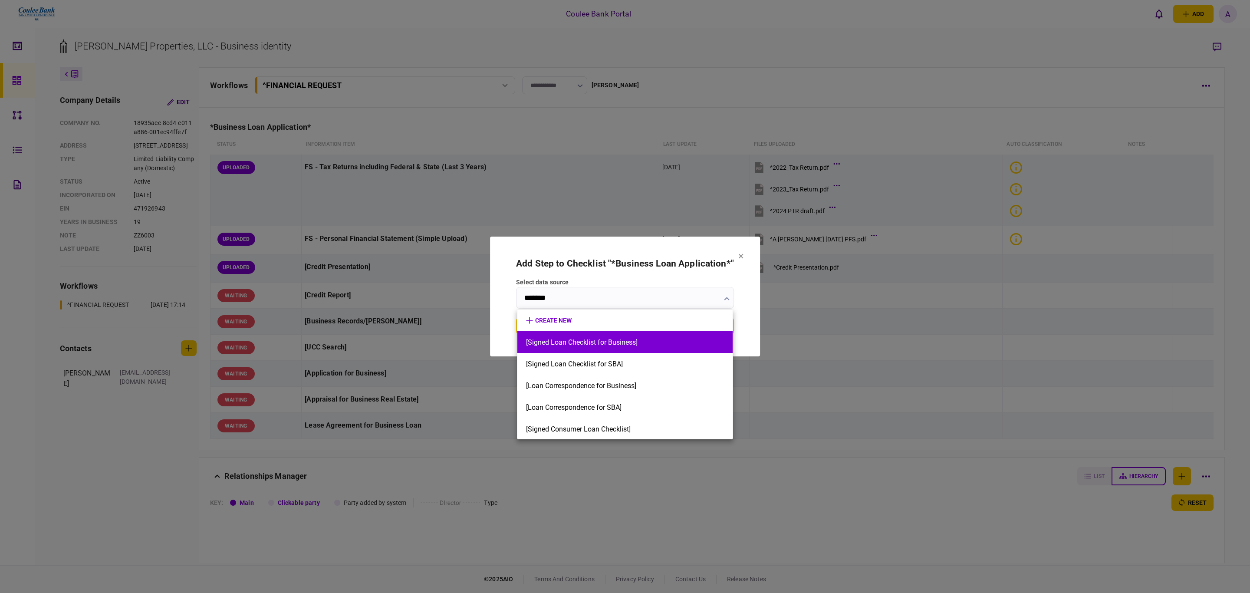
click at [630, 344] on button "[Signed Loan Checklist for Business]" at bounding box center [625, 342] width 198 height 8
type input "**********"
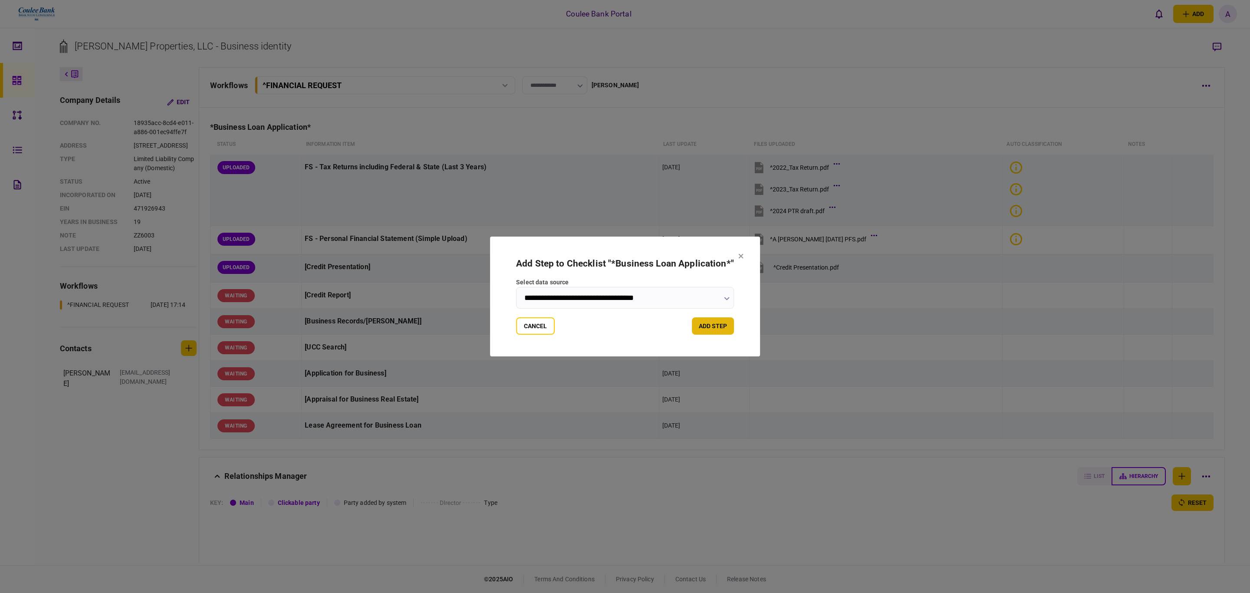
click at [704, 322] on button "add step" at bounding box center [713, 325] width 42 height 17
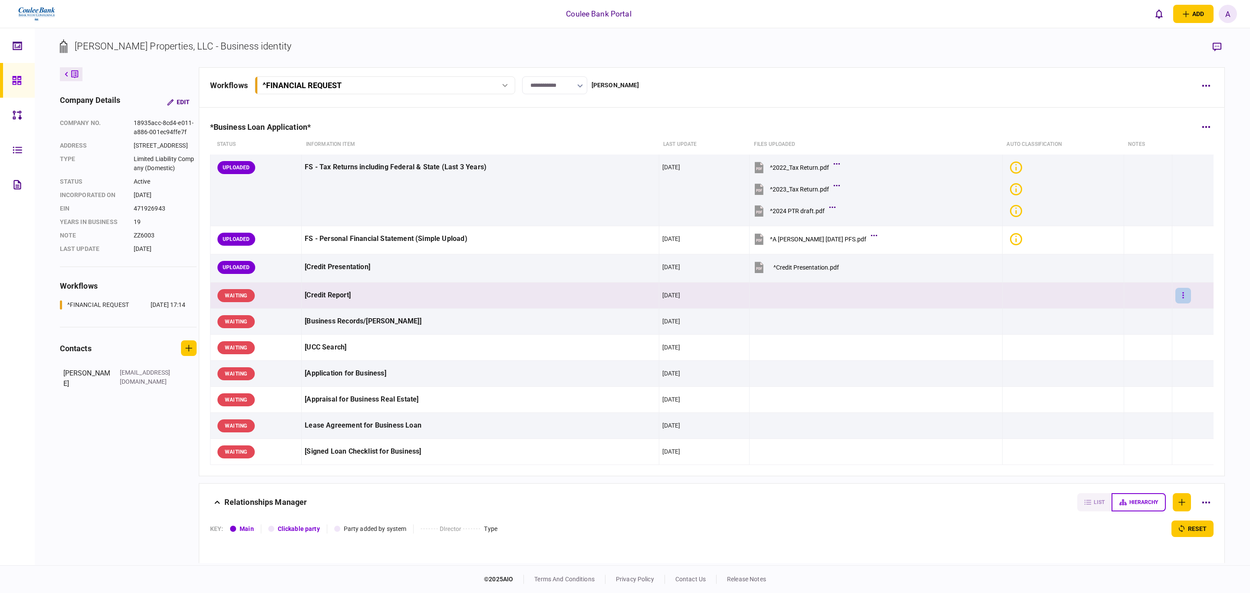
click at [1176, 300] on button "button" at bounding box center [1184, 296] width 16 height 16
click at [1128, 393] on span "upload manually" at bounding box center [1121, 390] width 53 height 10
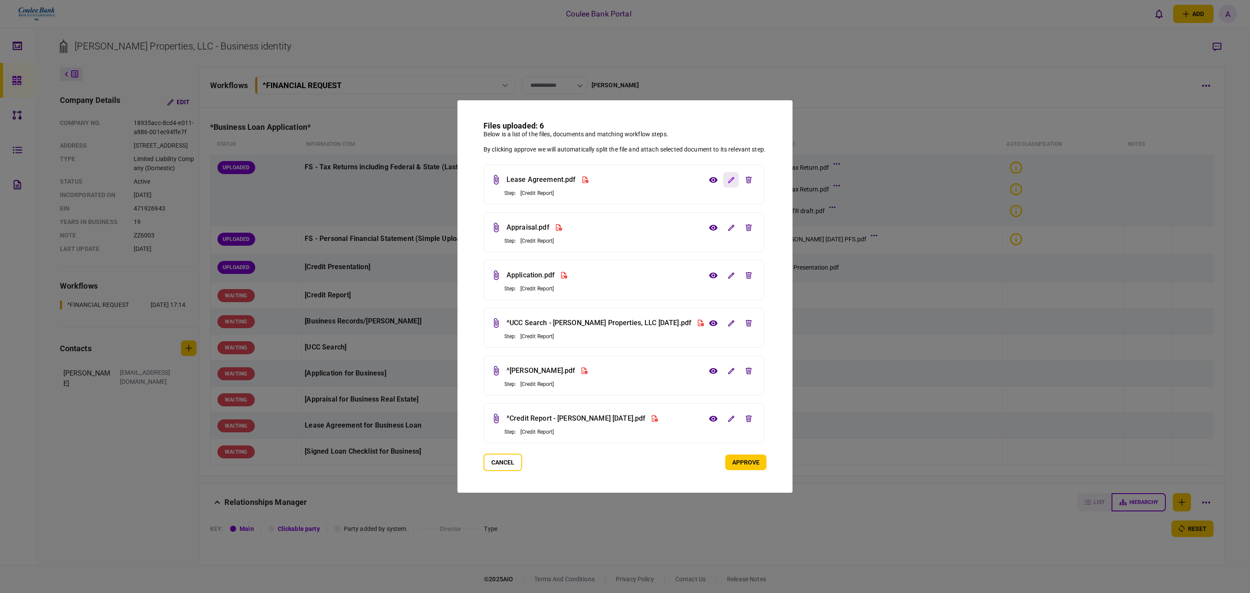
click at [734, 179] on icon "edit file" at bounding box center [731, 180] width 7 height 7
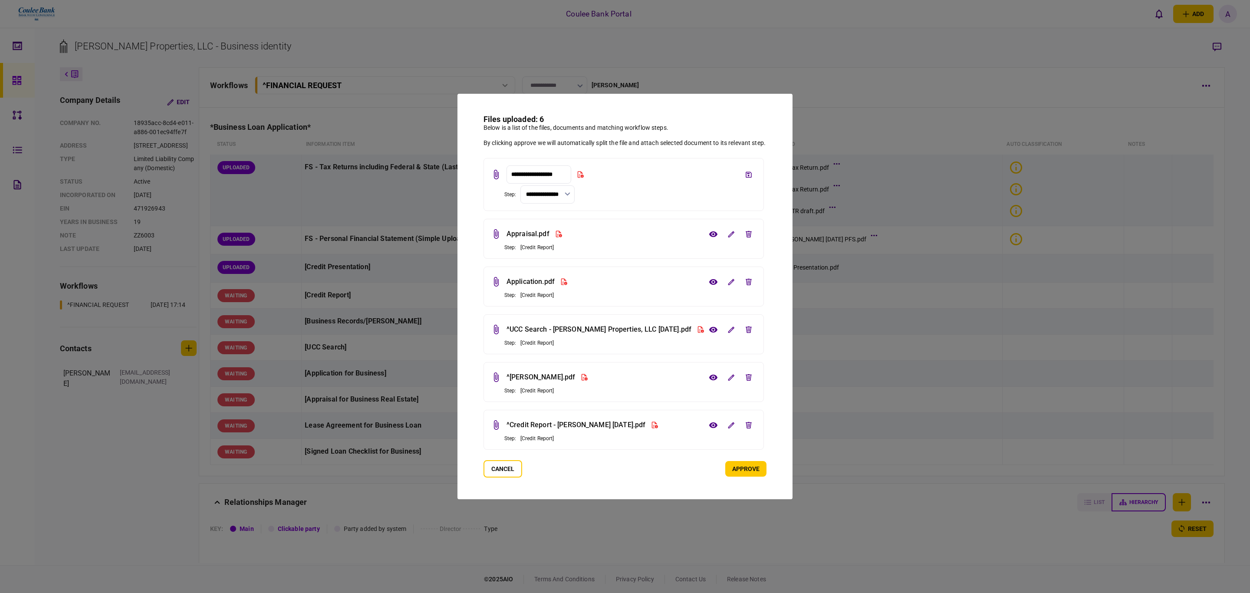
click at [551, 198] on input "**********" at bounding box center [547, 194] width 54 height 18
click at [547, 253] on button "Lease Agreement for Business Loan" at bounding box center [547, 264] width 36 height 41
type input "**********"
click at [745, 175] on button "save file" at bounding box center [749, 175] width 16 height 16
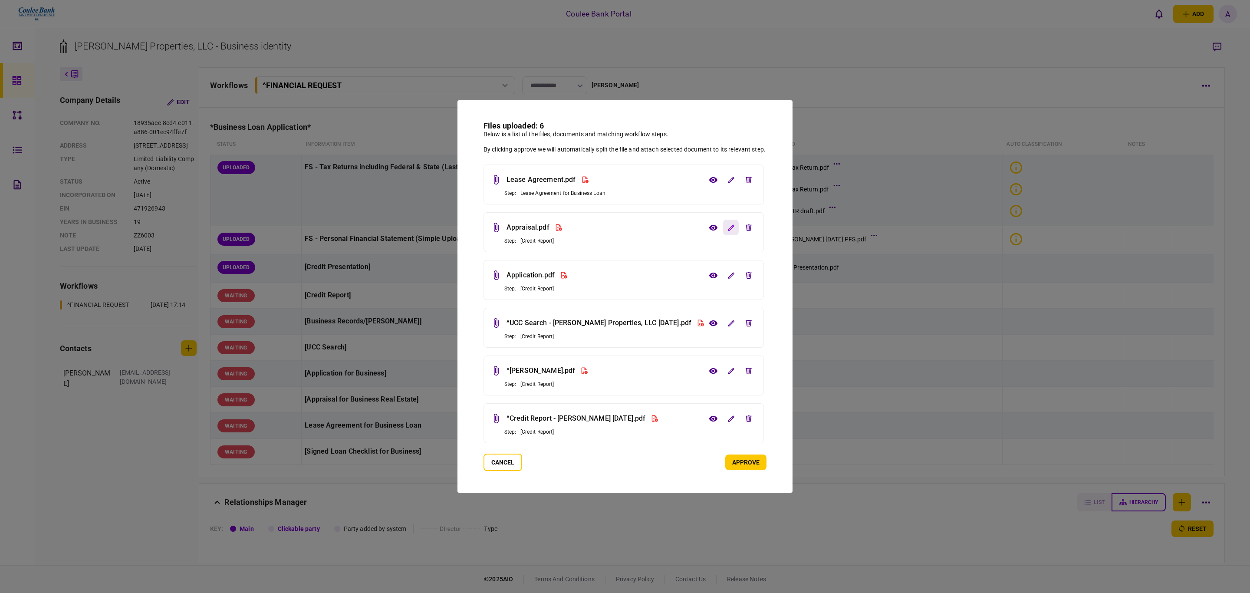
click at [735, 227] on icon "edit file" at bounding box center [731, 227] width 7 height 7
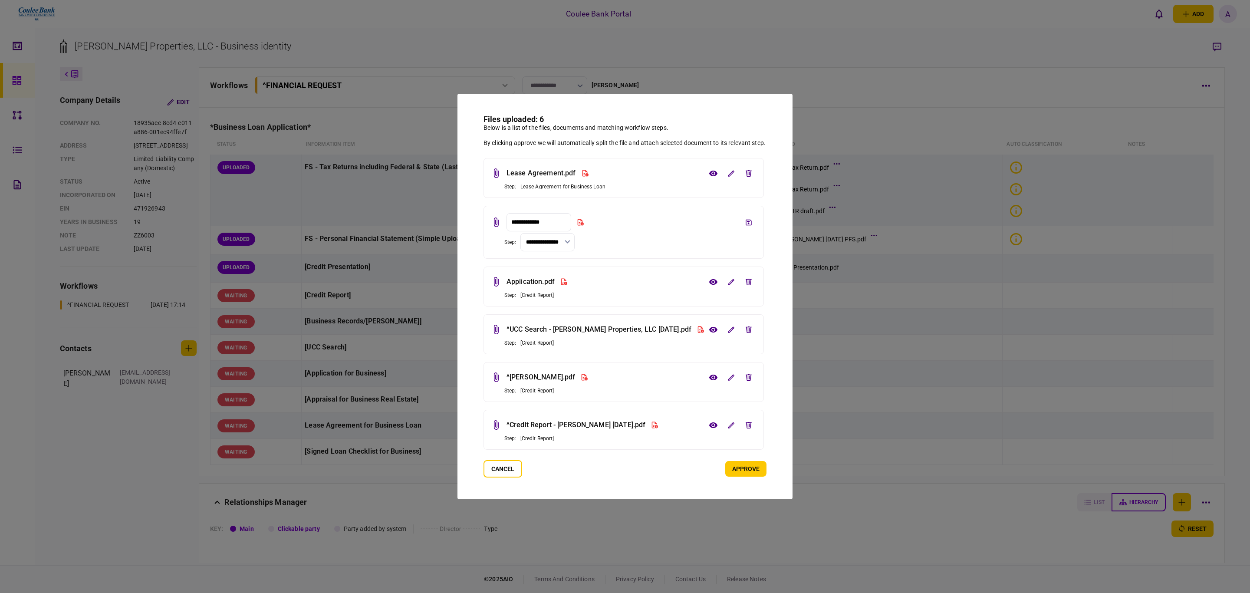
click at [554, 240] on input "**********" at bounding box center [547, 242] width 54 height 18
click at [558, 317] on button "[Appraisal for Business Real Estate]" at bounding box center [547, 314] width 36 height 33
type input "**********"
click at [747, 223] on icon "save file" at bounding box center [749, 222] width 6 height 6
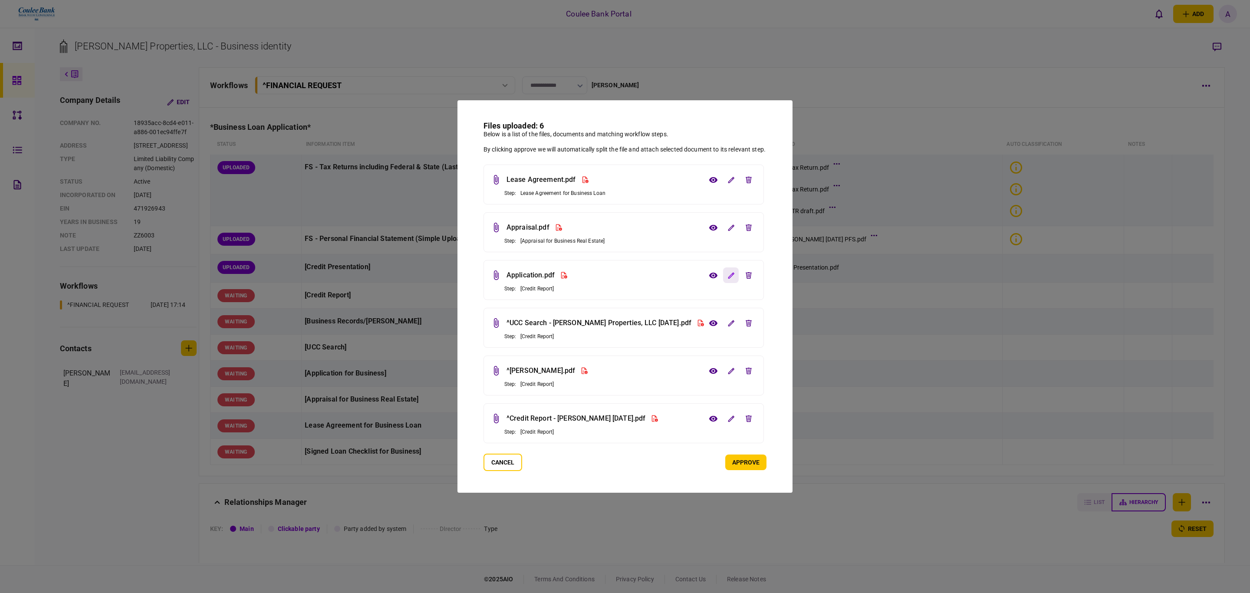
click at [735, 279] on button "edit file" at bounding box center [731, 275] width 16 height 16
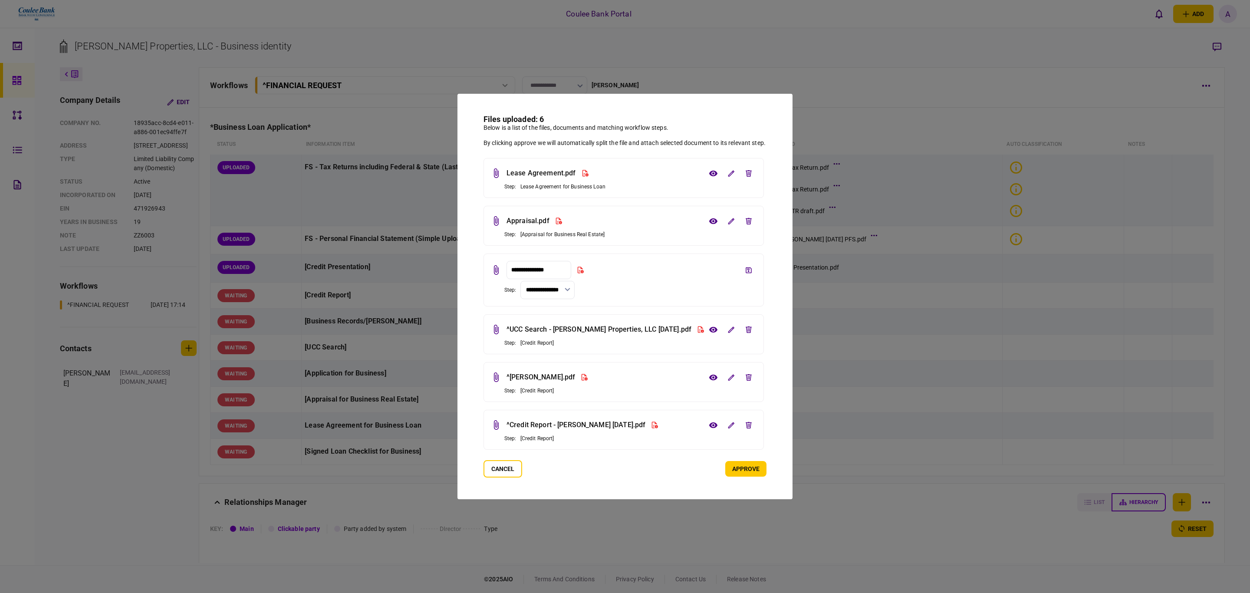
click at [551, 288] on input "**********" at bounding box center [547, 290] width 54 height 18
click at [561, 333] on button "[Application for Business]" at bounding box center [547, 329] width 36 height 25
type input "**********"
click at [744, 267] on button "save file" at bounding box center [749, 270] width 16 height 16
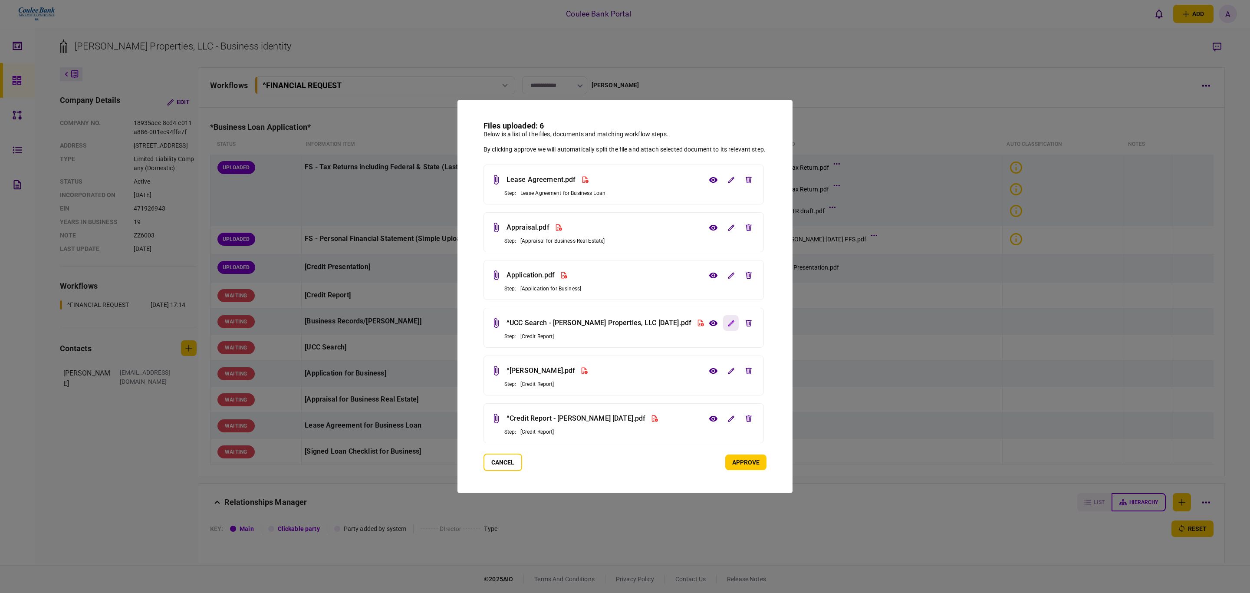
click at [728, 325] on icon "edit file" at bounding box center [731, 323] width 7 height 7
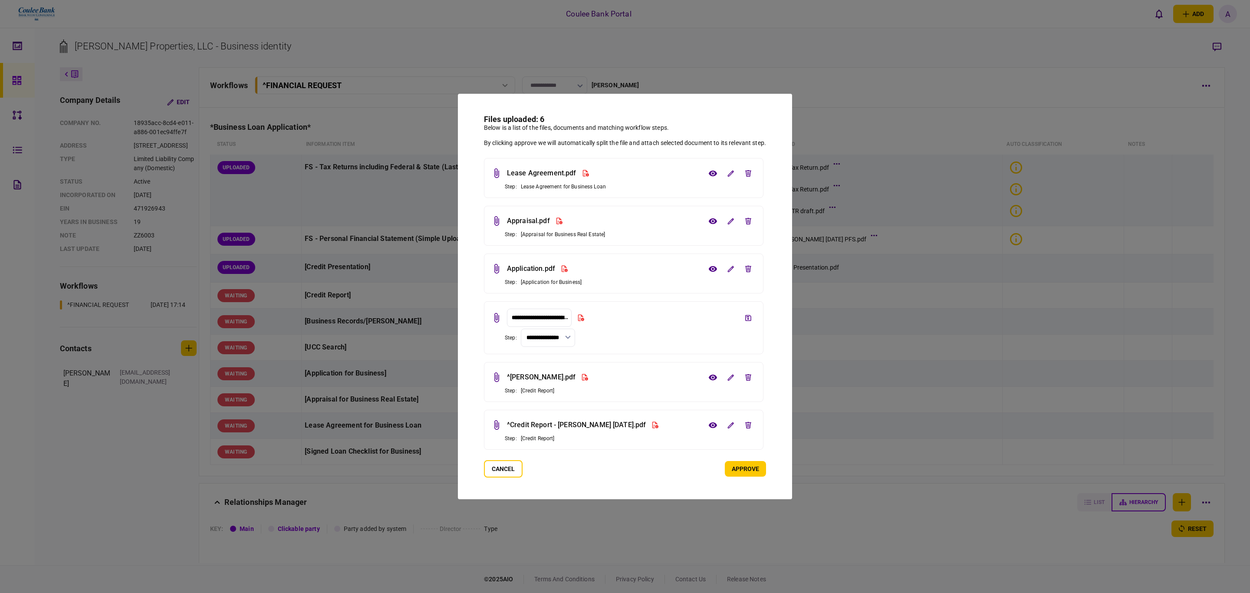
click at [556, 340] on input "**********" at bounding box center [548, 338] width 54 height 18
click at [550, 357] on button "[UCC Search]" at bounding box center [547, 352] width 36 height 16
type input "**********"
click at [749, 317] on icon "save file" at bounding box center [748, 318] width 6 height 6
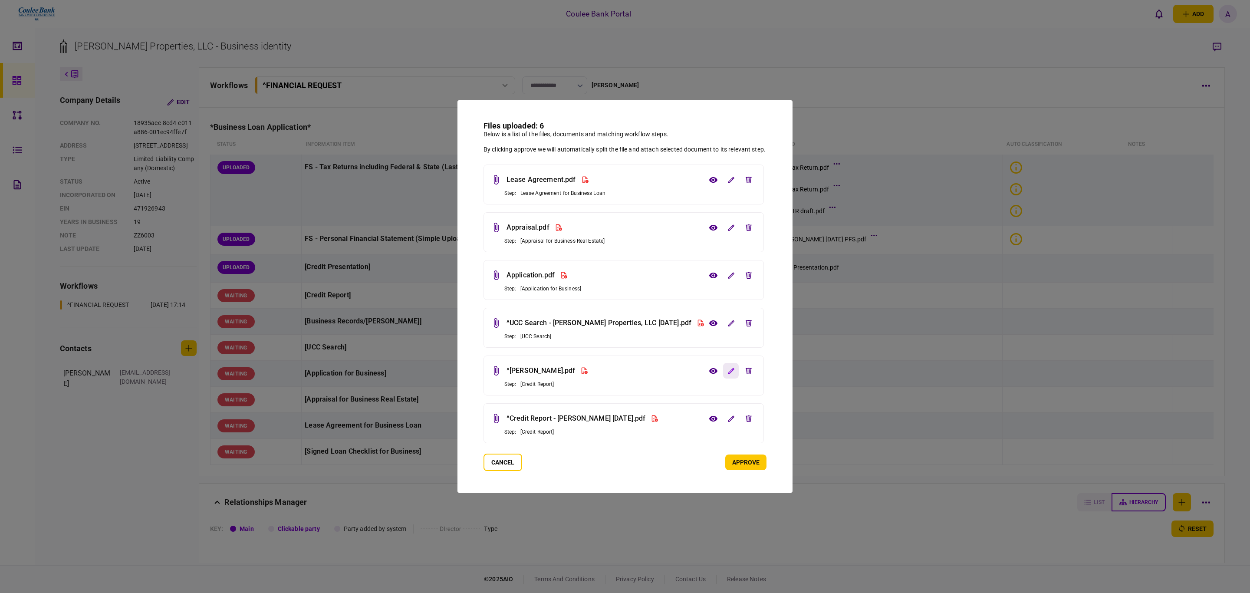
click at [732, 375] on button "edit file" at bounding box center [731, 371] width 16 height 16
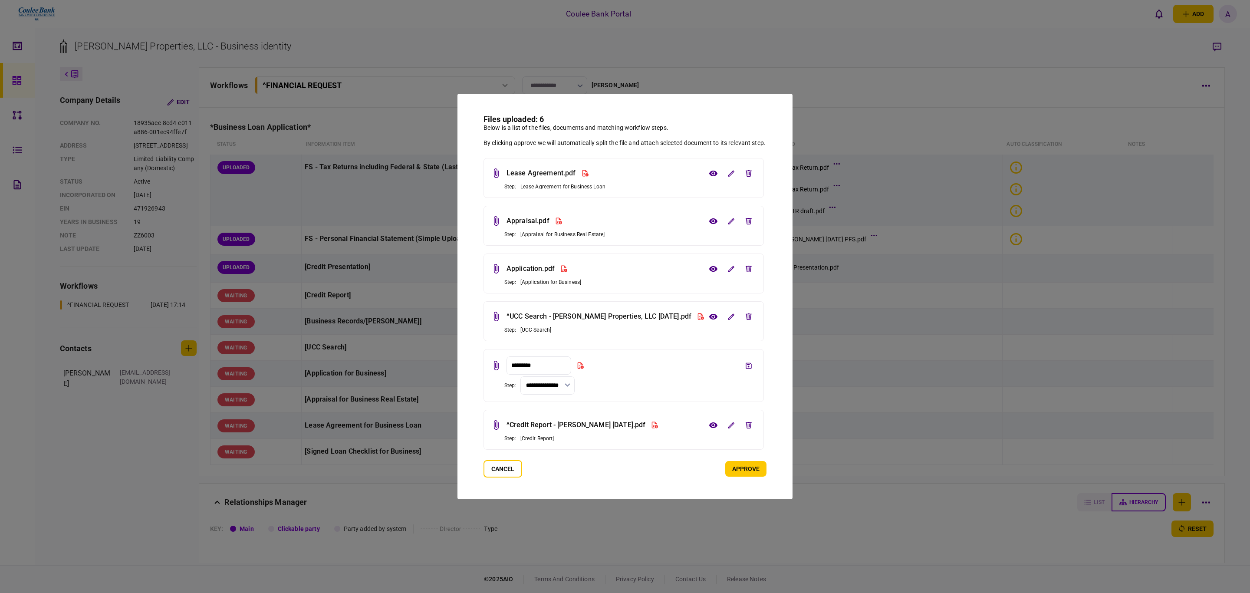
click at [555, 390] on input "**********" at bounding box center [547, 385] width 54 height 18
click at [558, 503] on button "[Business Records/[PERSON_NAME]]" at bounding box center [547, 495] width 36 height 16
type input "**********"
click at [751, 367] on icon "save file" at bounding box center [749, 365] width 6 height 7
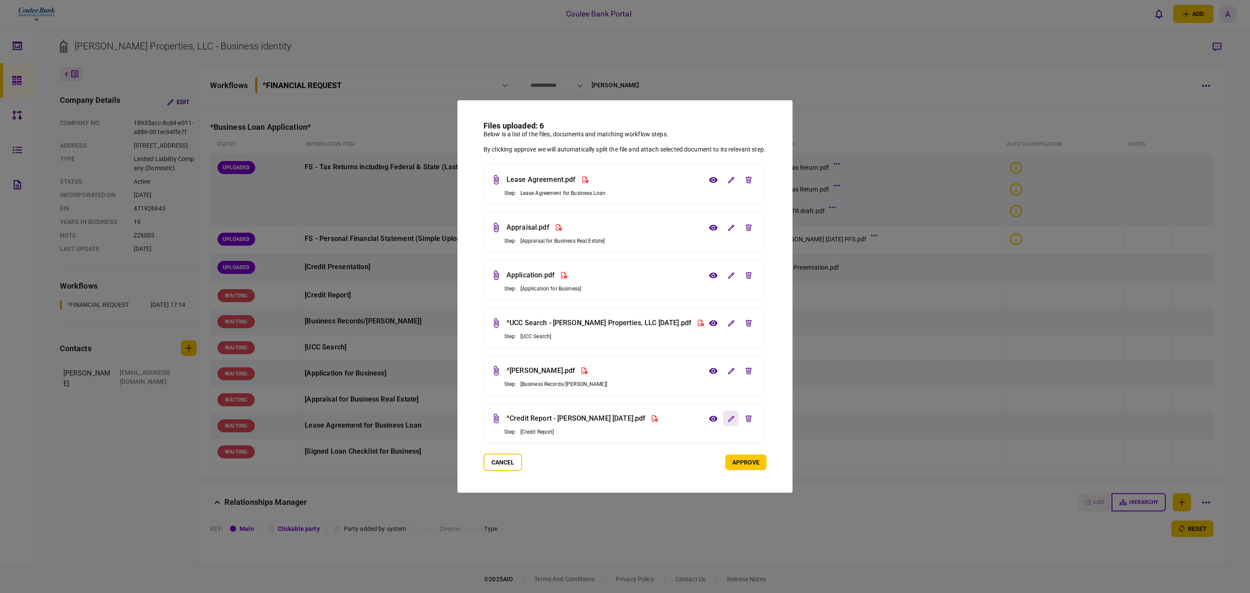
click at [731, 420] on icon "edit file" at bounding box center [731, 418] width 6 height 6
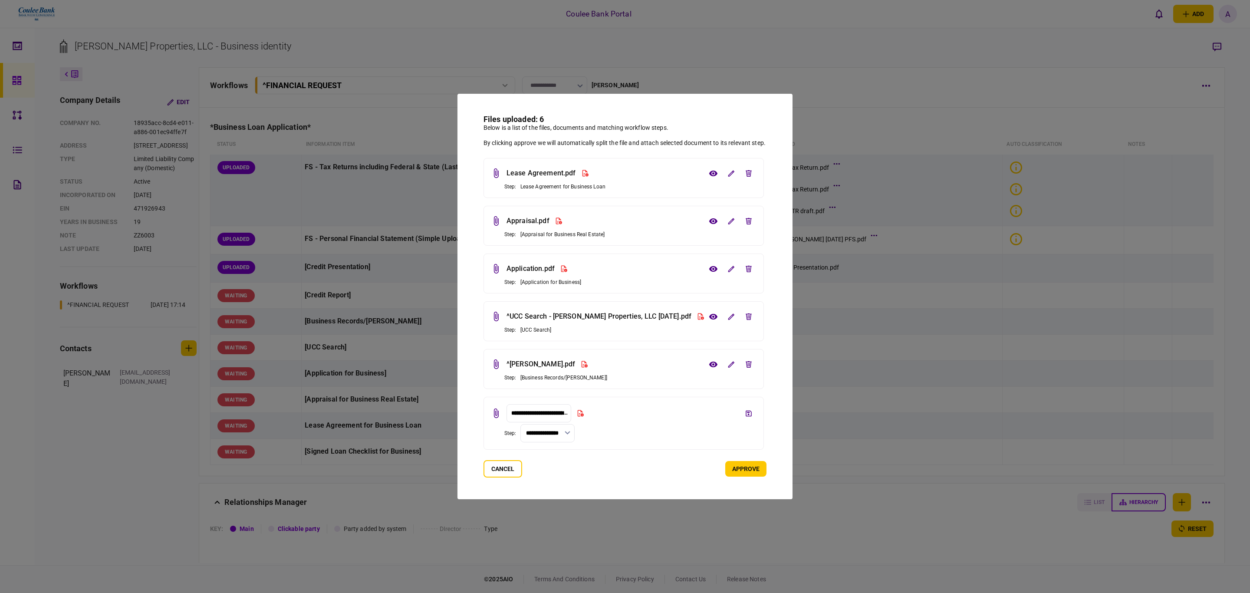
click at [565, 431] on button "button" at bounding box center [568, 433] width 6 height 6
click at [555, 464] on button "[Credit Report]" at bounding box center [547, 456] width 36 height 16
click at [750, 418] on button "save file" at bounding box center [749, 413] width 16 height 16
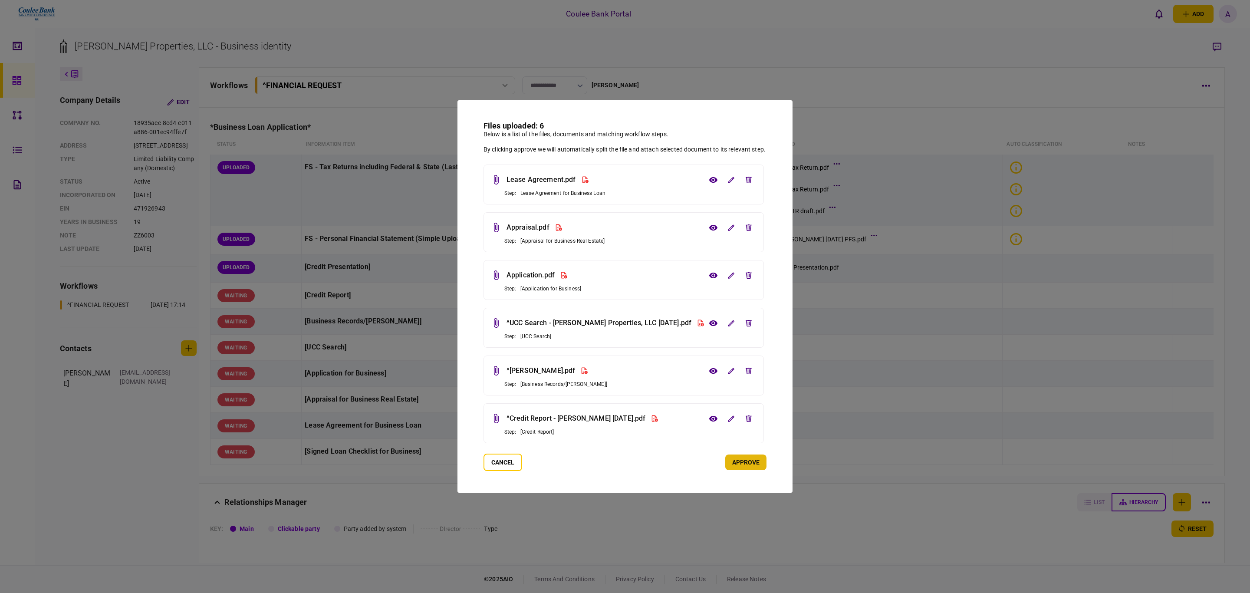
click at [744, 461] on button "approve" at bounding box center [745, 463] width 41 height 16
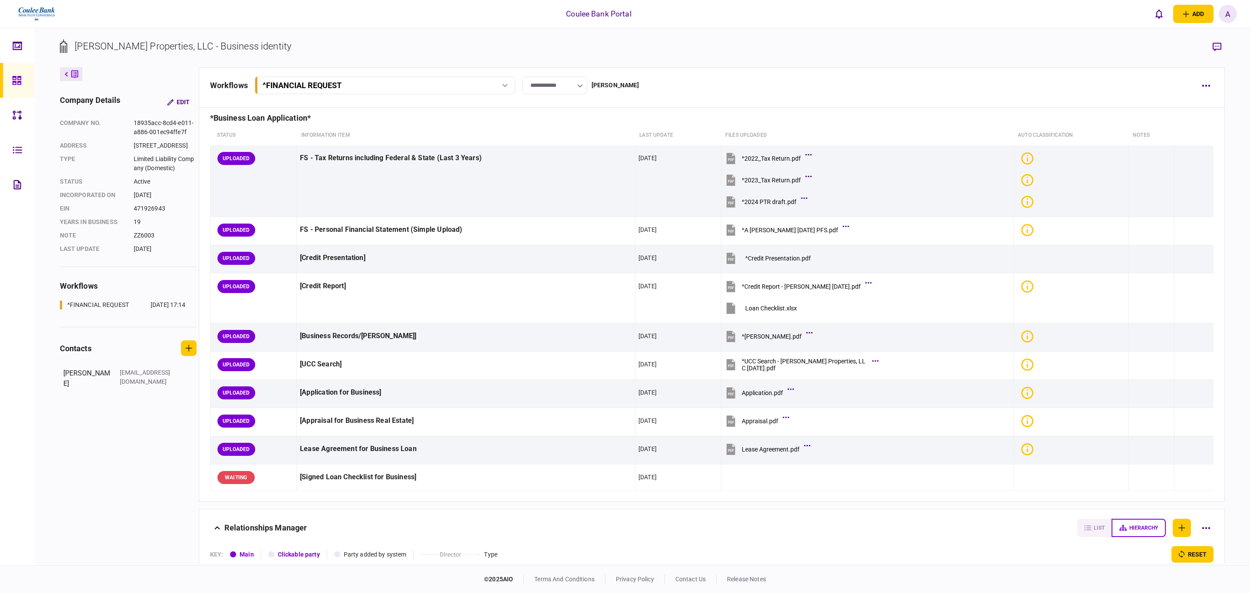
scroll to position [0, 0]
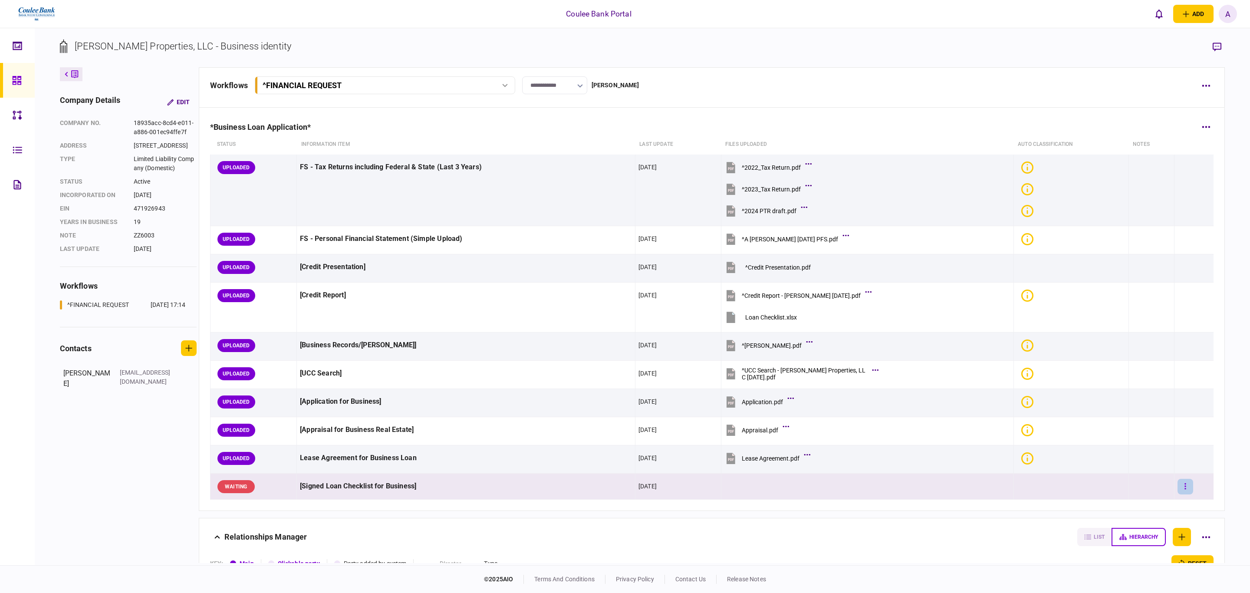
click at [1178, 486] on button "button" at bounding box center [1186, 487] width 16 height 16
click at [1121, 552] on span "upload manually" at bounding box center [1124, 557] width 53 height 10
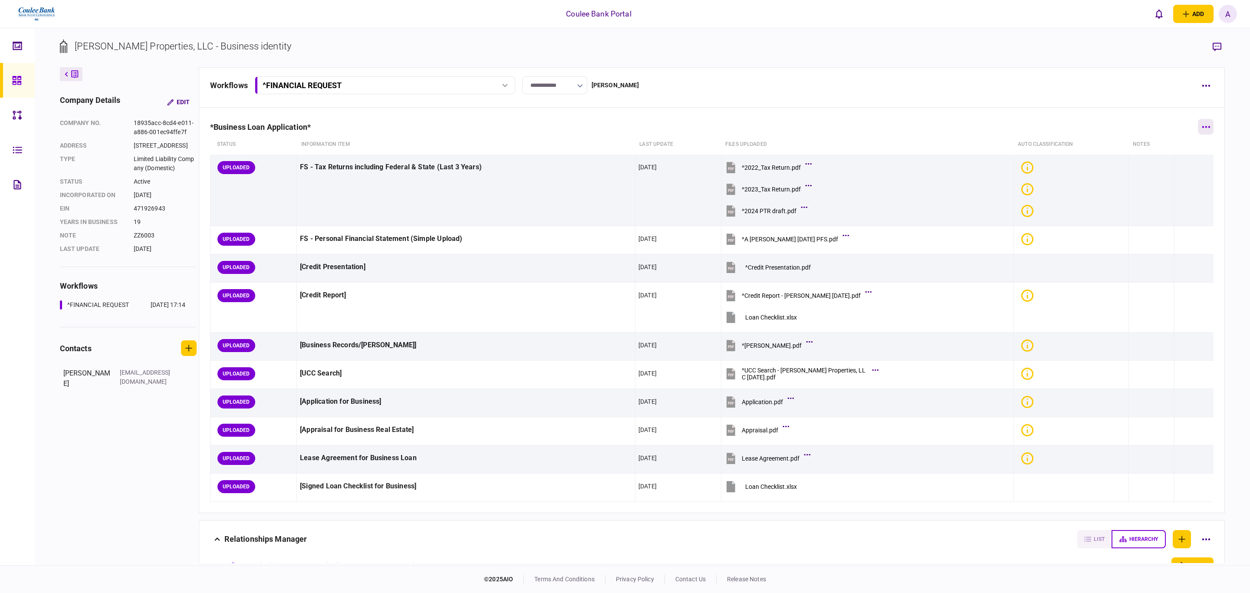
click at [1198, 121] on button "button" at bounding box center [1206, 127] width 16 height 16
click at [1168, 111] on div at bounding box center [625, 296] width 1250 height 593
click at [1211, 82] on button "button" at bounding box center [1206, 86] width 16 height 16
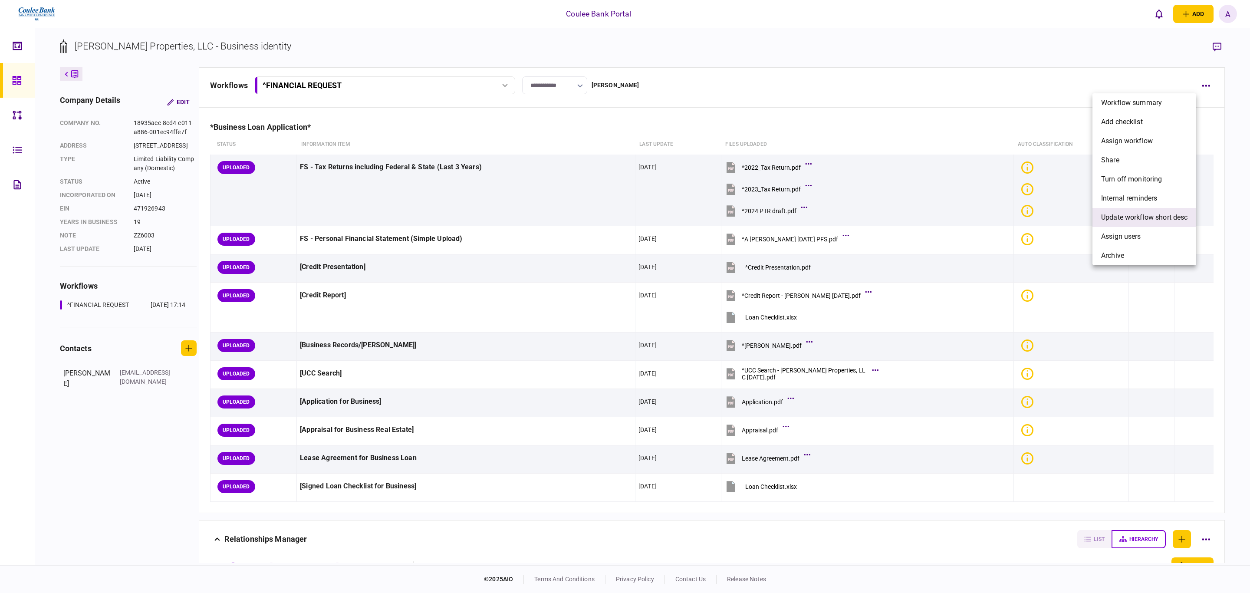
click at [1140, 220] on span "Update workflow short desc" at bounding box center [1144, 217] width 86 height 10
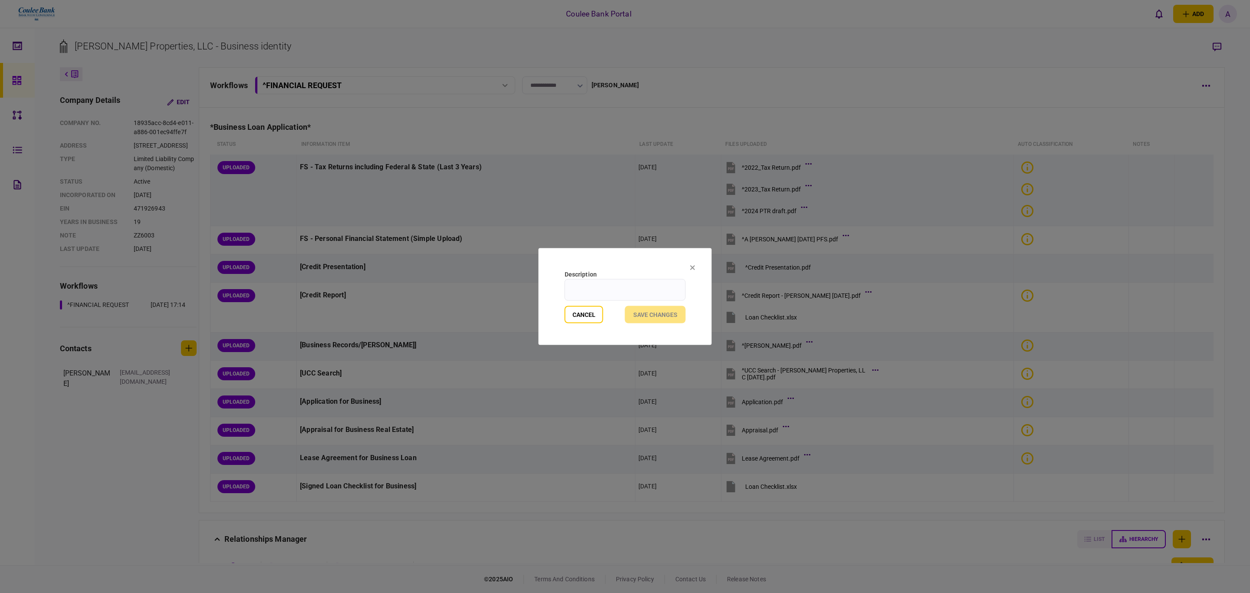
drag, startPoint x: 626, startPoint y: 288, endPoint x: 637, endPoint y: 279, distance: 14.5
click at [626, 288] on input "Description" at bounding box center [625, 290] width 121 height 22
click at [610, 282] on input "****" at bounding box center [625, 290] width 121 height 22
type input "**********"
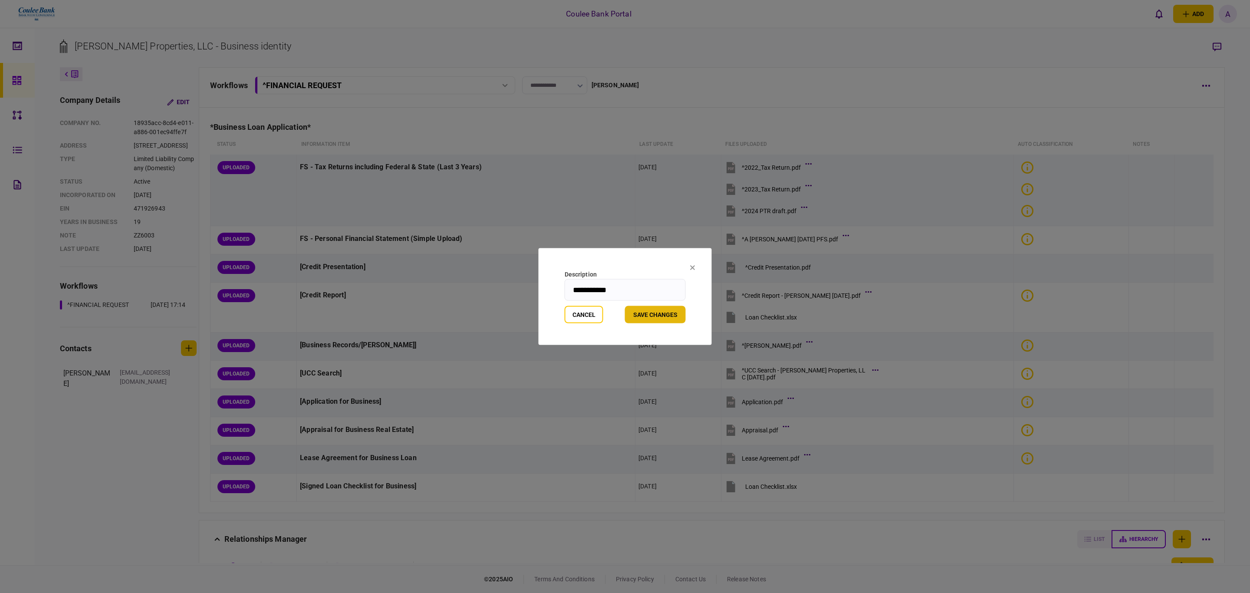
click at [646, 317] on button "Save changes" at bounding box center [655, 314] width 61 height 17
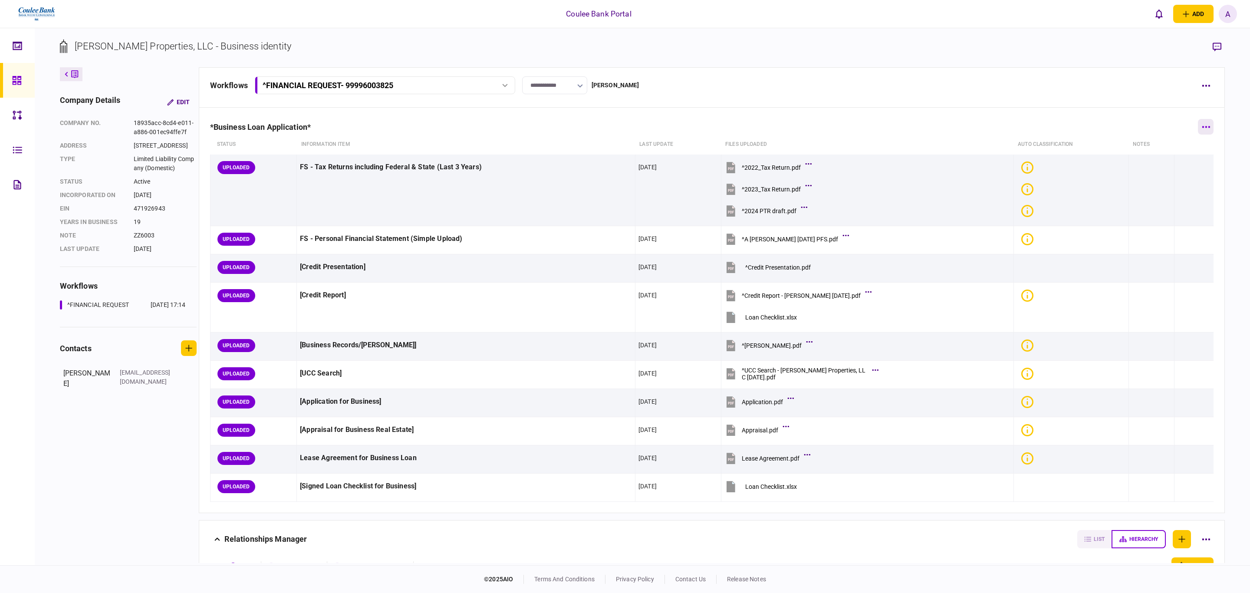
click at [1198, 124] on button "button" at bounding box center [1206, 127] width 16 height 16
click at [1128, 92] on div at bounding box center [625, 296] width 1250 height 593
click at [1203, 85] on icon "button" at bounding box center [1206, 86] width 8 height 2
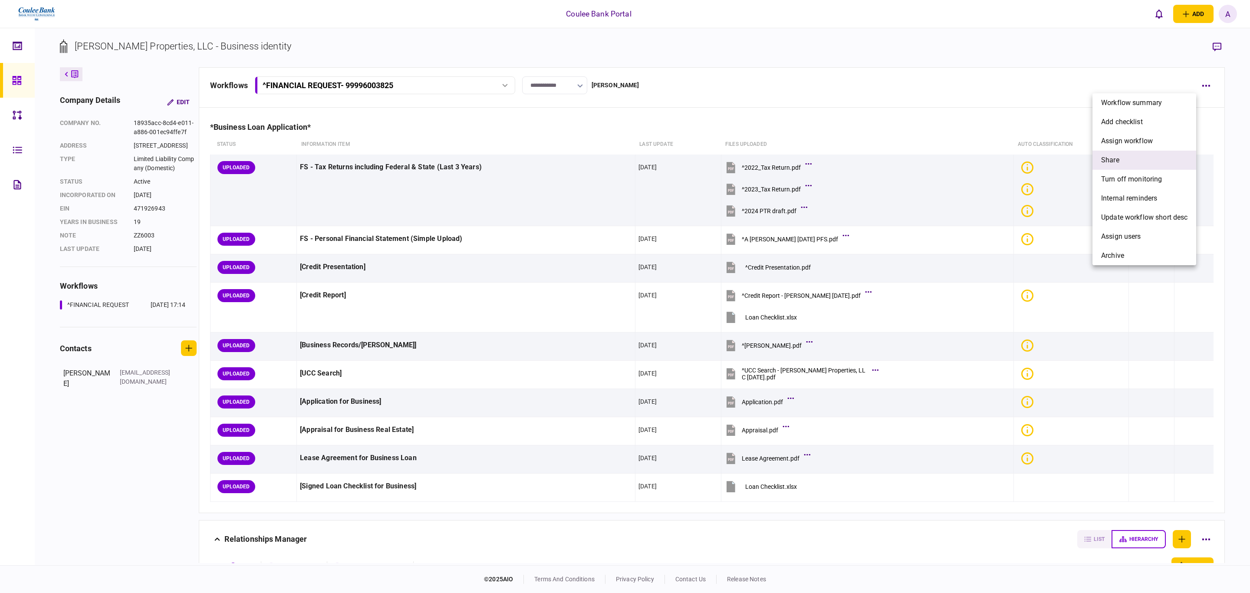
click at [1113, 160] on span "share" at bounding box center [1110, 160] width 18 height 10
click at [1036, 195] on span "Jack Henry" at bounding box center [1030, 198] width 53 height 10
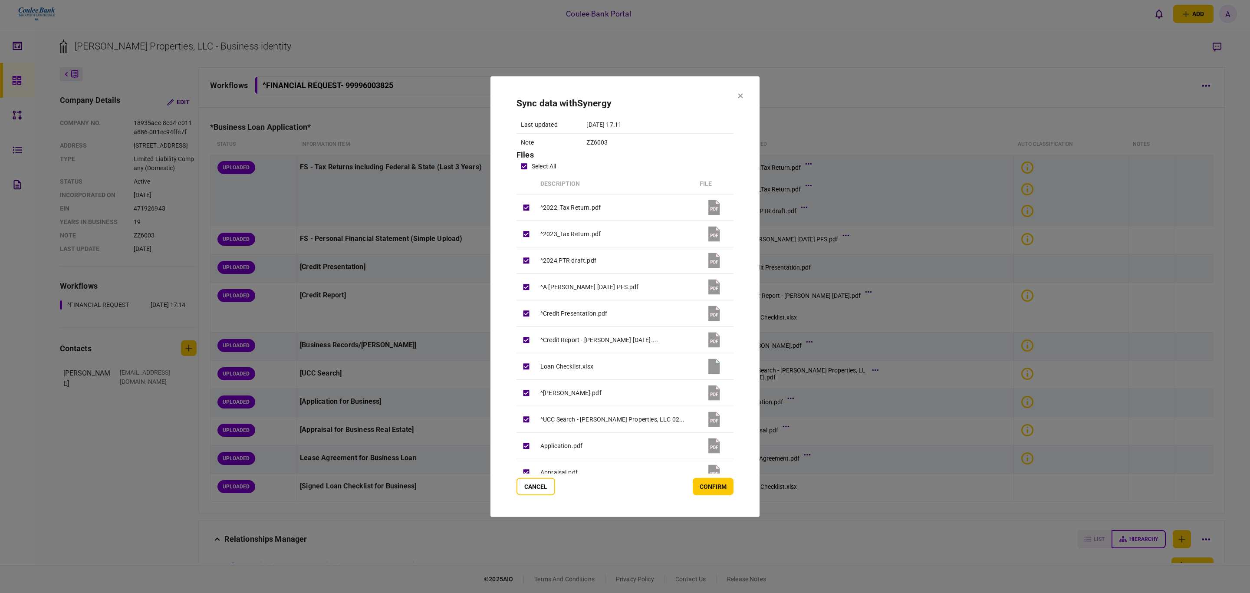
scroll to position [185, 0]
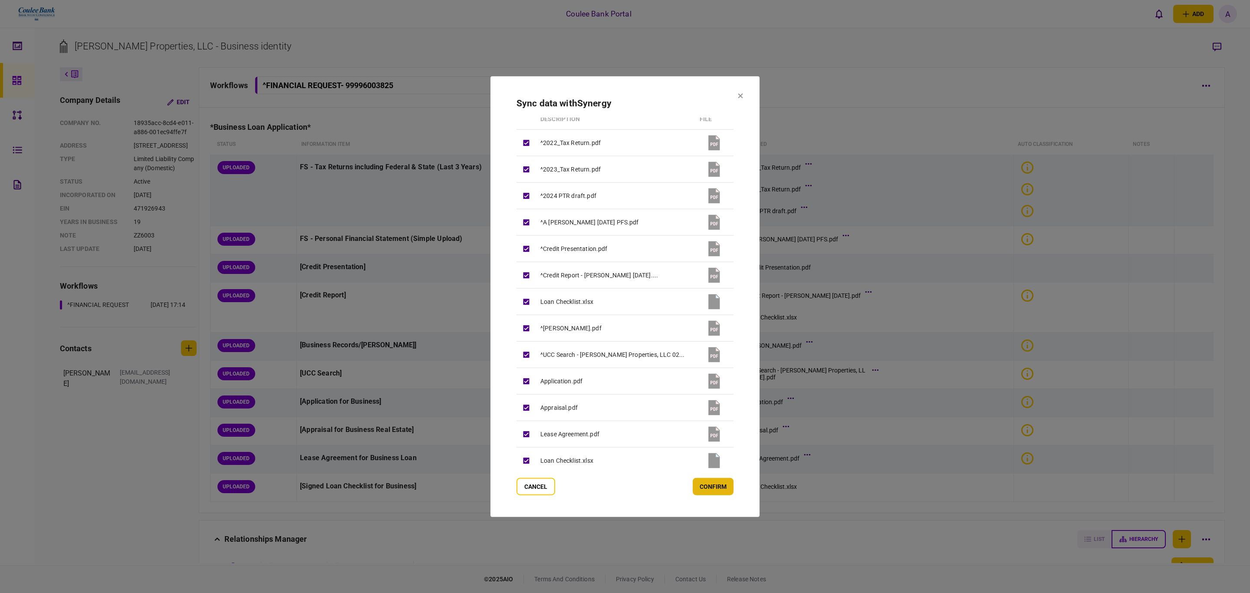
click at [699, 481] on button "confirm" at bounding box center [713, 486] width 41 height 17
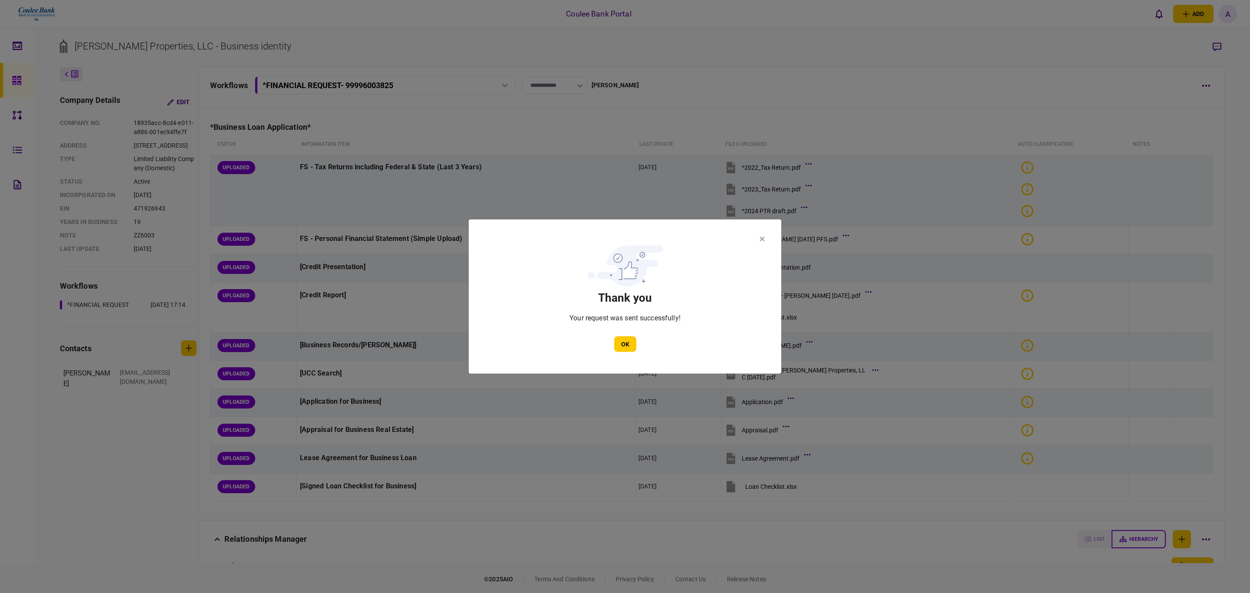
click at [625, 335] on section "Thank you Your request was sent successfully! OK" at bounding box center [625, 296] width 260 height 111
click at [628, 349] on button "OK" at bounding box center [625, 344] width 22 height 16
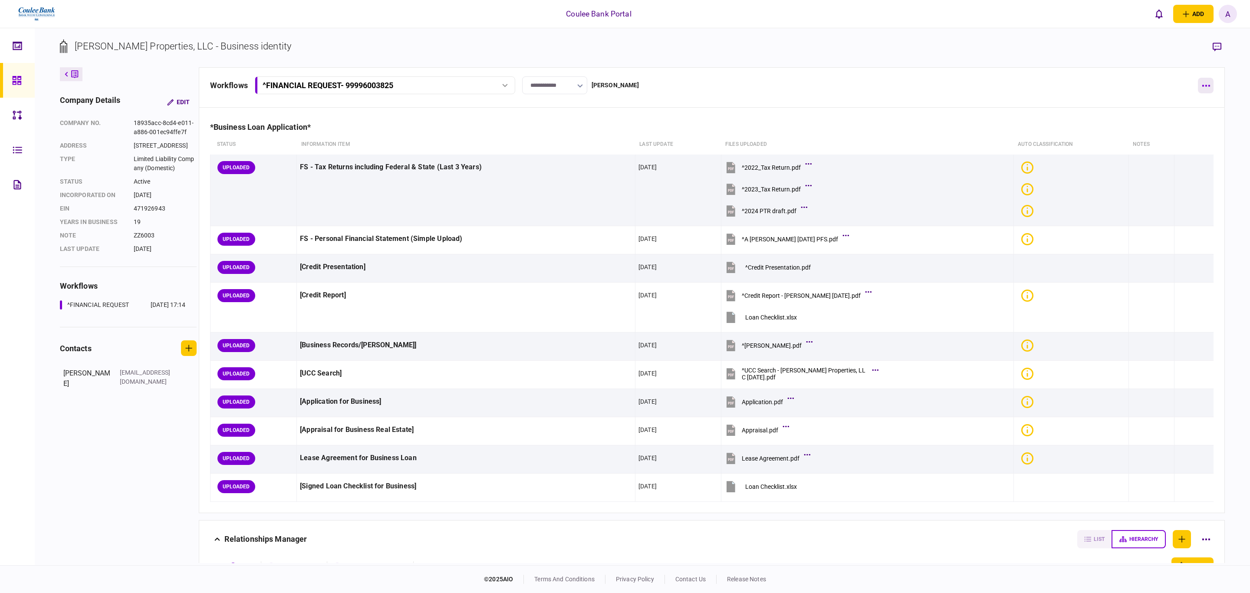
click at [1209, 83] on button "button" at bounding box center [1206, 86] width 16 height 16
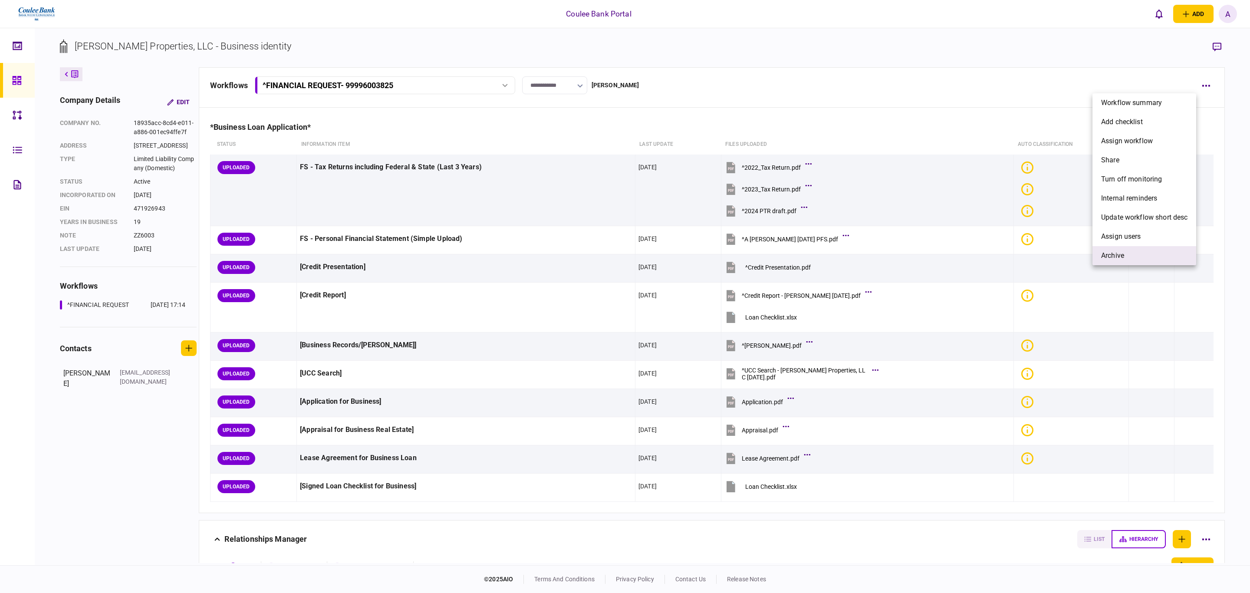
click at [1122, 253] on span "archive" at bounding box center [1112, 255] width 23 height 10
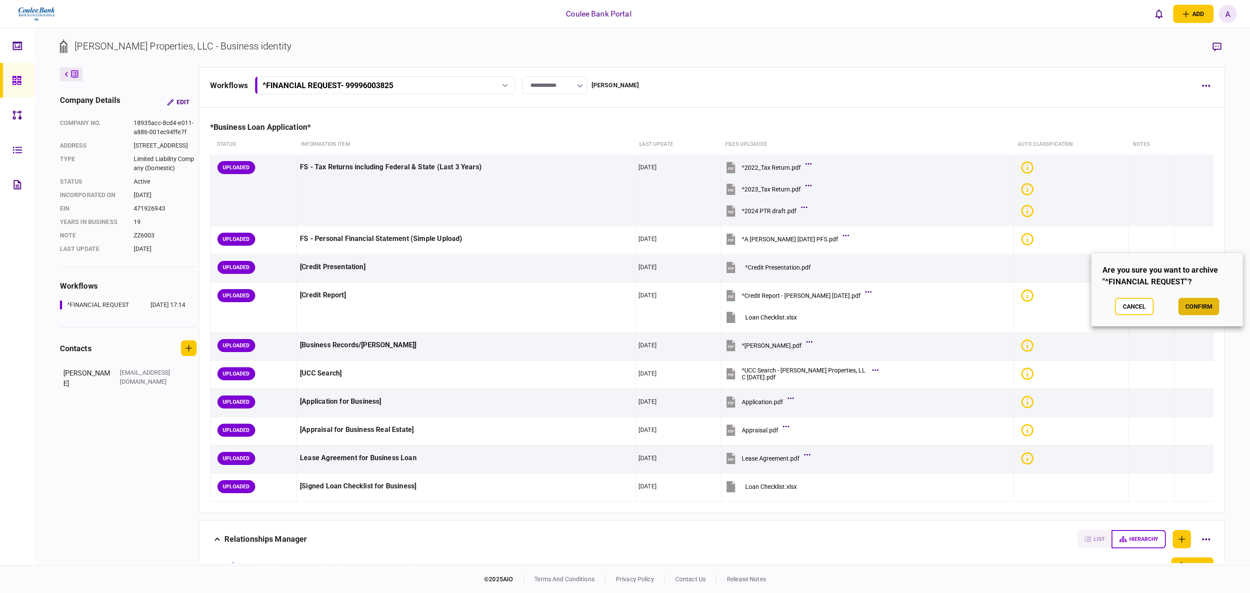
click at [1201, 309] on button "confirm" at bounding box center [1199, 306] width 41 height 17
